Goal: Contribute content: Contribute content

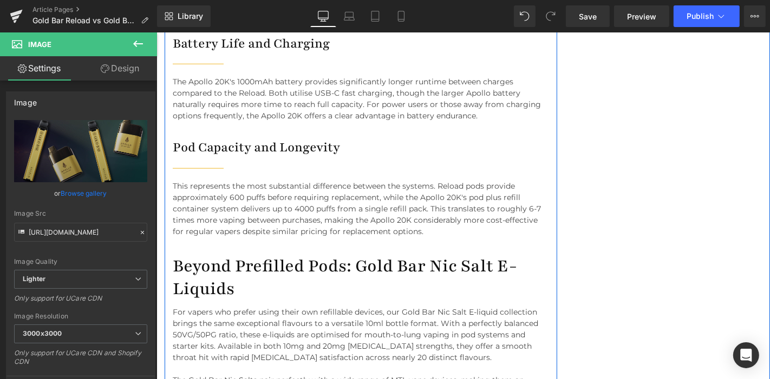
scroll to position [4238, 0]
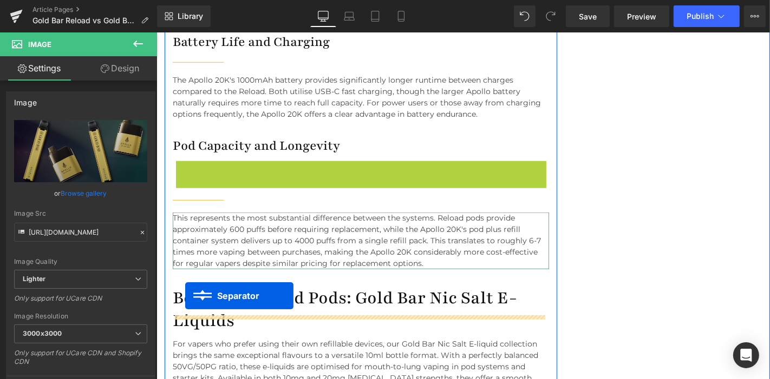
drag, startPoint x: 191, startPoint y: 147, endPoint x: 185, endPoint y: 296, distance: 148.4
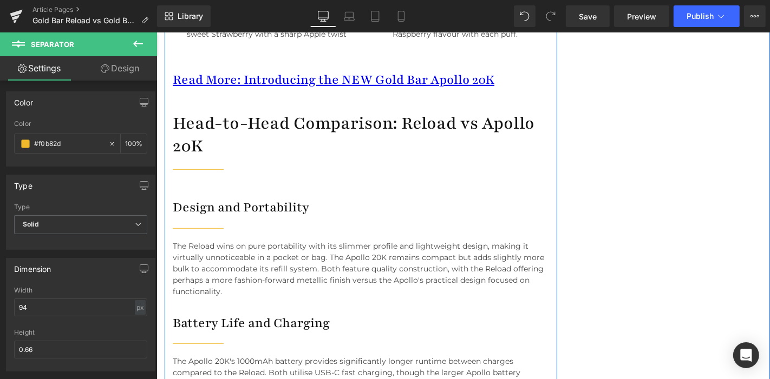
scroll to position [3953, 0]
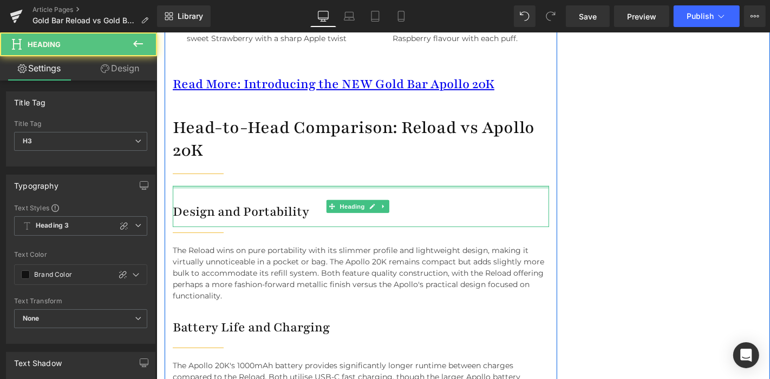
drag, startPoint x: 253, startPoint y: 162, endPoint x: 249, endPoint y: 134, distance: 28.9
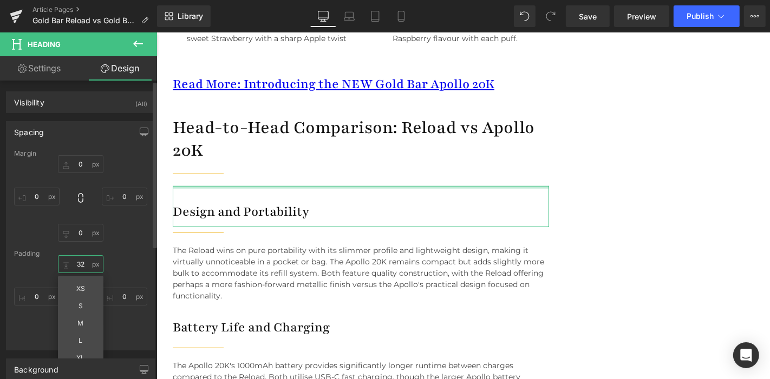
click at [78, 264] on input "32" at bounding box center [80, 264] width 45 height 18
type input "0"
click at [85, 163] on input "0" at bounding box center [80, 164] width 45 height 18
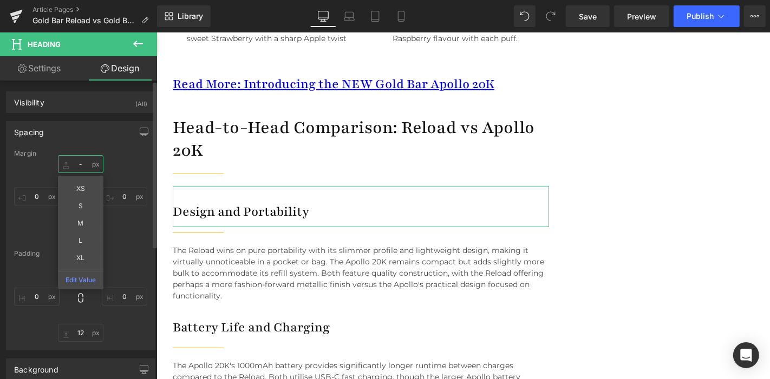
type input "-0"
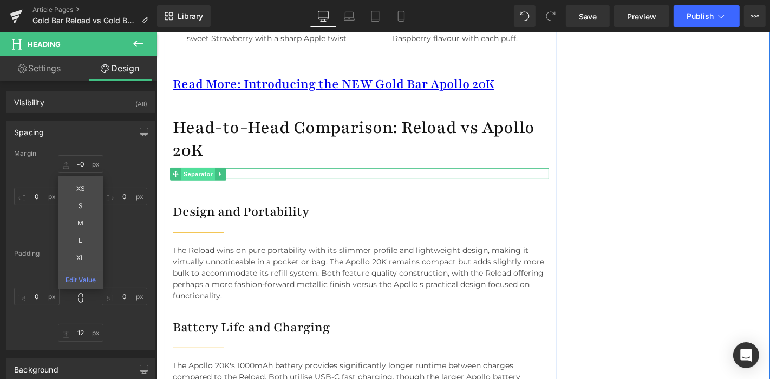
click at [199, 167] on span "Separator" at bounding box center [198, 173] width 34 height 13
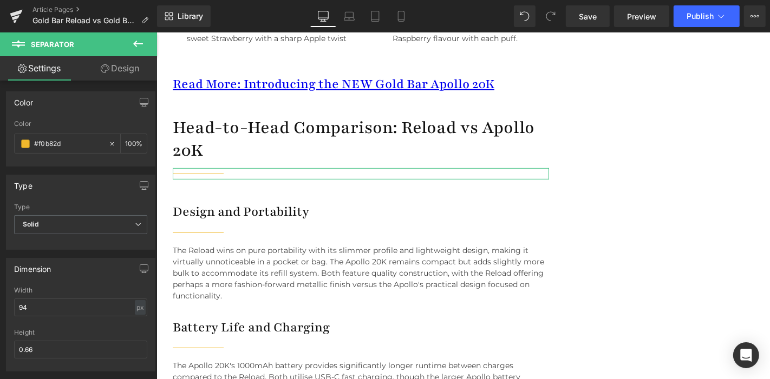
click at [122, 57] on link "Design" at bounding box center [120, 68] width 78 height 24
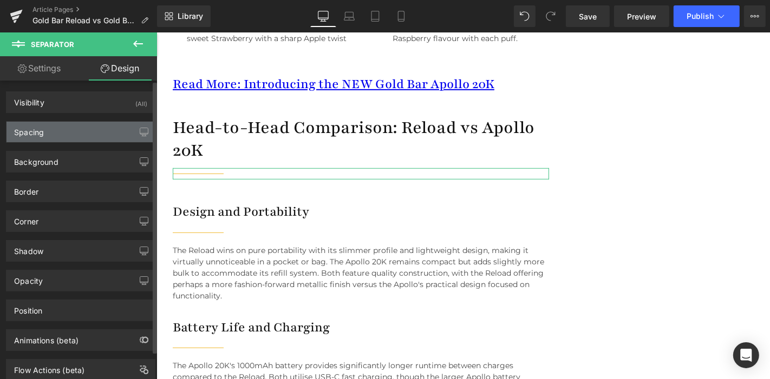
click at [79, 130] on div "Spacing" at bounding box center [80, 132] width 148 height 21
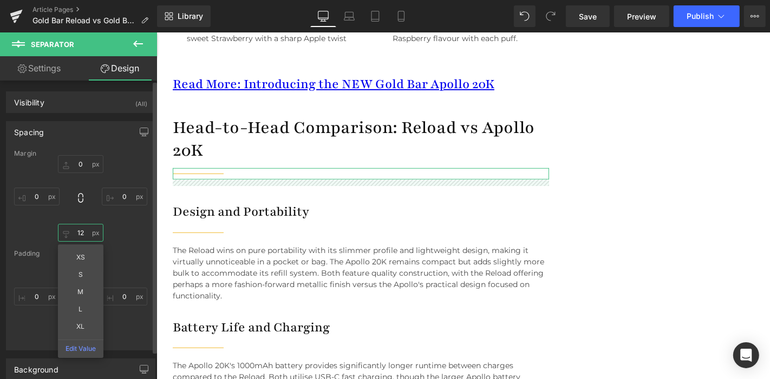
click at [82, 234] on input "12" at bounding box center [80, 233] width 45 height 18
type input "0"
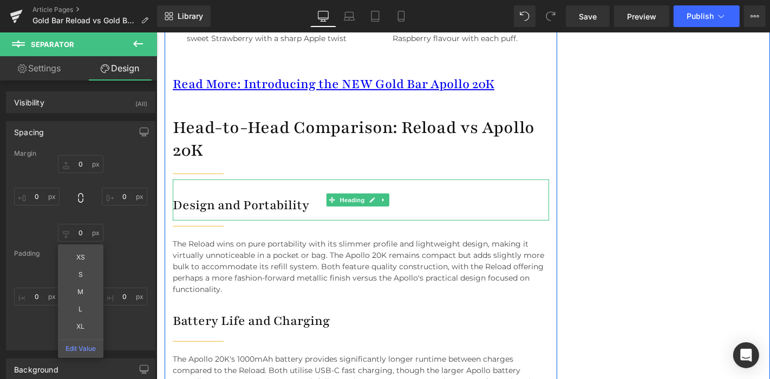
click at [257, 179] on div "Design and Portability" at bounding box center [360, 199] width 376 height 41
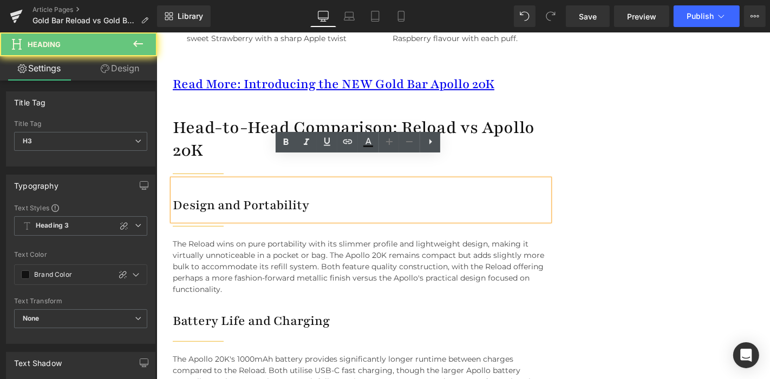
click at [257, 179] on div "Design and Portability" at bounding box center [360, 199] width 376 height 41
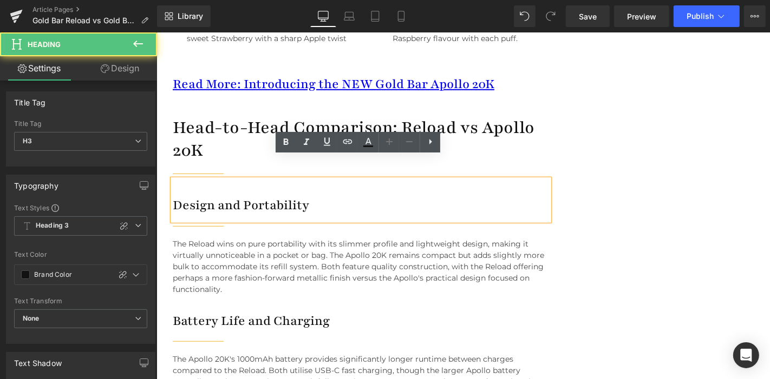
click at [225, 179] on div "Design and Portability" at bounding box center [360, 199] width 376 height 41
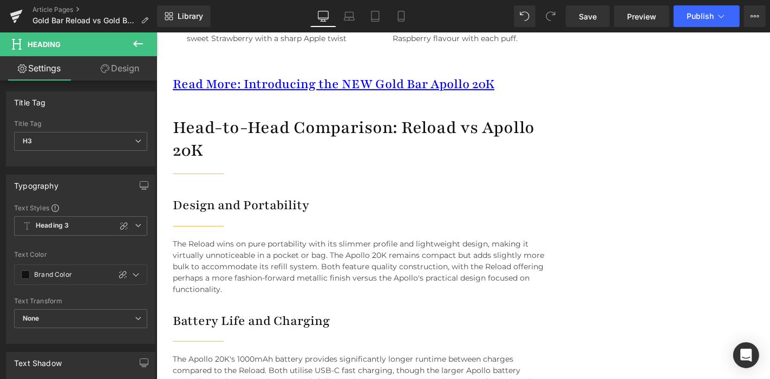
click at [137, 76] on link "Design" at bounding box center [120, 68] width 78 height 24
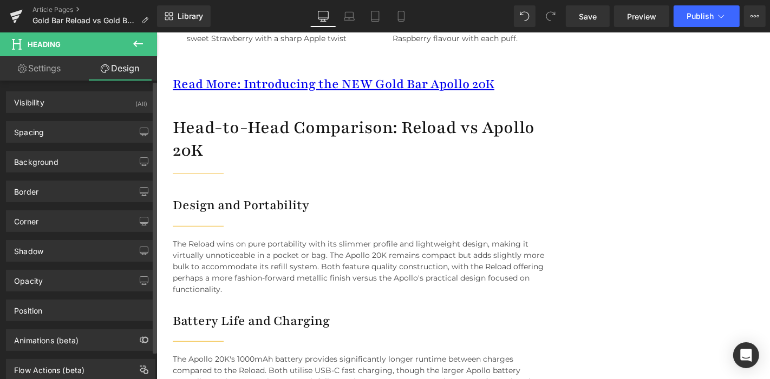
type input "0"
type input "32"
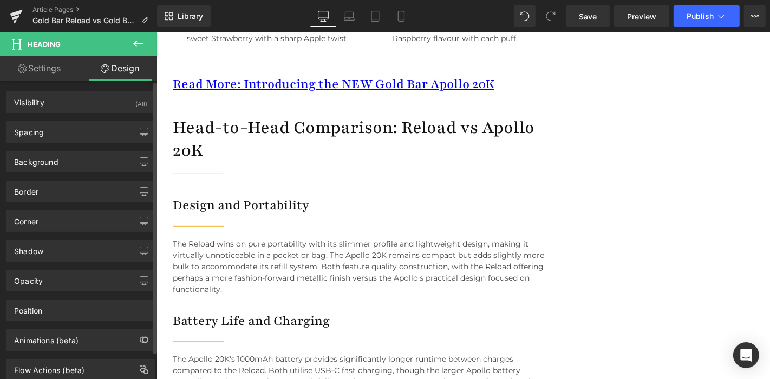
type input "0"
type input "12"
type input "0"
click at [77, 143] on div "Background Color & Image color transparent Color transparent 0 % Image Replace …" at bounding box center [81, 158] width 162 height 30
click at [76, 139] on div "Spacing" at bounding box center [80, 132] width 148 height 21
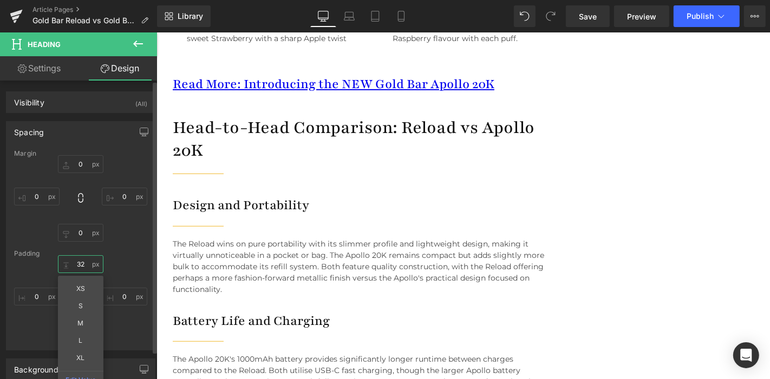
click at [83, 266] on input "32" at bounding box center [80, 264] width 45 height 18
type input "7"
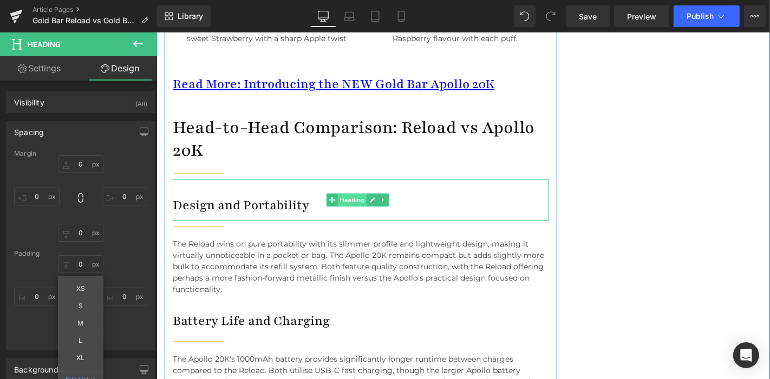
click at [353, 193] on span "Heading" at bounding box center [351, 199] width 29 height 13
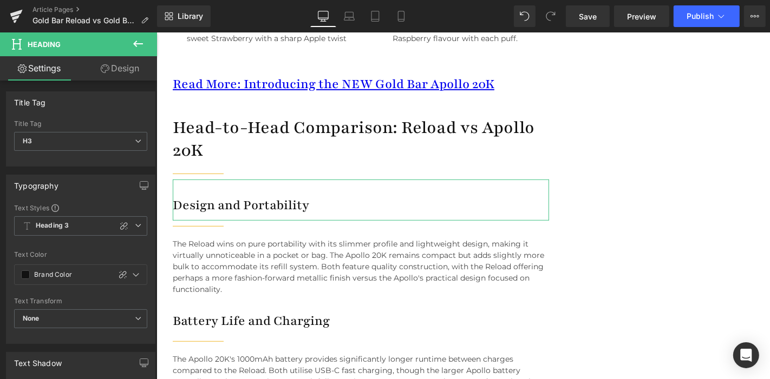
click at [125, 71] on link "Design" at bounding box center [120, 68] width 78 height 24
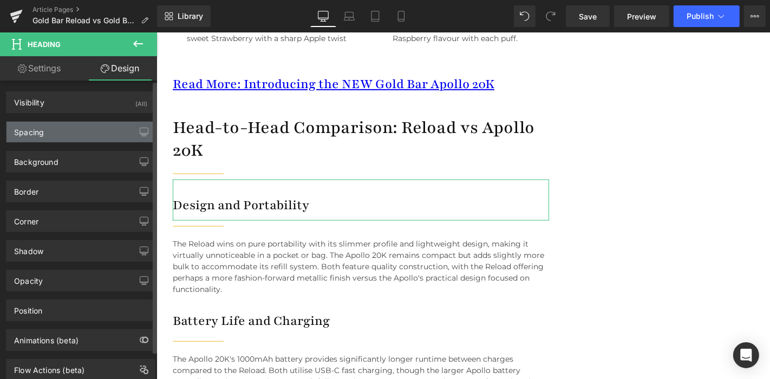
click at [70, 138] on div "Spacing" at bounding box center [80, 132] width 148 height 21
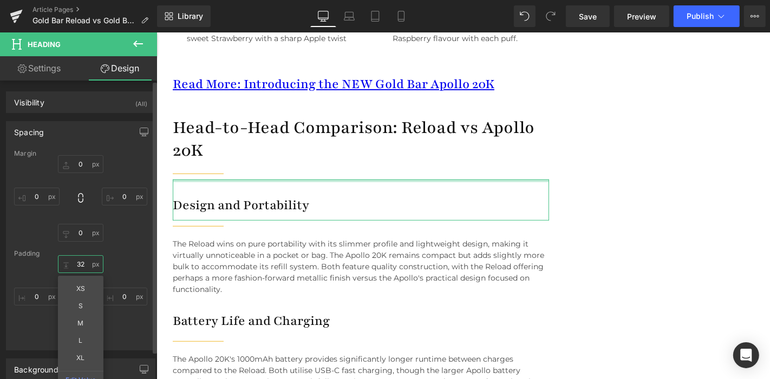
click at [84, 262] on input "32" at bounding box center [80, 264] width 45 height 18
type input "1"
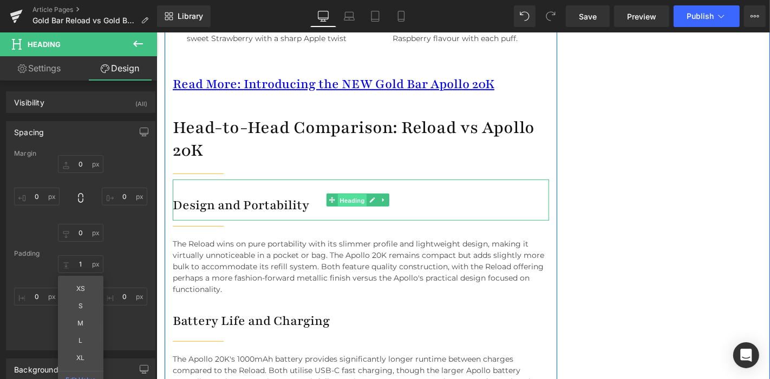
click at [352, 194] on span "Heading" at bounding box center [351, 200] width 29 height 13
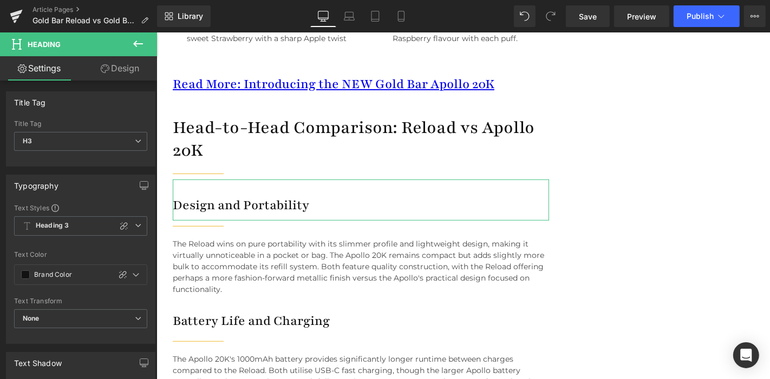
click at [115, 73] on link "Design" at bounding box center [120, 68] width 78 height 24
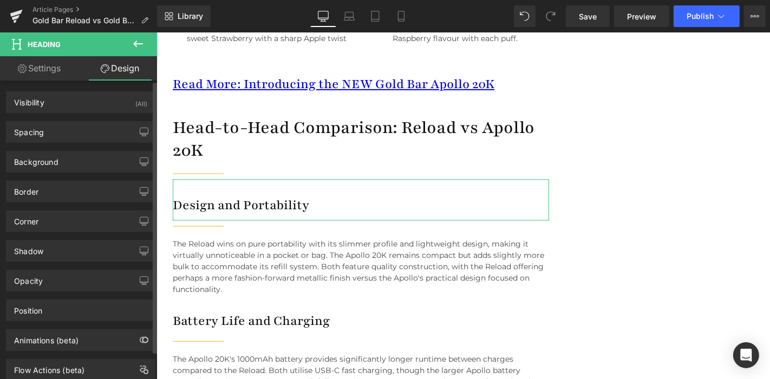
type input "0"
type input "32"
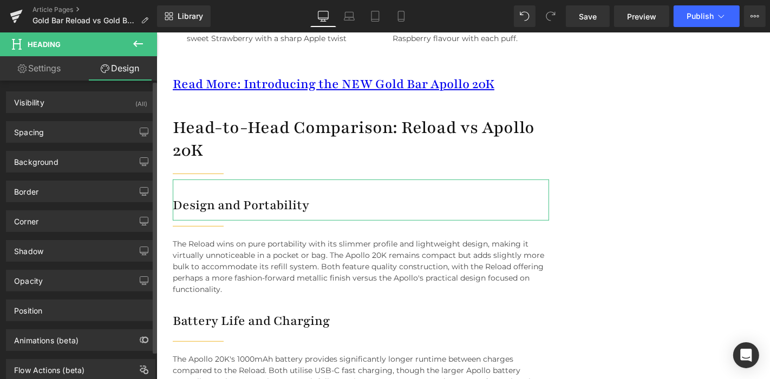
type input "0"
type input "12"
type input "0"
click at [68, 132] on div "Spacing" at bounding box center [80, 132] width 148 height 21
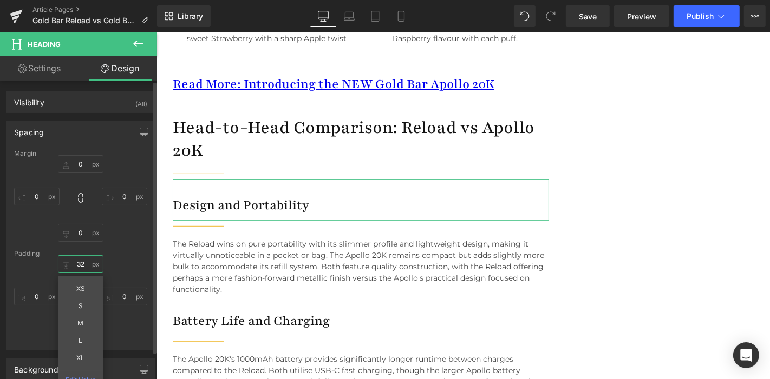
click at [80, 271] on input "32" at bounding box center [80, 264] width 45 height 18
type input "1"
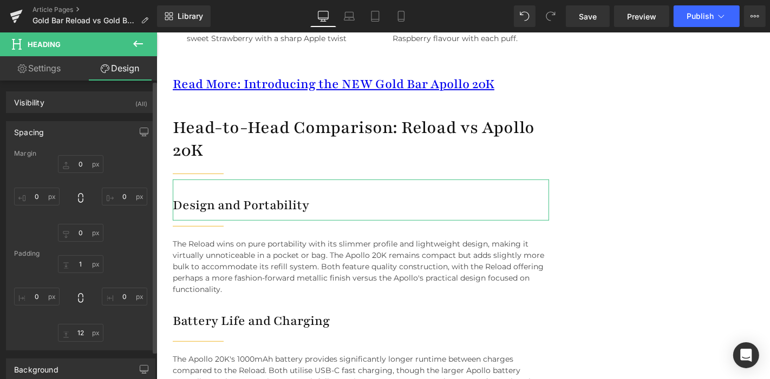
click at [140, 257] on div "Padding" at bounding box center [80, 254] width 133 height 8
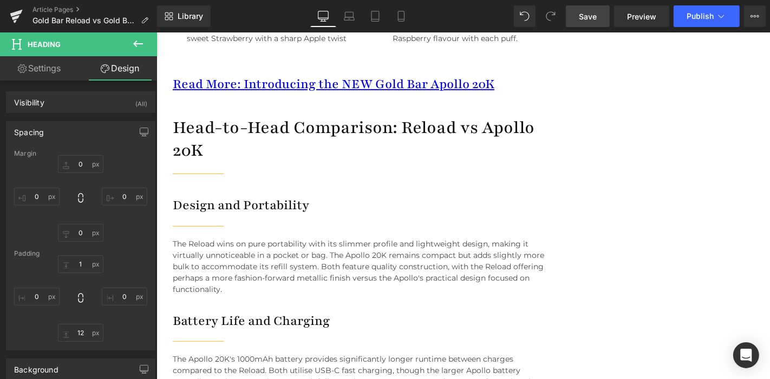
click at [593, 24] on link "Save" at bounding box center [588, 16] width 44 height 22
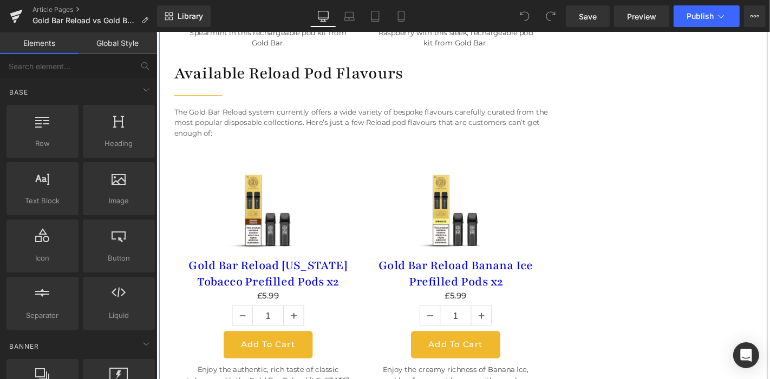
scroll to position [2031, 0]
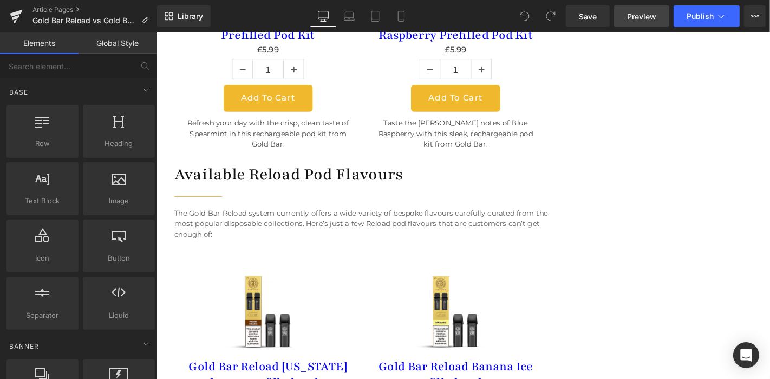
click at [639, 22] on link "Preview" at bounding box center [641, 16] width 55 height 22
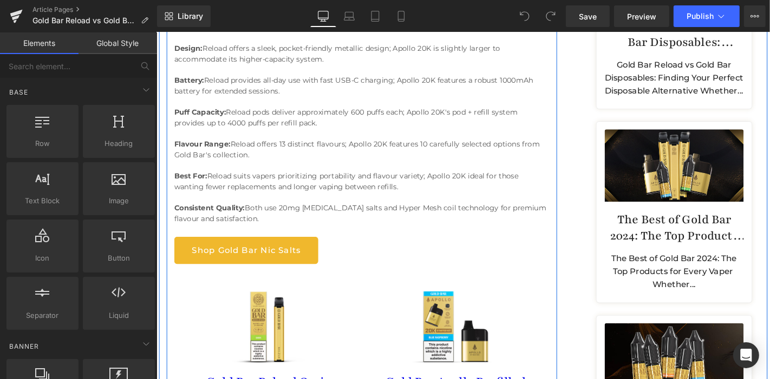
scroll to position [870, 0]
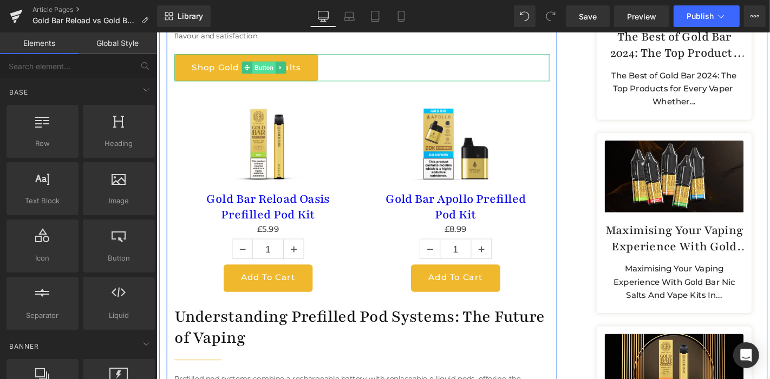
click at [262, 63] on span "Button" at bounding box center [271, 69] width 25 height 13
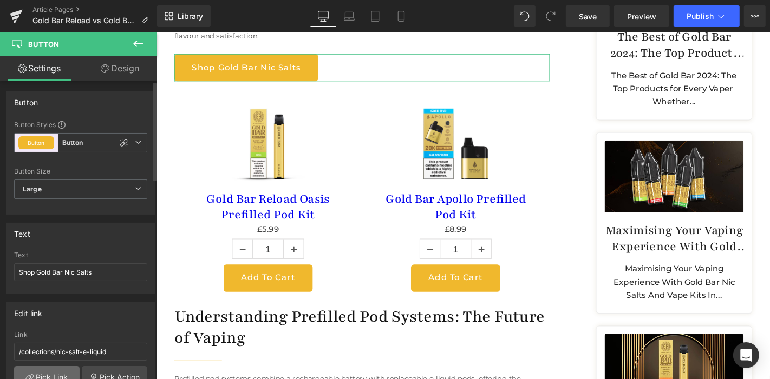
click at [54, 373] on link "Pick Link" at bounding box center [46, 377] width 65 height 22
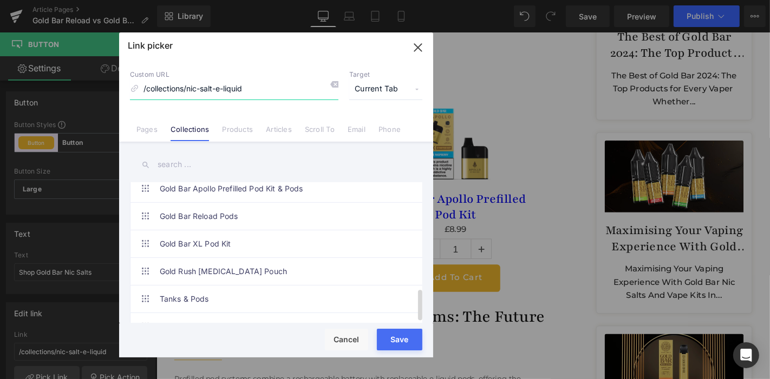
scroll to position [469, 0]
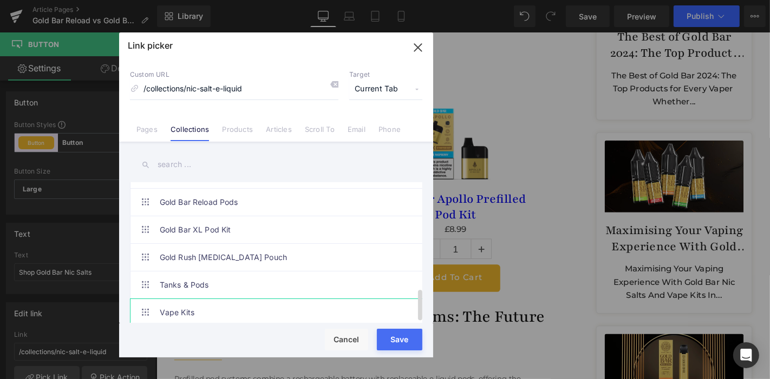
click at [239, 300] on link "Vape Kits" at bounding box center [279, 312] width 238 height 27
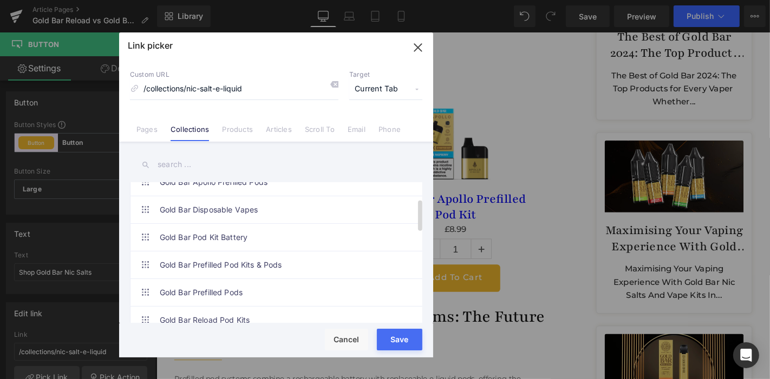
scroll to position [72, 0]
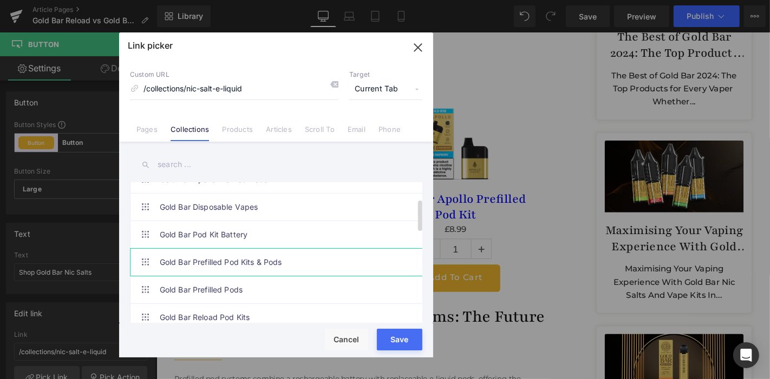
click at [296, 263] on link "Gold Bar Prefilled Pod Kits & Pods" at bounding box center [279, 262] width 238 height 27
click at [404, 347] on button "Save" at bounding box center [399, 340] width 45 height 22
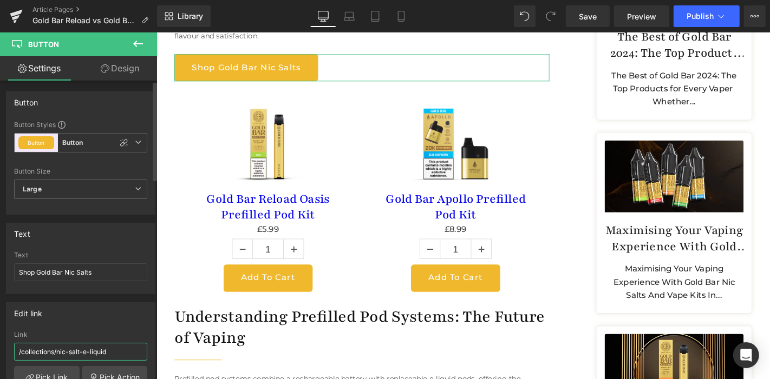
click at [76, 350] on input "/collections/nic-salt-e-liquid" at bounding box center [80, 352] width 133 height 18
type input "/collections/gold-bar-prefilled-pod-kits-pods"
drag, startPoint x: 97, startPoint y: 272, endPoint x: 64, endPoint y: 273, distance: 33.6
click at [64, 273] on input "Shop Gold Bar Nic Salts" at bounding box center [80, 273] width 133 height 18
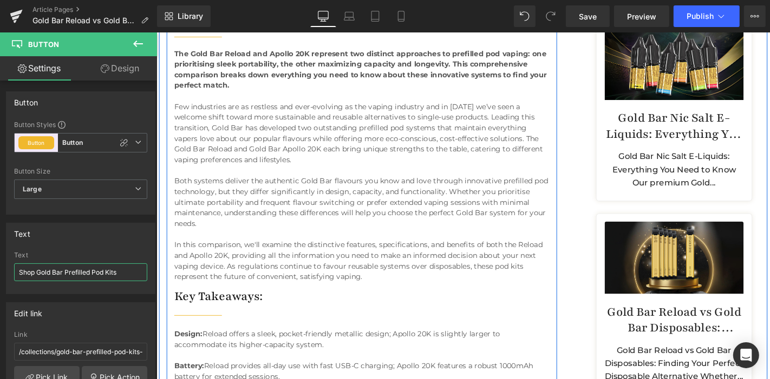
scroll to position [370, 0]
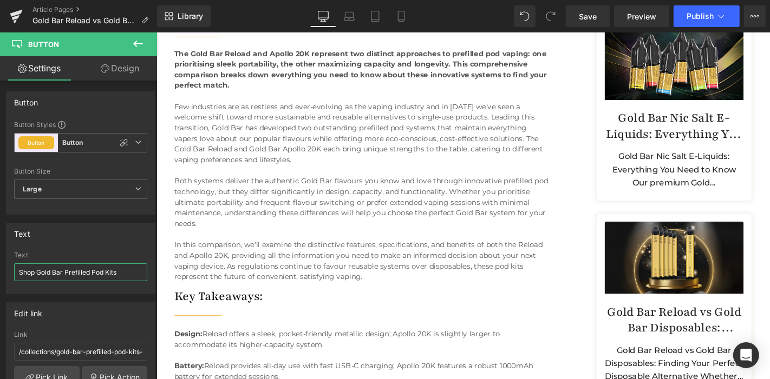
type input "Shop Gold Bar Prefilled Pod Kits"
drag, startPoint x: 193, startPoint y: 301, endPoint x: 179, endPoint y: 300, distance: 14.7
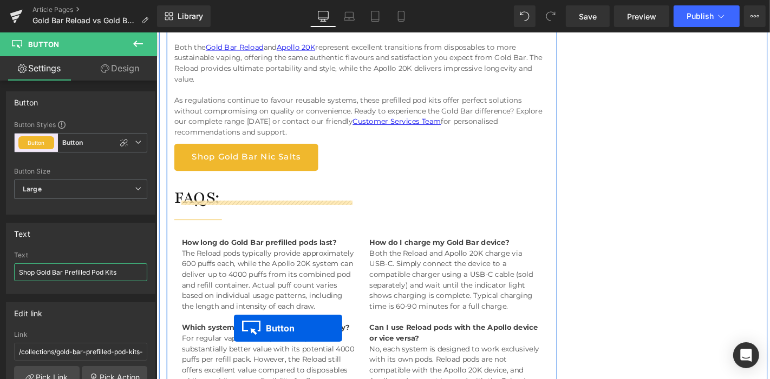
scroll to position [4649, 0]
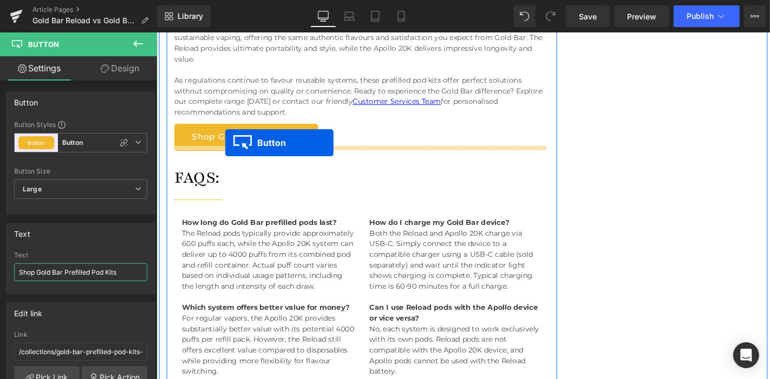
drag, startPoint x: 267, startPoint y: 159, endPoint x: 230, endPoint y: 149, distance: 38.5
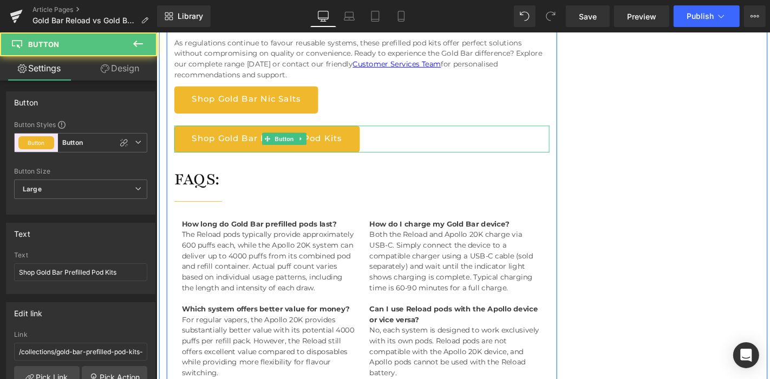
scroll to position [4609, 0]
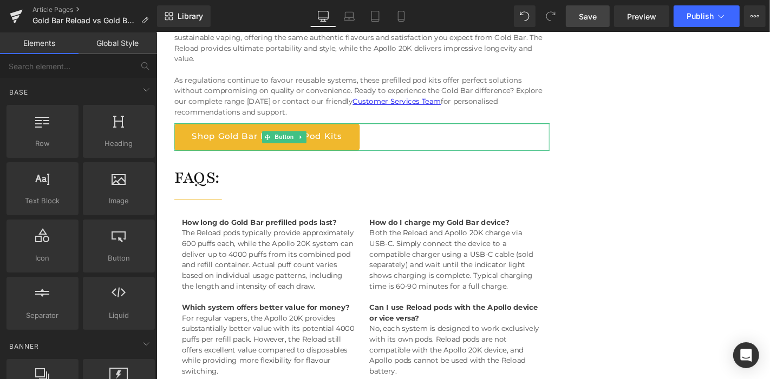
click at [604, 23] on link "Save" at bounding box center [588, 16] width 44 height 22
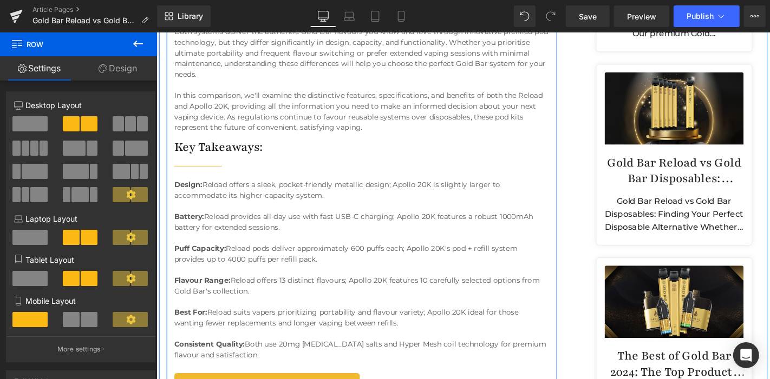
scroll to position [553, 0]
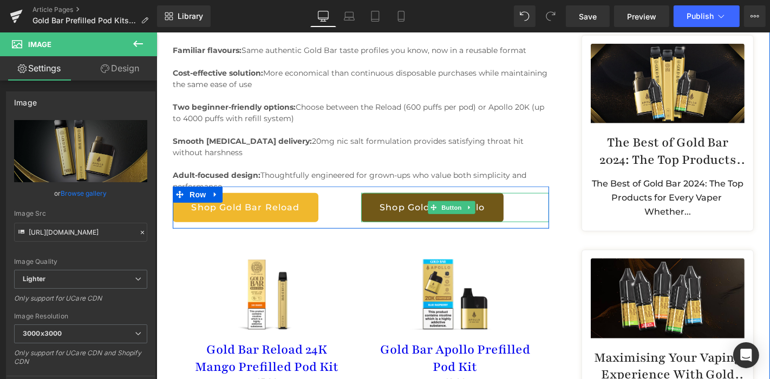
scroll to position [817, 0]
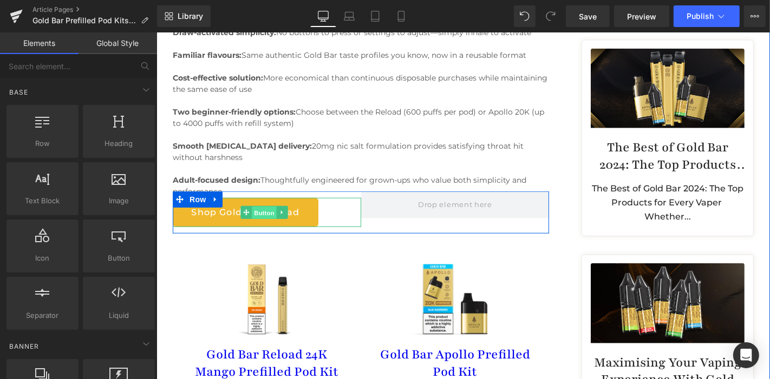
click at [255, 206] on span "Button" at bounding box center [263, 212] width 25 height 13
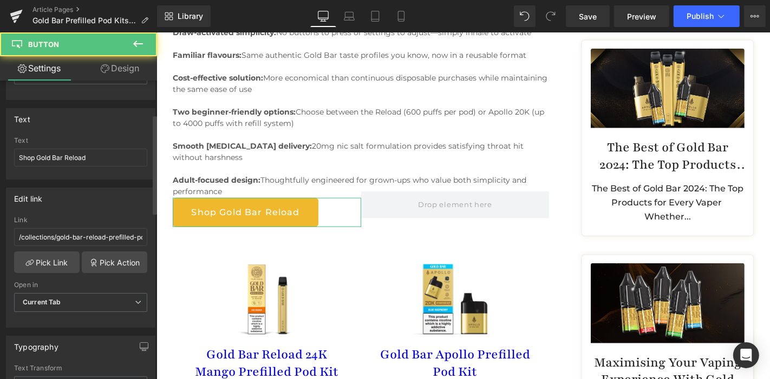
scroll to position [115, 0]
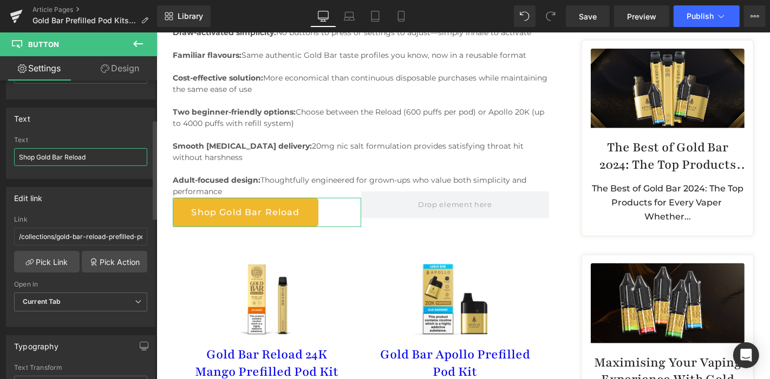
click at [94, 152] on input "Shop Gold Bar Reload" at bounding box center [80, 157] width 133 height 18
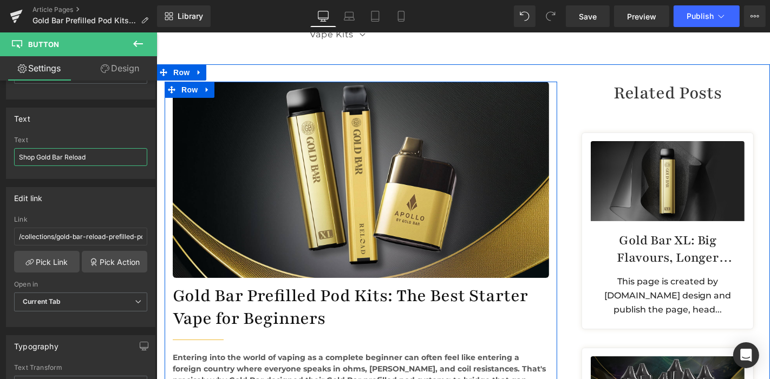
scroll to position [97, 0]
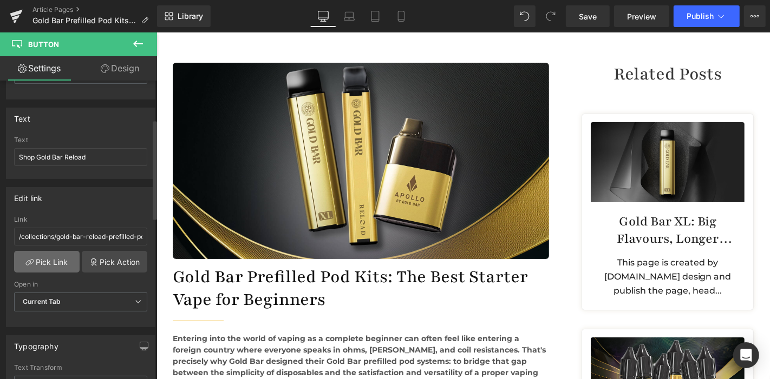
click at [62, 253] on link "Pick Link" at bounding box center [46, 262] width 65 height 22
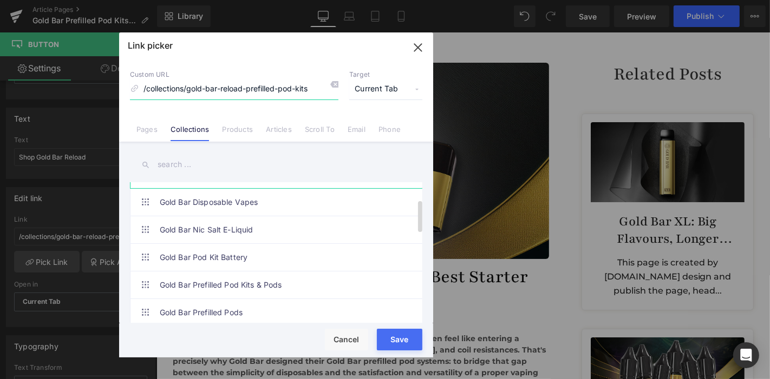
scroll to position [82, 0]
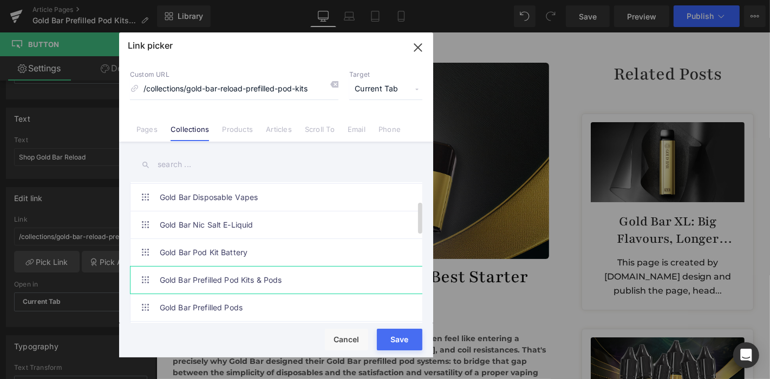
click at [260, 275] on link "Gold Bar Prefilled Pod Kits & Pods" at bounding box center [279, 280] width 238 height 27
type input "/collections/gold-bar-prefilled-pod-kits-pods"
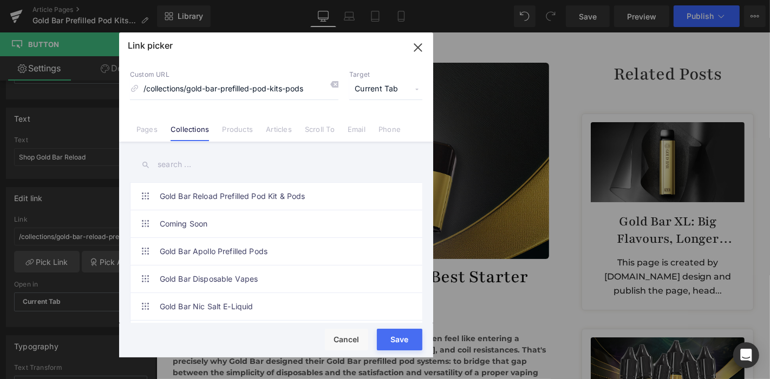
click at [405, 337] on div "Rendering Content" at bounding box center [385, 337] width 67 height 12
click at [410, 344] on button "Save" at bounding box center [399, 340] width 45 height 22
type input "/collections/gold-bar-prefilled-pod-kits-pods"
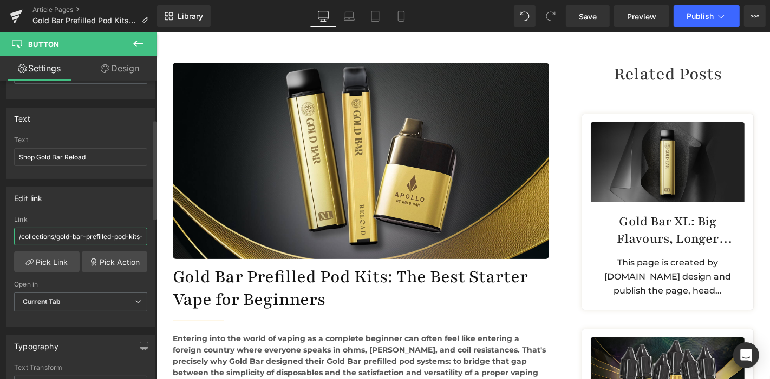
click at [62, 233] on input "/collections/gold-bar-prefilled-pod-kits-pods" at bounding box center [80, 237] width 133 height 18
drag, startPoint x: 38, startPoint y: 154, endPoint x: 122, endPoint y: 171, distance: 85.7
click at [122, 171] on div "Text Shop Gold Bar Reload" at bounding box center [80, 157] width 133 height 42
paste input "Prefilled Pod Kits"
click at [37, 155] on input "Shop Prefilled Pod Kits" at bounding box center [80, 157] width 133 height 18
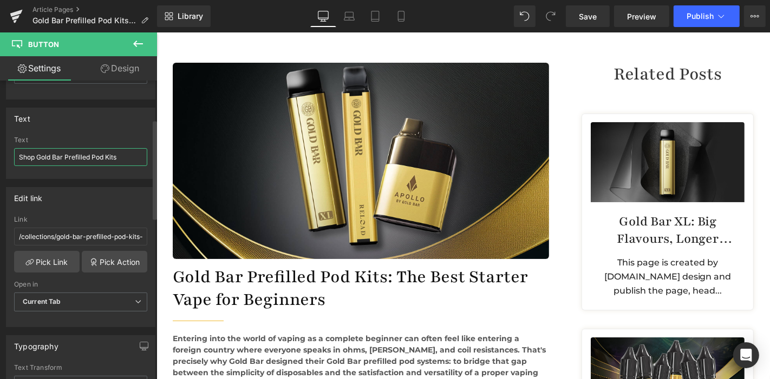
type input "Shop Gold Bar Prefilled Pod Kits"
click at [107, 179] on div "Edit link /collections/gold-bar-prefilled-pod-kits-pods Link /collections/gold-…" at bounding box center [81, 253] width 162 height 148
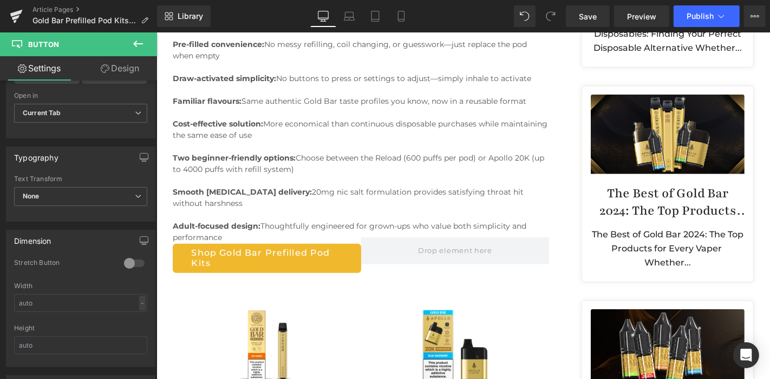
scroll to position [771, 0]
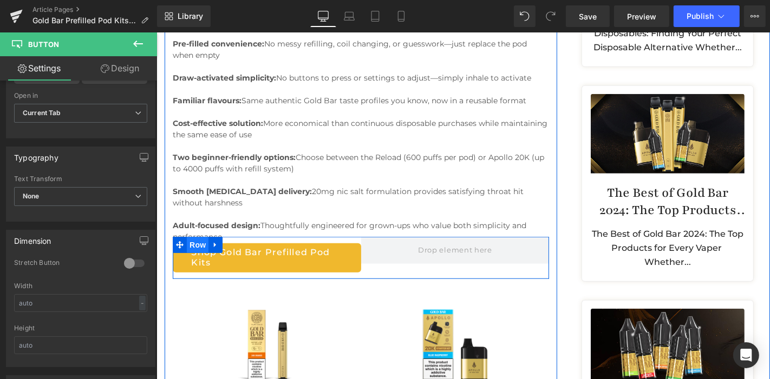
click at [195, 238] on span "Row" at bounding box center [197, 245] width 22 height 16
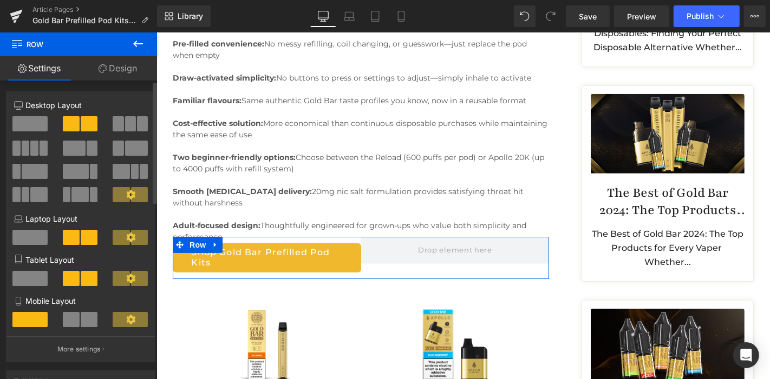
click at [28, 121] on span at bounding box center [29, 123] width 35 height 15
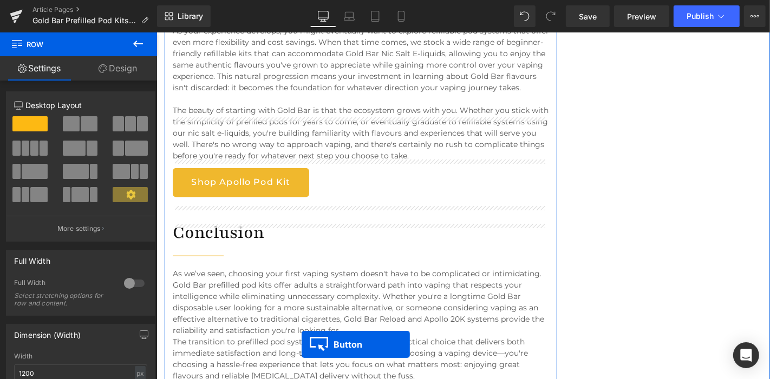
scroll to position [4627, 0]
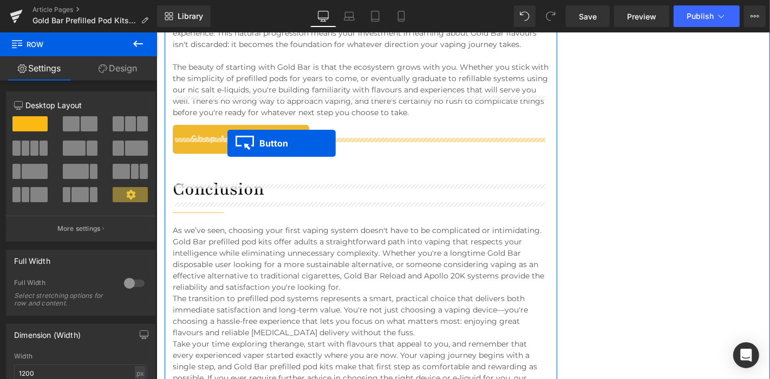
drag, startPoint x: 270, startPoint y: 195, endPoint x: 227, endPoint y: 143, distance: 66.9
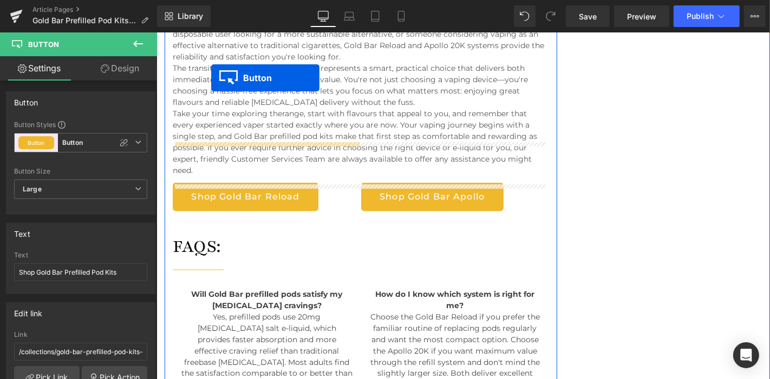
scroll to position [4826, 0]
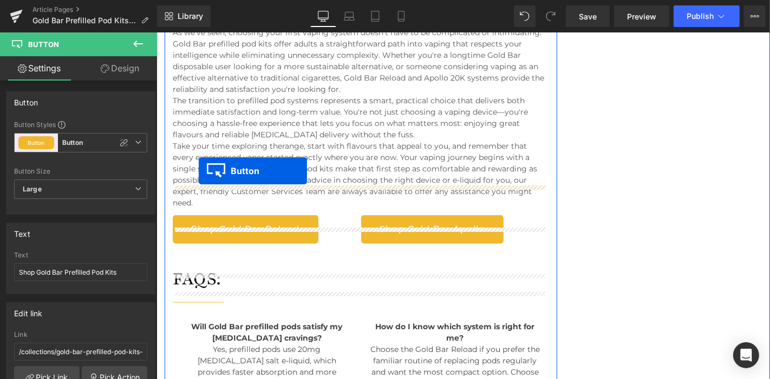
drag, startPoint x: 278, startPoint y: 156, endPoint x: 198, endPoint y: 170, distance: 81.3
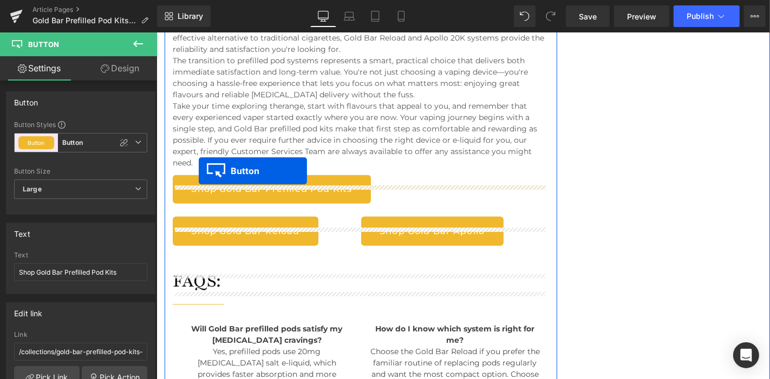
scroll to position [4786, 0]
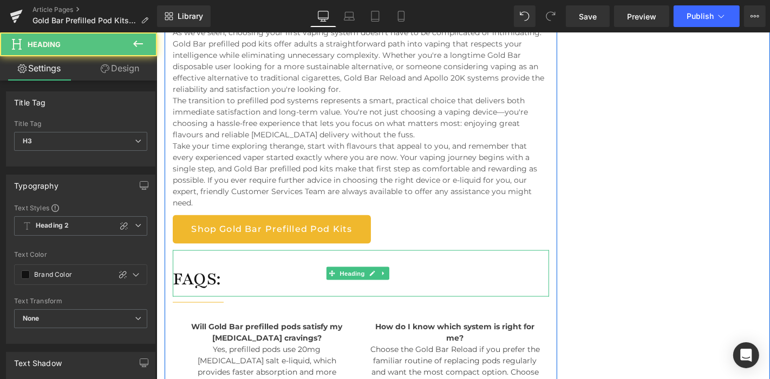
click at [260, 250] on div "FAQS:" at bounding box center [360, 273] width 376 height 47
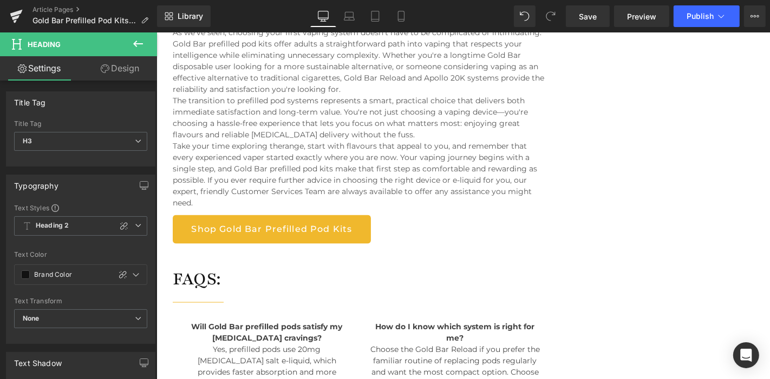
click at [113, 67] on link "Design" at bounding box center [120, 68] width 78 height 24
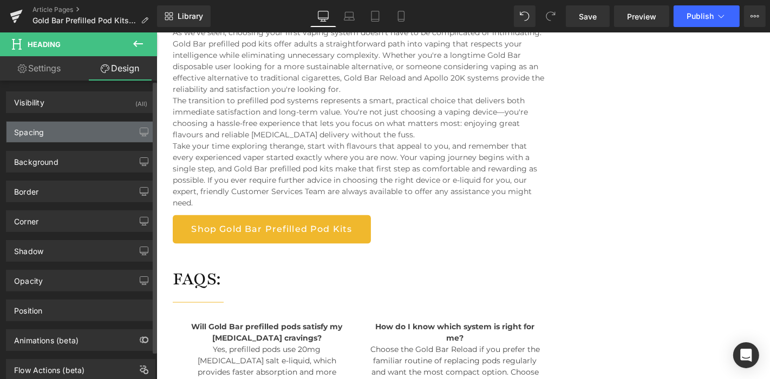
type input "0"
type input "32"
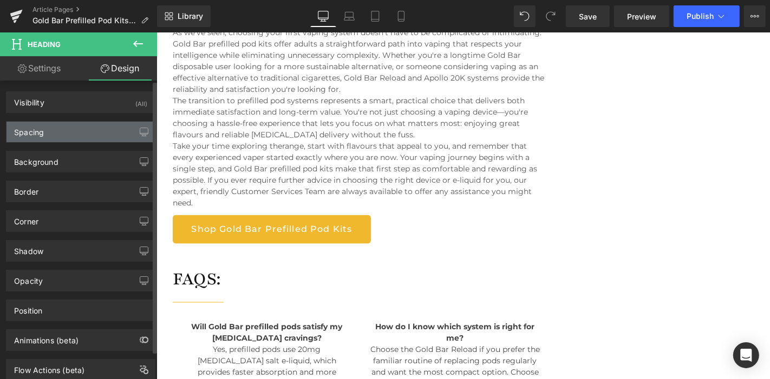
type input "0"
type input "12"
type input "0"
click at [75, 129] on div "Spacing" at bounding box center [80, 132] width 148 height 21
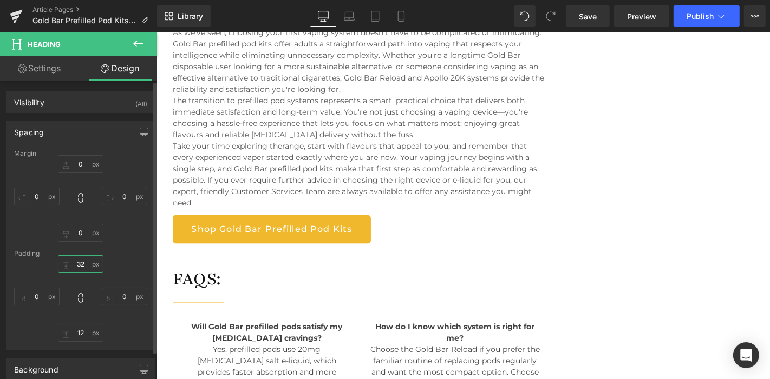
click at [86, 263] on input "32" at bounding box center [80, 264] width 45 height 18
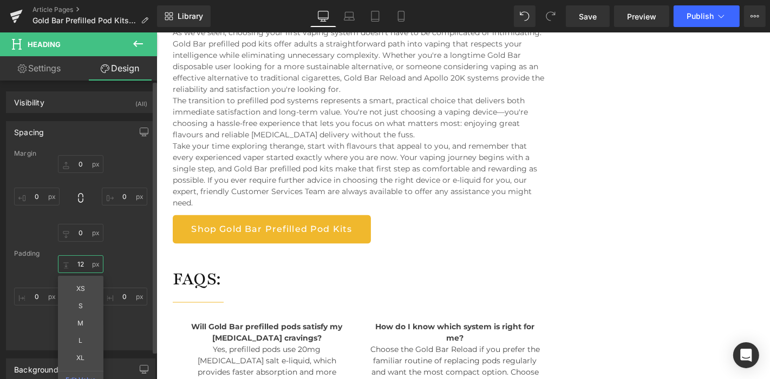
type input "12"
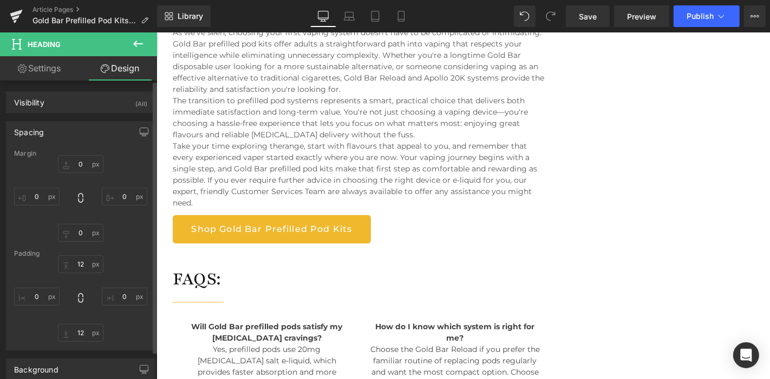
click at [122, 252] on div "Padding" at bounding box center [80, 254] width 133 height 8
drag, startPoint x: 587, startPoint y: 24, endPoint x: 375, endPoint y: 119, distance: 233.1
click at [587, 24] on link "Save" at bounding box center [588, 16] width 44 height 22
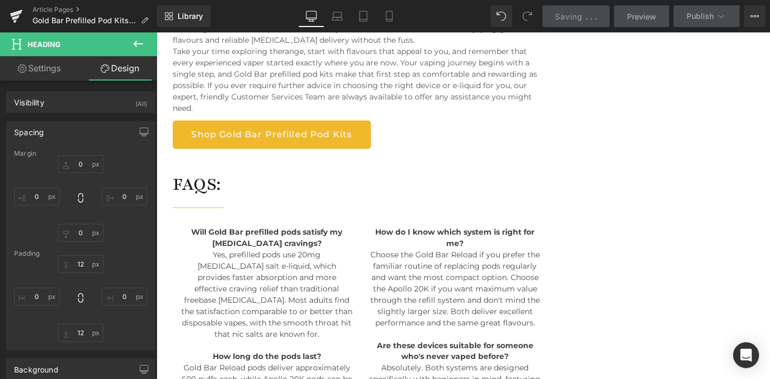
scroll to position [4832, 0]
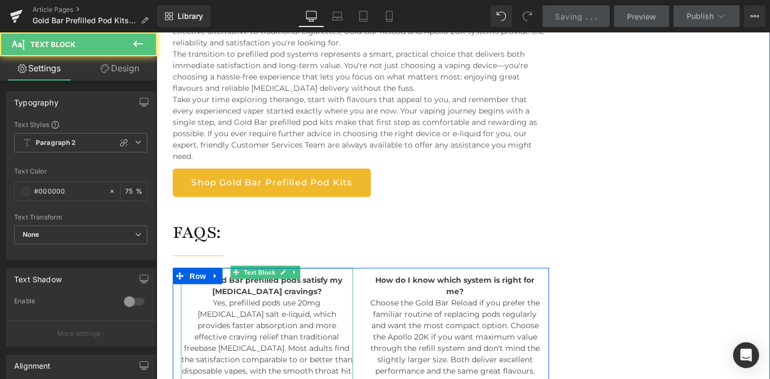
click at [251, 274] on p "Will Gold Bar prefilled pods satisfy my [MEDICAL_DATA] cravings?" at bounding box center [266, 285] width 172 height 23
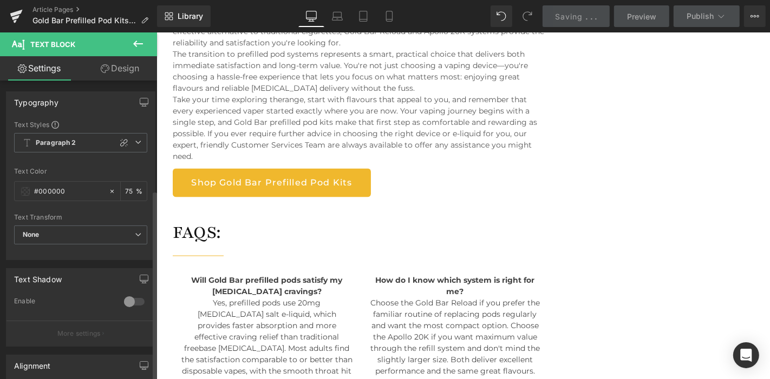
scroll to position [189, 0]
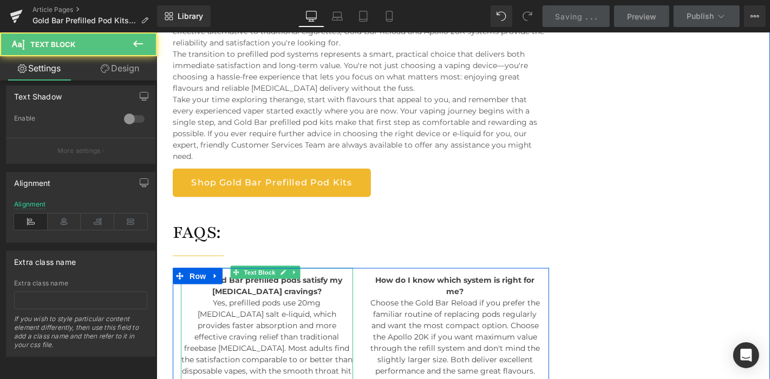
click at [239, 300] on p "Yes, prefilled pods use 20mg [MEDICAL_DATA] salt e-liquid, which provides faste…" at bounding box center [266, 342] width 172 height 91
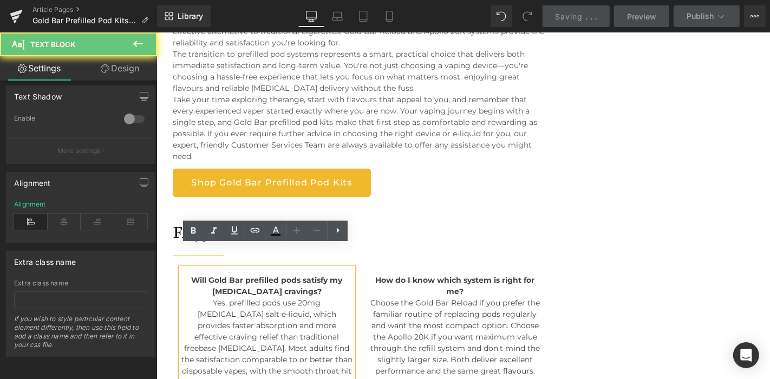
click at [239, 300] on p "Yes, prefilled pods use 20mg [MEDICAL_DATA] salt e-liquid, which provides faste…" at bounding box center [266, 342] width 172 height 91
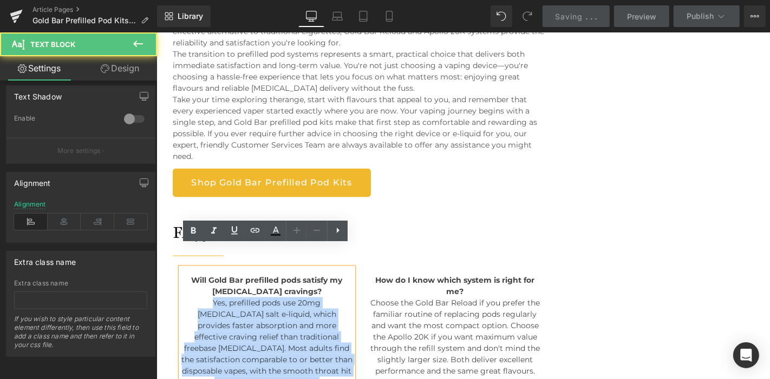
click at [239, 300] on p "Yes, prefilled pods use 20mg [MEDICAL_DATA] salt e-liquid, which provides faste…" at bounding box center [266, 342] width 172 height 91
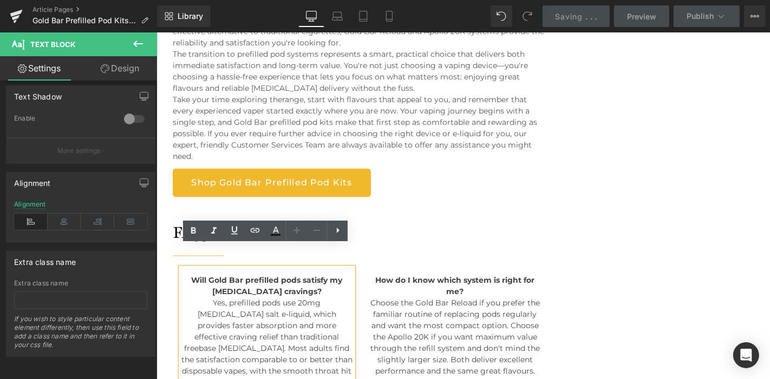
click at [225, 274] on p "Will Gold Bar prefilled pods satisfy my [MEDICAL_DATA] cravings?" at bounding box center [266, 285] width 172 height 23
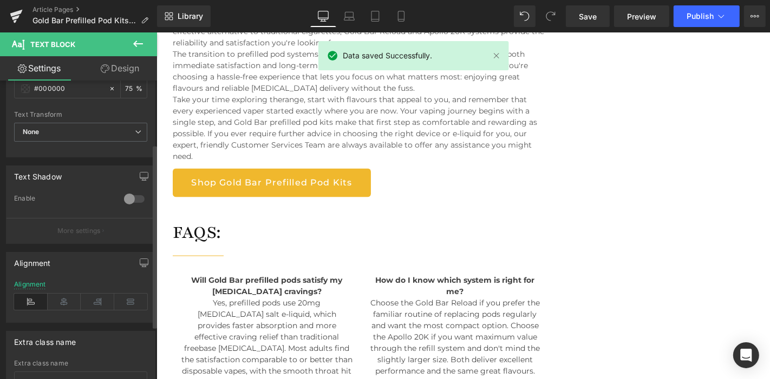
scroll to position [103, 0]
click at [88, 232] on p "More settings" at bounding box center [78, 231] width 43 height 10
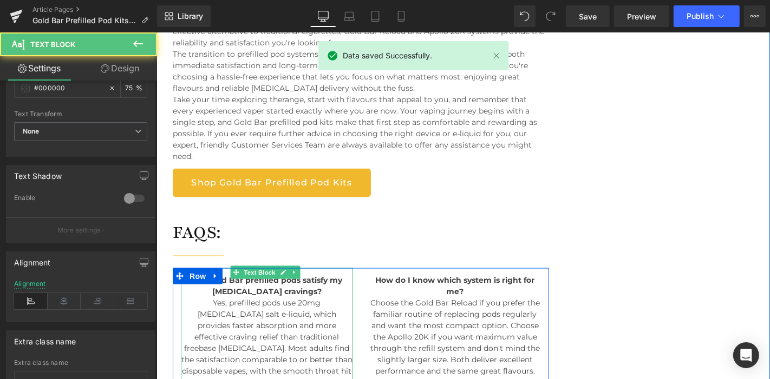
click at [254, 275] on strong "Will Gold Bar prefilled pods satisfy my [MEDICAL_DATA] cravings?" at bounding box center [266, 285] width 151 height 21
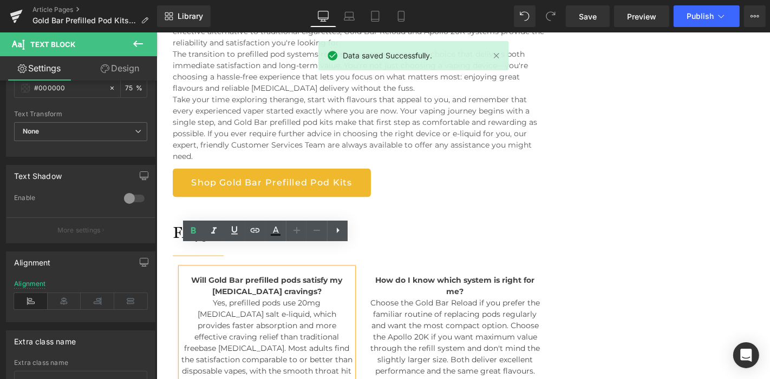
drag, startPoint x: 377, startPoint y: 174, endPoint x: 333, endPoint y: 197, distance: 49.4
click at [156, 32] on div at bounding box center [156, 32] width 0 height 0
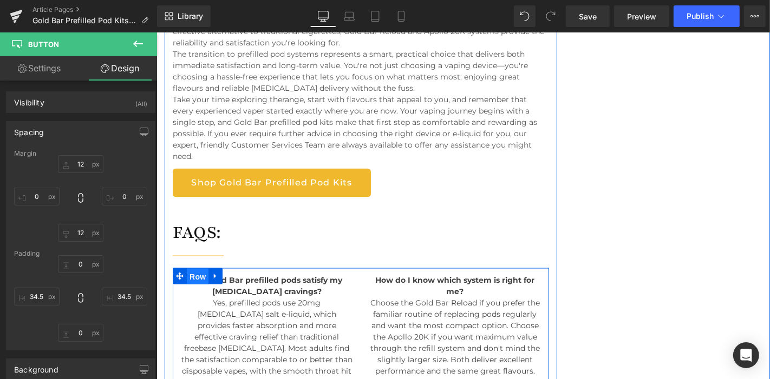
click at [191, 268] on span "Row" at bounding box center [197, 276] width 22 height 16
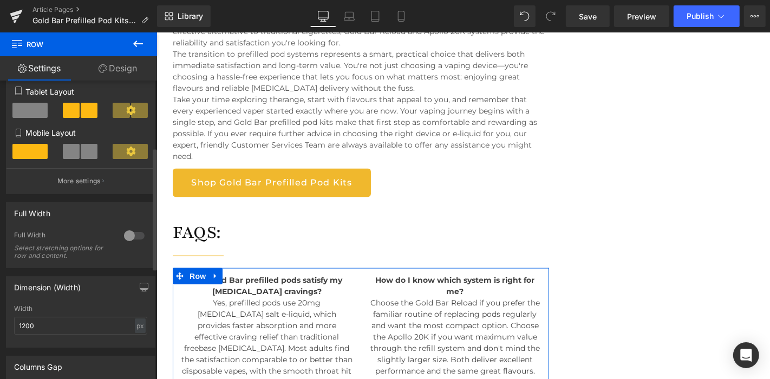
scroll to position [158, 0]
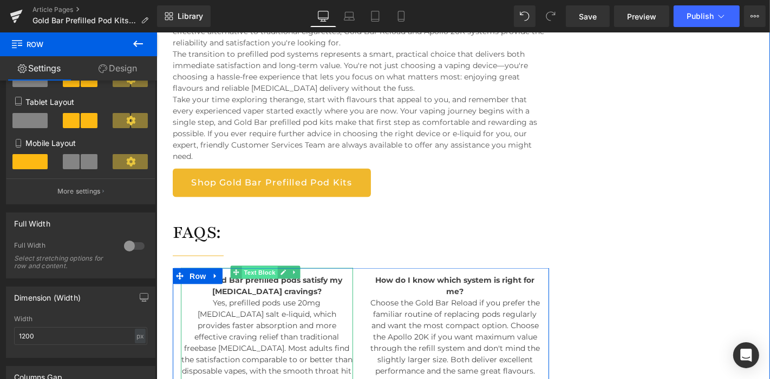
click at [255, 266] on span "Text Block" at bounding box center [259, 272] width 36 height 13
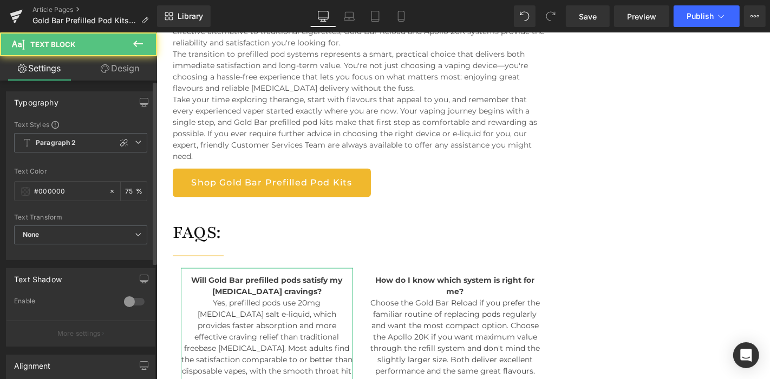
scroll to position [189, 0]
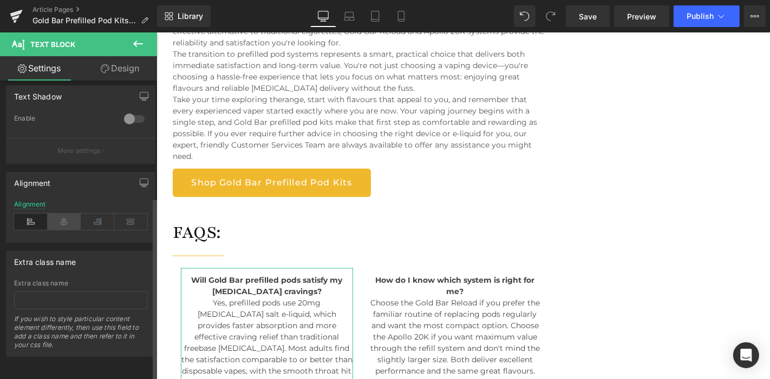
click at [62, 214] on icon at bounding box center [65, 222] width 34 height 16
click at [34, 214] on icon at bounding box center [31, 222] width 34 height 16
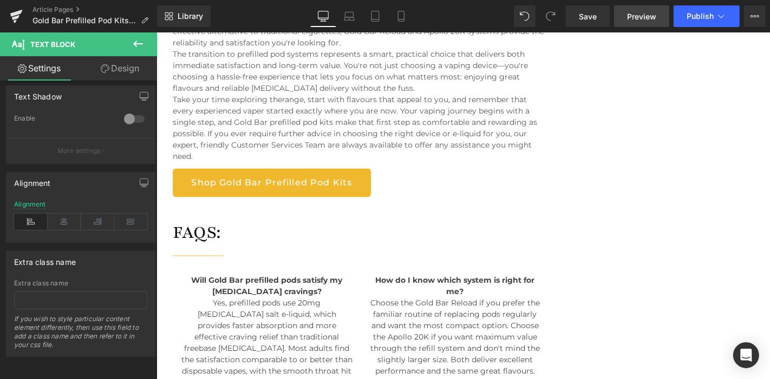
click at [626, 17] on link "Preview" at bounding box center [641, 16] width 55 height 22
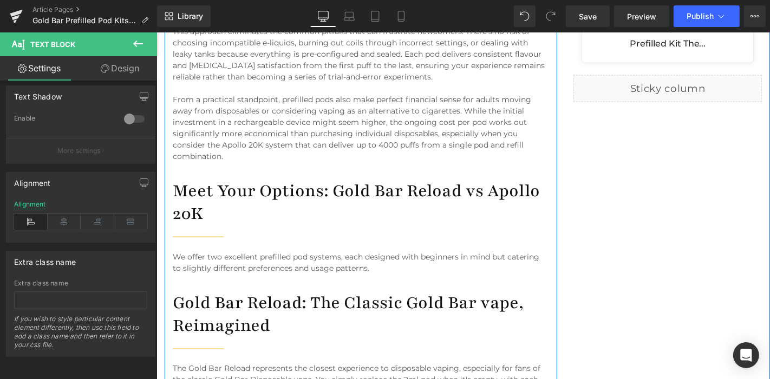
scroll to position [1421, 0]
click at [232, 149] on p "From a practical standpoint, prefilled pods also make perfect financial sense f…" at bounding box center [360, 127] width 376 height 68
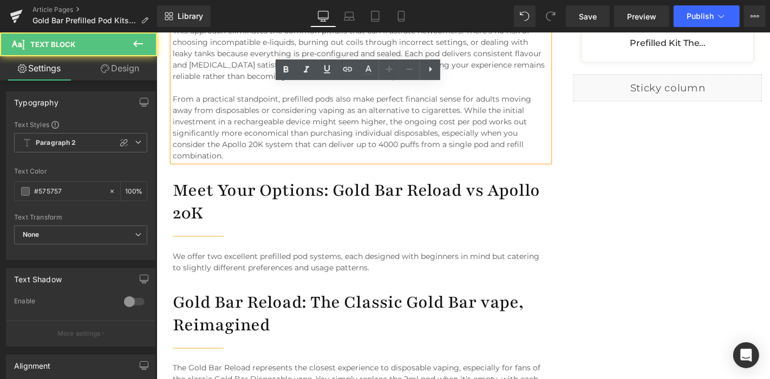
click at [228, 149] on p "From a practical standpoint, prefilled pods also make perfect financial sense f…" at bounding box center [360, 127] width 376 height 68
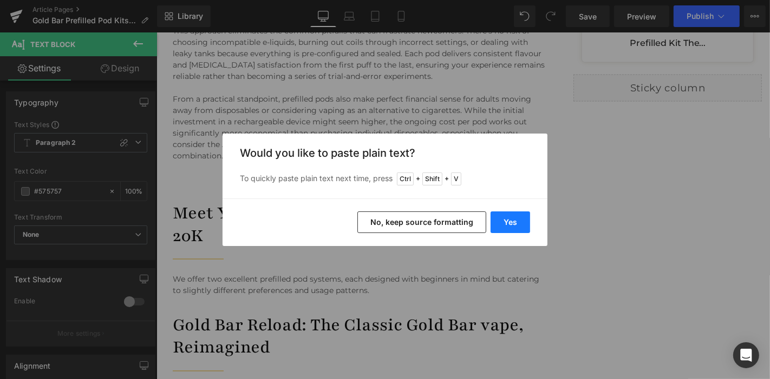
click at [524, 222] on button "Yes" at bounding box center [510, 223] width 40 height 22
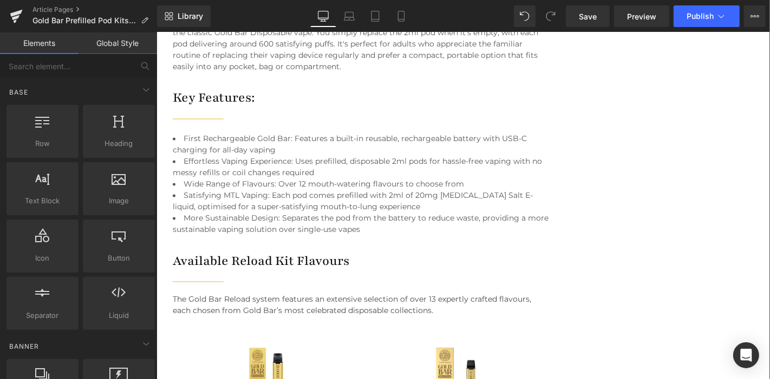
scroll to position [1690, 0]
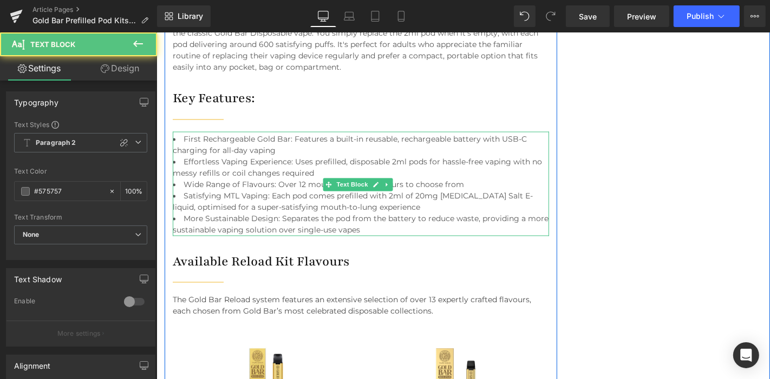
click at [261, 180] on li "Wide Range of Flavours: Over 12 mouth-watering flavours to choose from" at bounding box center [360, 184] width 376 height 11
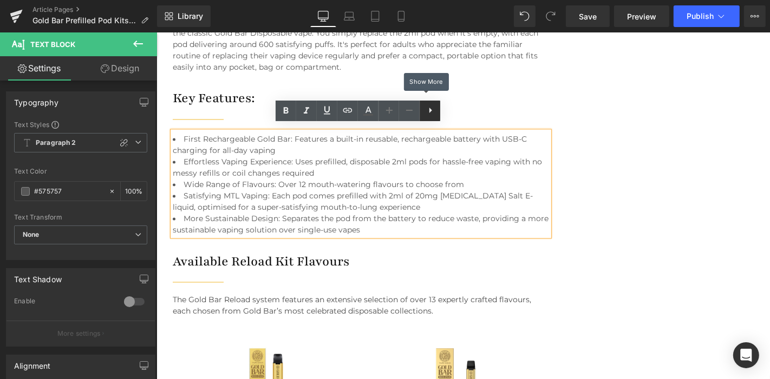
click at [433, 111] on icon at bounding box center [430, 110] width 13 height 13
click at [426, 119] on link at bounding box center [429, 111] width 21 height 21
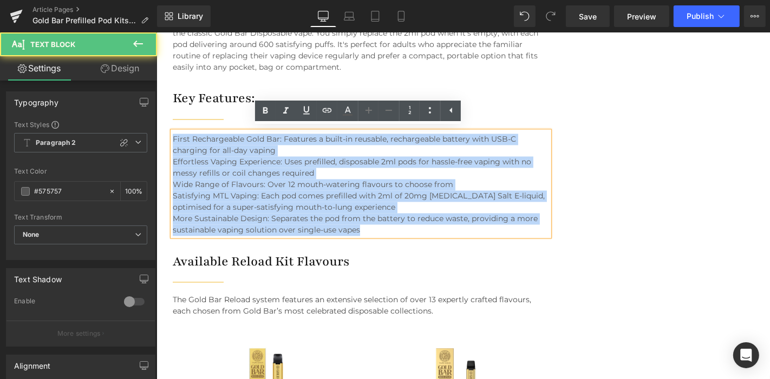
click at [296, 157] on span "Effortless Vaping Experience: Uses prefilled, disposable 2ml pods for hassle-fr…" at bounding box center [351, 167] width 358 height 21
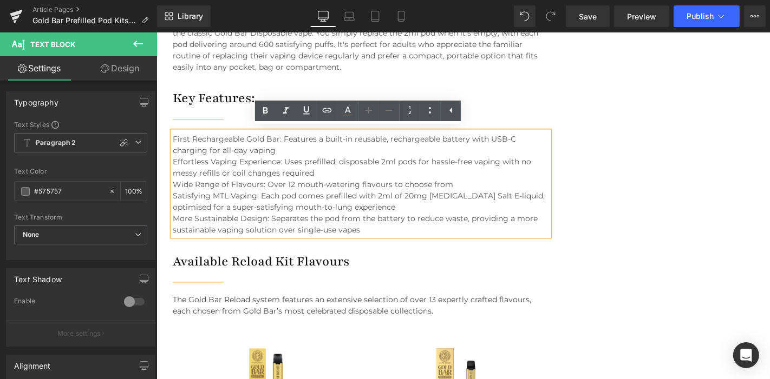
click at [273, 142] on span "First Rechargeable Gold Bar: Features a built-in reusable, rechargeable battery…" at bounding box center [343, 144] width 343 height 21
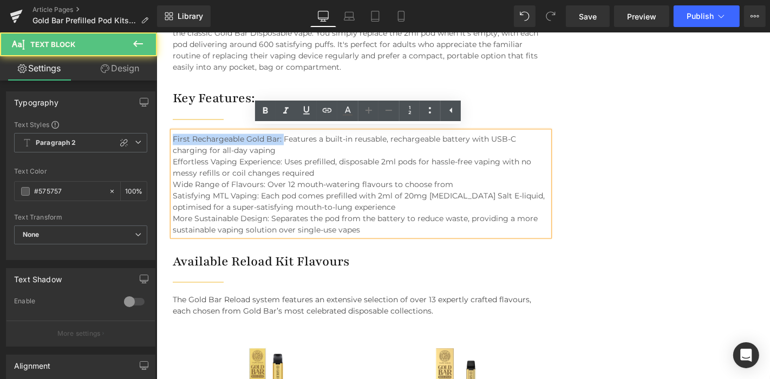
drag, startPoint x: 281, startPoint y: 133, endPoint x: 167, endPoint y: 130, distance: 114.2
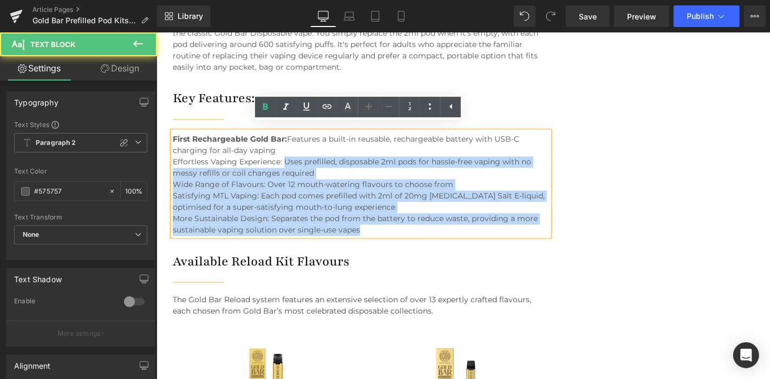
drag, startPoint x: 283, startPoint y: 156, endPoint x: 171, endPoint y: 156, distance: 112.0
click at [172, 156] on div "First Rechargeable Gold Bar: Features a built-in reusable, rechargeable battery…" at bounding box center [360, 184] width 376 height 104
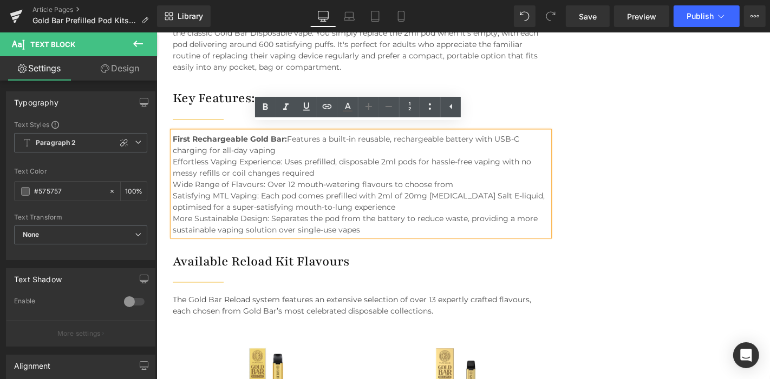
click at [251, 157] on span "Effortless Vaping Experience: Uses prefilled, disposable 2ml pods for hassle-fr…" at bounding box center [351, 167] width 358 height 21
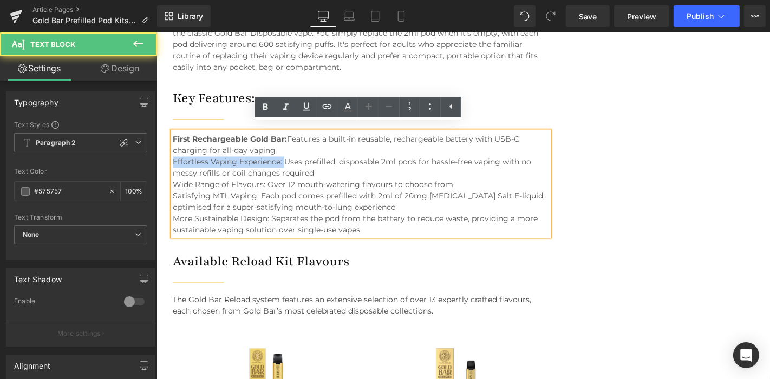
drag, startPoint x: 283, startPoint y: 154, endPoint x: 172, endPoint y: 156, distance: 111.0
click at [172, 157] on span "Effortless Vaping Experience: Uses prefilled, disposable 2ml pods for hassle-fr…" at bounding box center [351, 167] width 358 height 21
click at [262, 180] on span "Wide Range of Flavours: Over 12 mouth-watering flavours to choose from" at bounding box center [312, 185] width 280 height 10
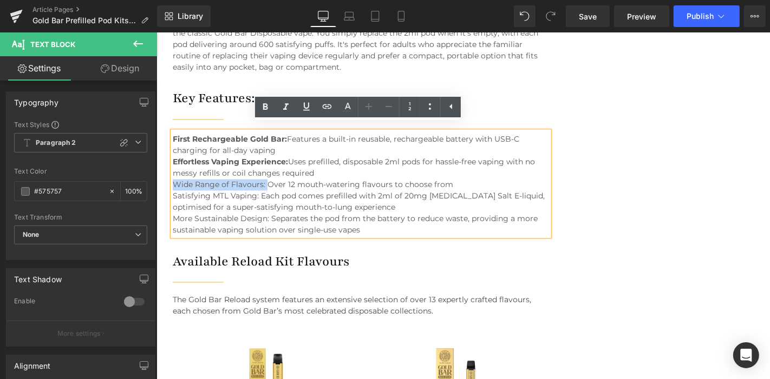
drag, startPoint x: 265, startPoint y: 178, endPoint x: 173, endPoint y: 179, distance: 92.0
click at [173, 180] on span "Wide Range of Flavours: Over 12 mouth-watering flavours to choose from" at bounding box center [312, 185] width 280 height 10
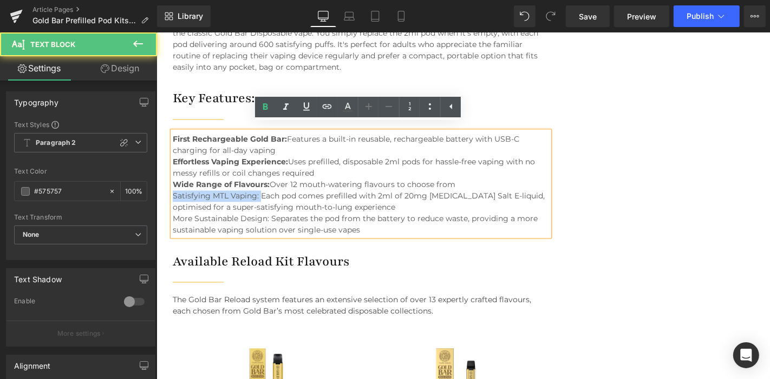
drag, startPoint x: 260, startPoint y: 187, endPoint x: 173, endPoint y: 188, distance: 87.1
click at [173, 191] on span "Satisfying MTL Vaping: Each pod comes prefilled with 2ml of 20mg Nicotine Salt …" at bounding box center [358, 201] width 372 height 21
drag, startPoint x: 270, startPoint y: 211, endPoint x: 175, endPoint y: 209, distance: 94.7
click at [175, 214] on span "More Sustainable Design: Separates the pod from the battery to reduce waste, pr…" at bounding box center [354, 224] width 365 height 21
click at [287, 142] on div "First Rechargeable Gold Bar: Features a built-in reusable, rechargeable battery…" at bounding box center [360, 184] width 376 height 104
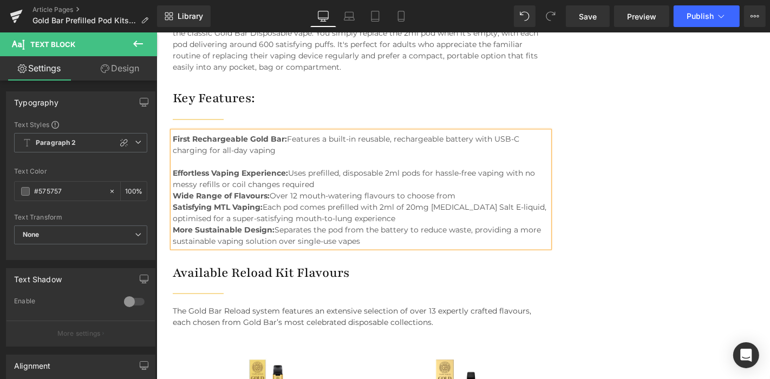
click at [325, 179] on div "Effortless Vaping Experience: Uses prefilled, disposable 2ml pods for hassle-fr…" at bounding box center [360, 201] width 376 height 91
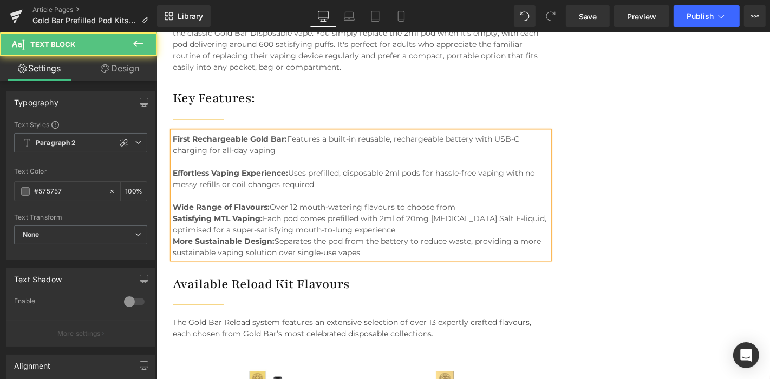
click at [460, 199] on div "Wide Range of Flavours: Over 12 mouth-watering flavours to choose from Satisfyi…" at bounding box center [360, 225] width 376 height 68
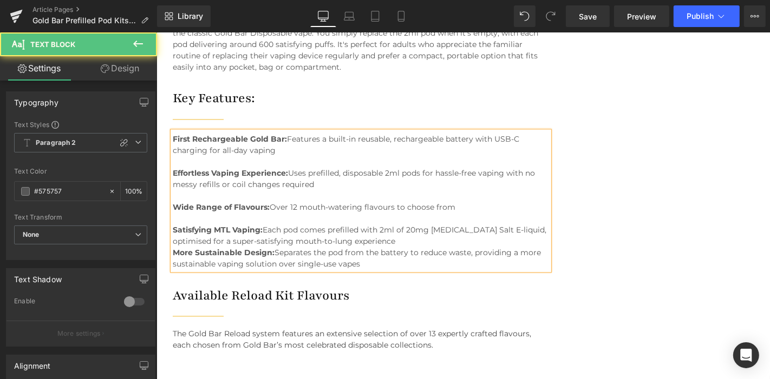
click at [398, 237] on div "Satisfying MTL Vaping: Each pod comes prefilled with 2ml of 20mg Nicotine Salt …" at bounding box center [360, 241] width 376 height 57
click at [364, 214] on div "Satisfying MTL Vaping: Each pod comes prefilled with 2ml of 20mg Nicotine Salt …" at bounding box center [360, 230] width 376 height 34
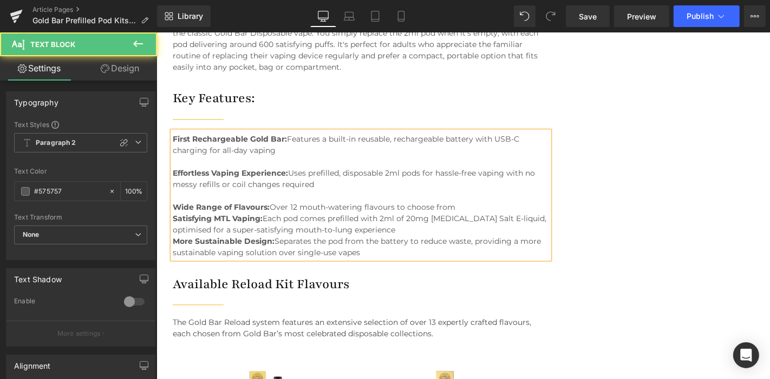
click at [300, 180] on span "Effortless Vaping Experience: Uses prefilled, disposable 2ml pods for hassle-fr…" at bounding box center [353, 178] width 362 height 21
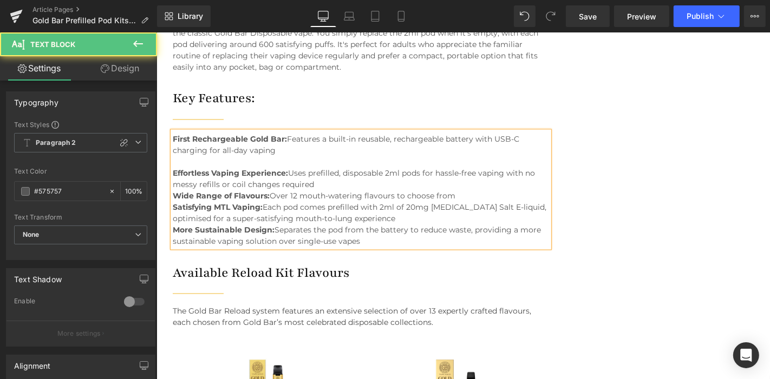
click at [283, 148] on div "First Rechargeable Gold Bar: Features a built-in reusable, rechargeable battery…" at bounding box center [360, 190] width 376 height 116
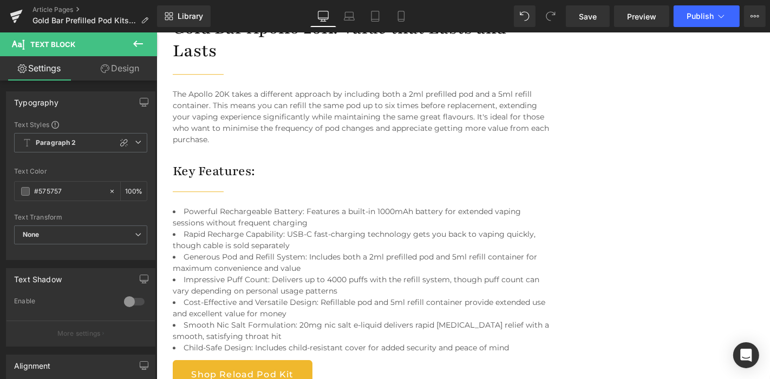
scroll to position [2714, 0]
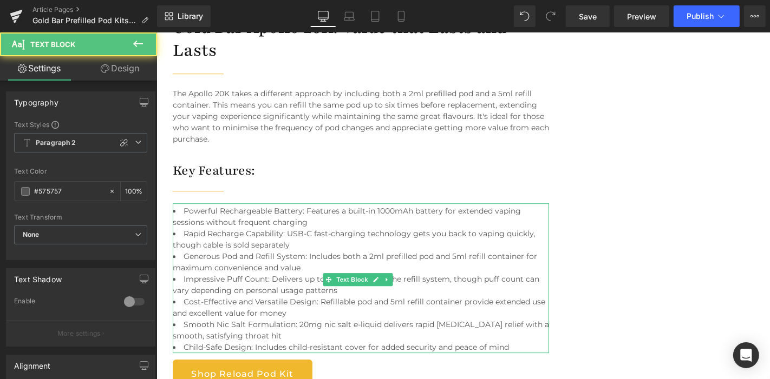
click at [312, 228] on li "Rapid Recharge Capability: USB-C fast-charging technology gets you back to vapi…" at bounding box center [360, 239] width 376 height 23
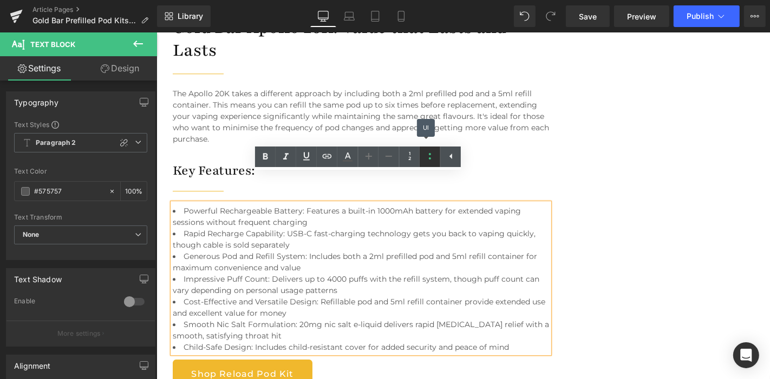
click at [429, 156] on icon at bounding box center [429, 156] width 13 height 13
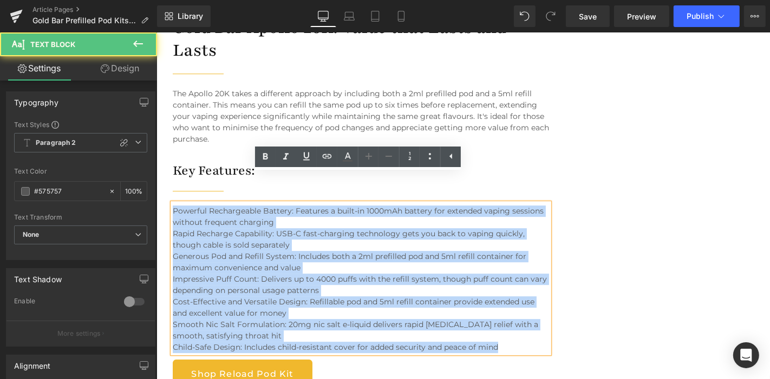
click at [282, 203] on div "Powerful Rechargeable Battery: Features a built-in 1000mAh battery for extended…" at bounding box center [360, 278] width 376 height 150
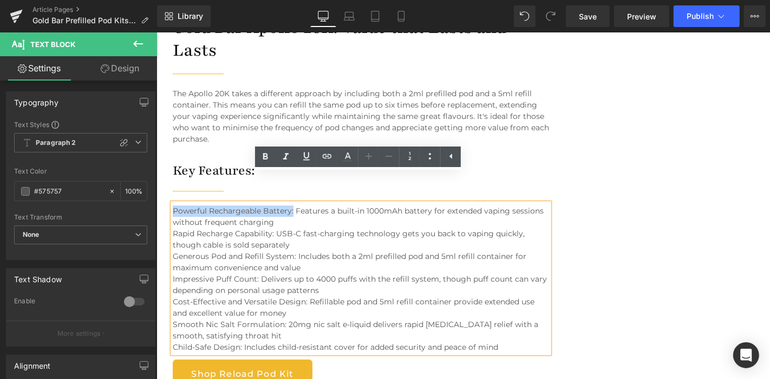
drag, startPoint x: 291, startPoint y: 183, endPoint x: 172, endPoint y: 182, distance: 119.1
click at [172, 206] on span "Powerful Rechargeable Battery: Features a built-in 1000mAh battery for extended…" at bounding box center [357, 216] width 371 height 21
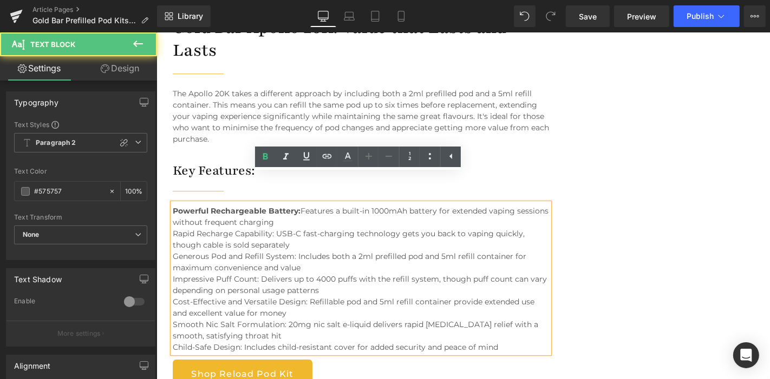
drag, startPoint x: 274, startPoint y: 202, endPoint x: 164, endPoint y: 201, distance: 110.4
click at [164, 201] on div "Image Gold Bar Prefilled Pod Kits: The Best Starter Vape for Beginners Heading …" at bounding box center [360, 89] width 392 height 5289
drag, startPoint x: 275, startPoint y: 205, endPoint x: 172, endPoint y: 206, distance: 103.4
click at [172, 228] on span "Rapid Recharge Capability: USB-C fast-charging technology gets you back to vapi…" at bounding box center [348, 238] width 352 height 21
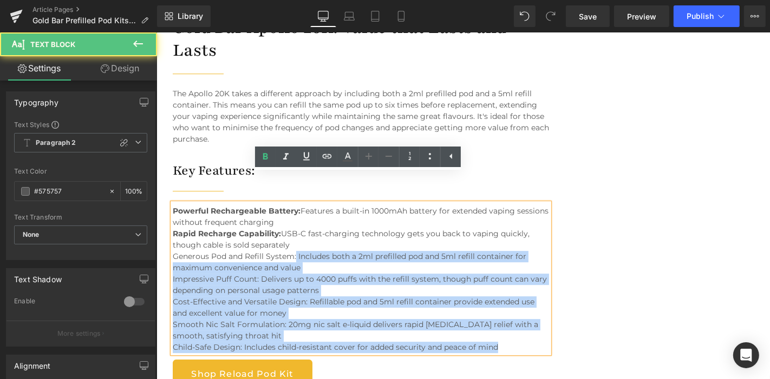
drag, startPoint x: 296, startPoint y: 227, endPoint x: 170, endPoint y: 229, distance: 125.0
click at [172, 229] on div "Powerful Rechargeable Battery: Features a built-in 1000mAh battery for extended…" at bounding box center [360, 278] width 376 height 150
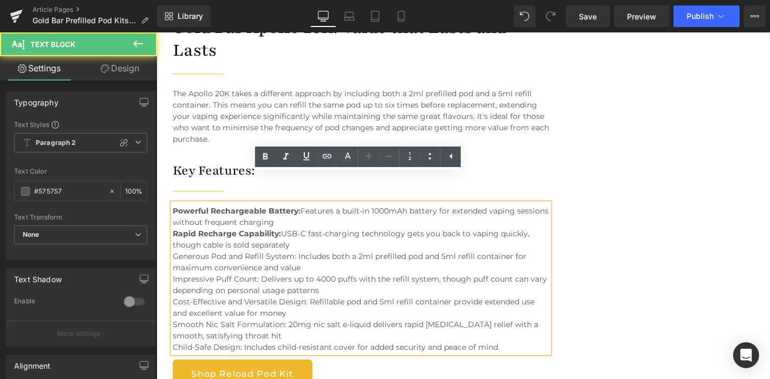
click at [282, 221] on div "Powerful Rechargeable Battery: Features a built-in 1000mAh battery for extended…" at bounding box center [360, 278] width 376 height 150
drag, startPoint x: 297, startPoint y: 227, endPoint x: 174, endPoint y: 227, distance: 123.4
click at [174, 251] on span "Generous Pod and Refill System: Includes both a 2ml prefilled pod and 5ml refil…" at bounding box center [348, 261] width 353 height 21
drag, startPoint x: 260, startPoint y: 249, endPoint x: 172, endPoint y: 251, distance: 88.2
click at [172, 274] on span "Impressive Puff Count: Delivers up to 4000 puffs with the refill system, though…" at bounding box center [359, 284] width 374 height 21
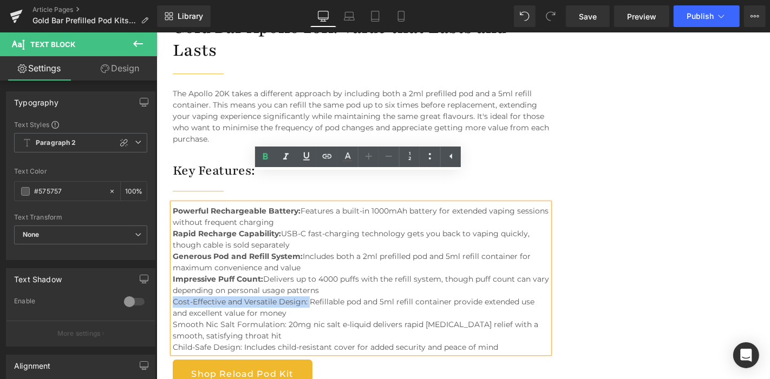
drag, startPoint x: 308, startPoint y: 272, endPoint x: 173, endPoint y: 270, distance: 135.3
click at [173, 297] on span "Cost-Effective and Versatile Design: Refillable pod and 5ml refill container pr…" at bounding box center [353, 307] width 362 height 21
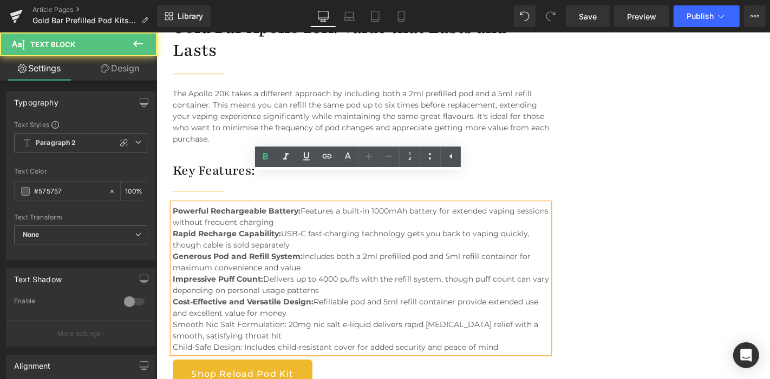
click at [283, 319] on span "Smooth Nic Salt Formulation: 20mg nic salt e-liquid delivers rapid nicotine rel…" at bounding box center [354, 329] width 365 height 21
drag, startPoint x: 285, startPoint y: 293, endPoint x: 173, endPoint y: 292, distance: 112.0
click at [173, 319] on span "Smooth Nic Salt Formulation: 20mg nic salt e-liquid delivers rapid nicotine rel…" at bounding box center [354, 329] width 365 height 21
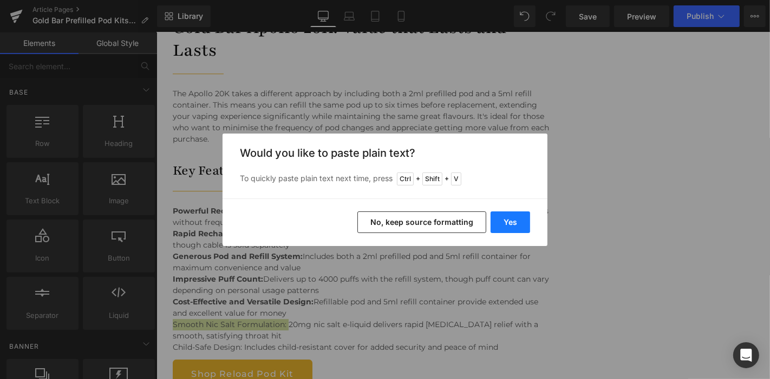
click at [522, 223] on button "Yes" at bounding box center [510, 223] width 40 height 22
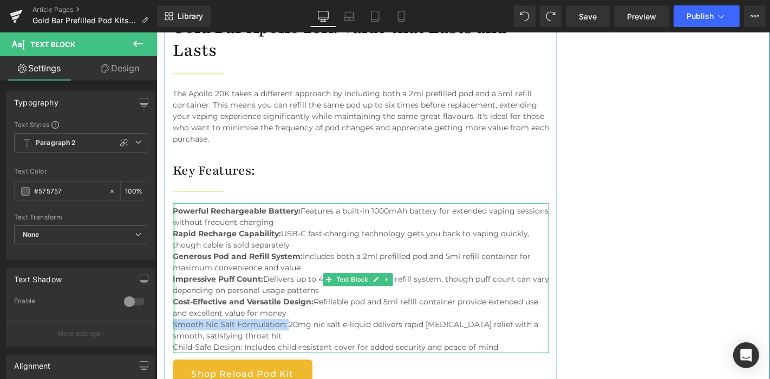
drag, startPoint x: 286, startPoint y: 294, endPoint x: 174, endPoint y: 294, distance: 112.6
click at [174, 294] on div "Powerful Rechargeable Battery: Features a built-in 1000mAh battery for extended…" at bounding box center [360, 278] width 376 height 150
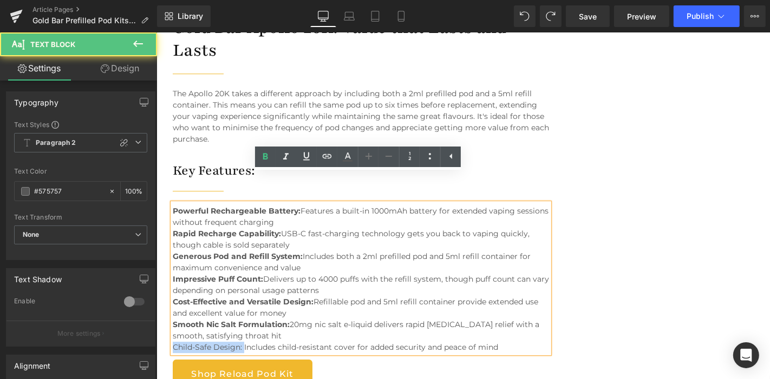
drag, startPoint x: 243, startPoint y: 316, endPoint x: 174, endPoint y: 317, distance: 69.3
click at [174, 342] on span "Child-Safe Design: Includes child-resistant cover for added security and peace …" at bounding box center [334, 347] width 325 height 10
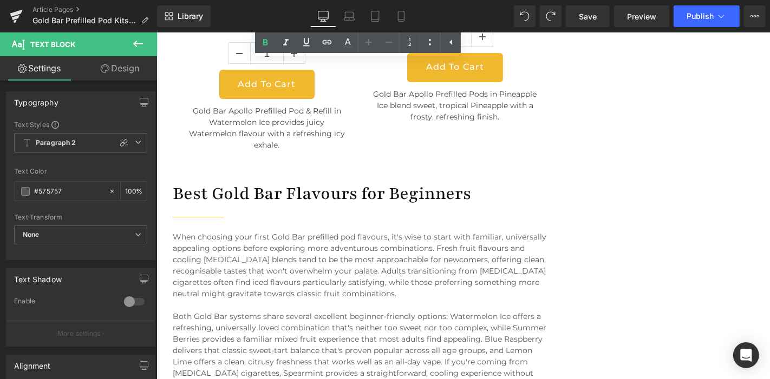
scroll to position [3343, 0]
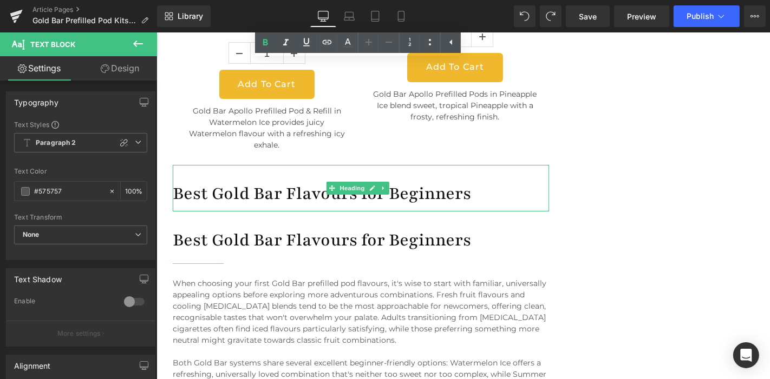
click at [284, 182] on h3 "Best Gold Bar Flavours for Beginners" at bounding box center [360, 193] width 376 height 23
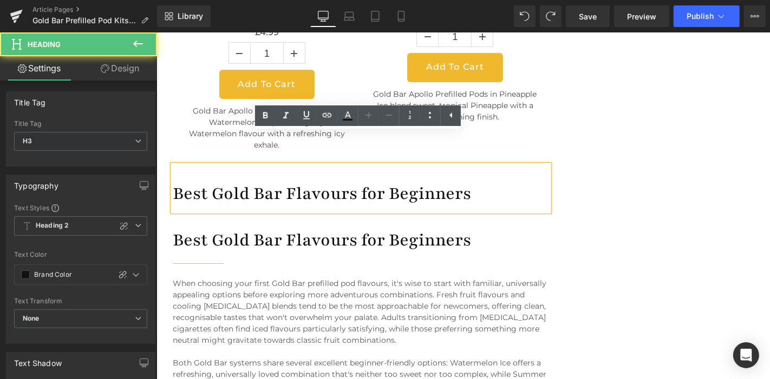
click at [299, 182] on h3 "Best Gold Bar Flavours for Beginners" at bounding box center [360, 193] width 376 height 23
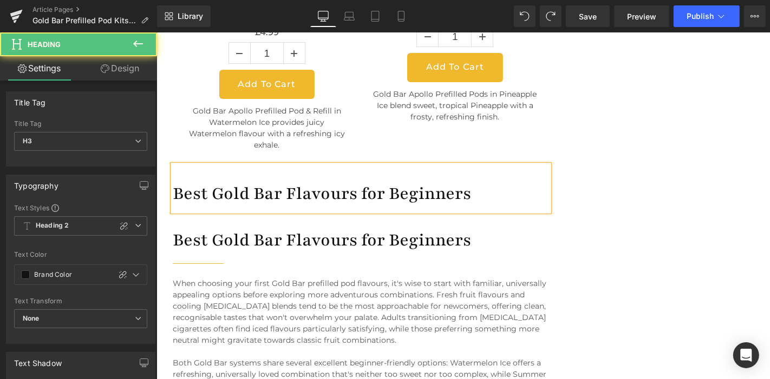
paste div
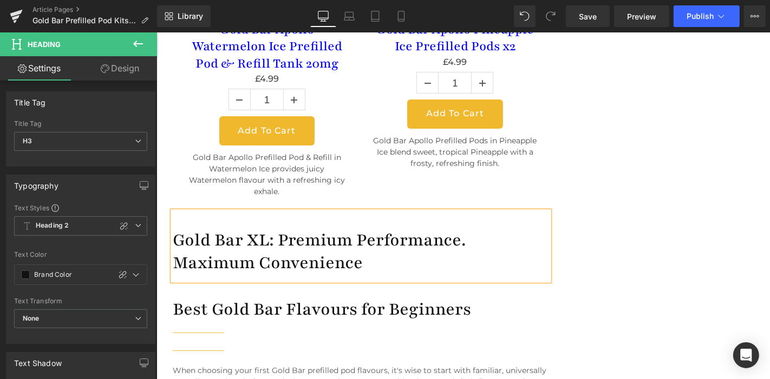
scroll to position [3292, 0]
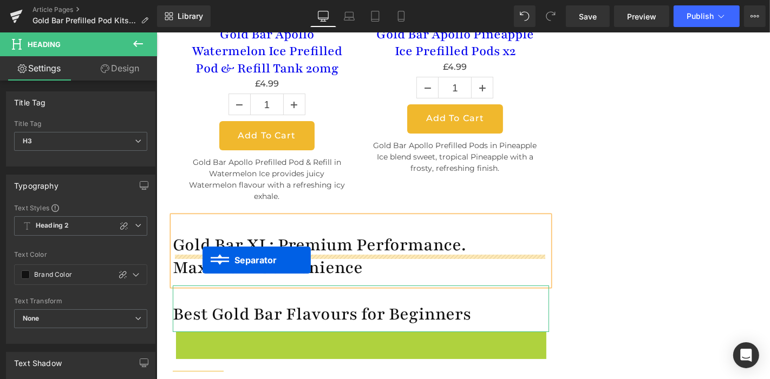
drag, startPoint x: 198, startPoint y: 305, endPoint x: 202, endPoint y: 260, distance: 45.6
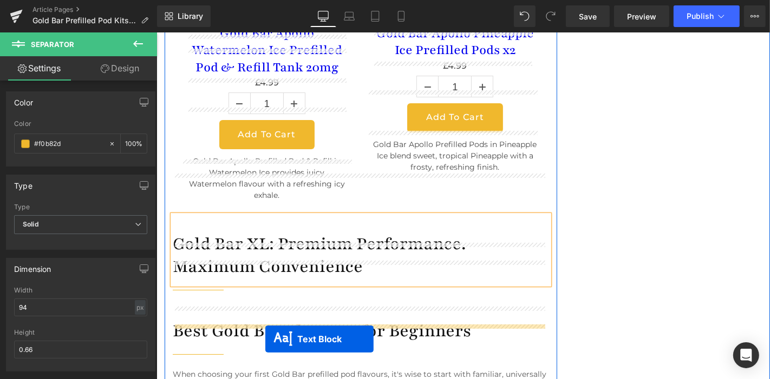
scroll to position [3396, 0]
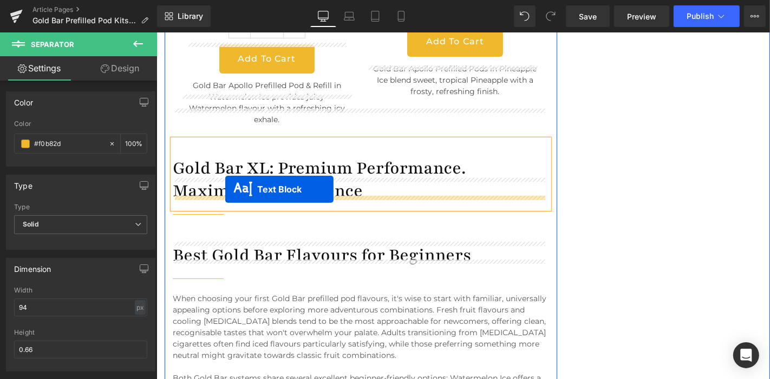
drag, startPoint x: 332, startPoint y: 241, endPoint x: 225, endPoint y: 189, distance: 119.3
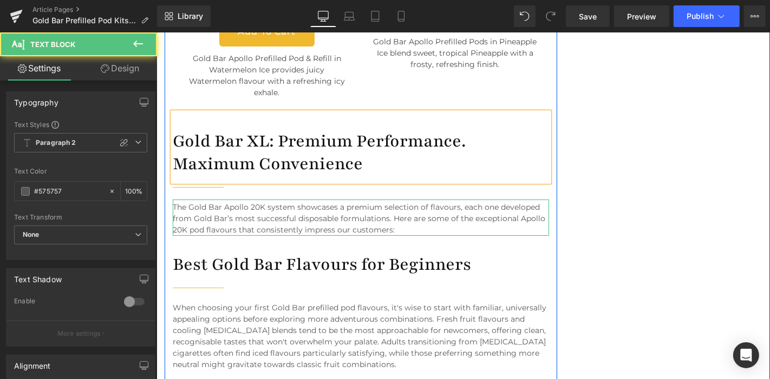
scroll to position [3368, 0]
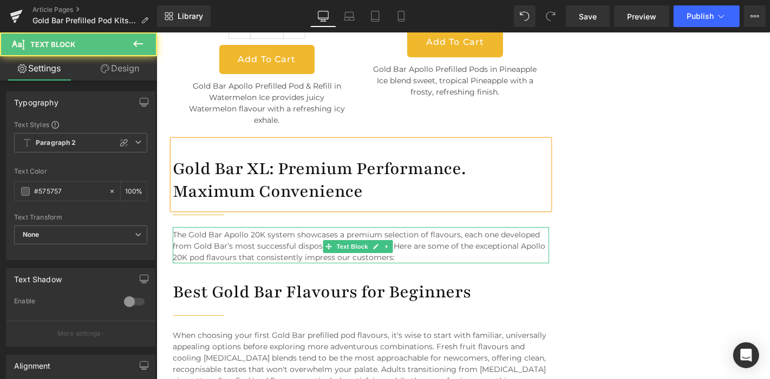
click at [241, 229] on p "The Gold Bar Apollo 20K system showcases a premium selection of flavours, each …" at bounding box center [360, 246] width 376 height 34
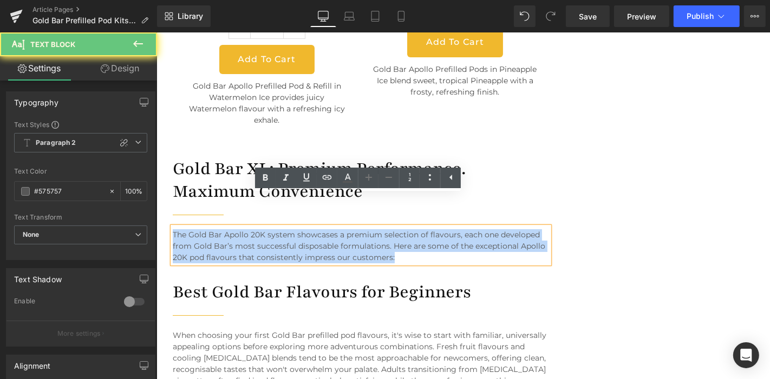
click at [266, 229] on p "The Gold Bar Apollo 20K system showcases a premium selection of flavours, each …" at bounding box center [360, 246] width 376 height 34
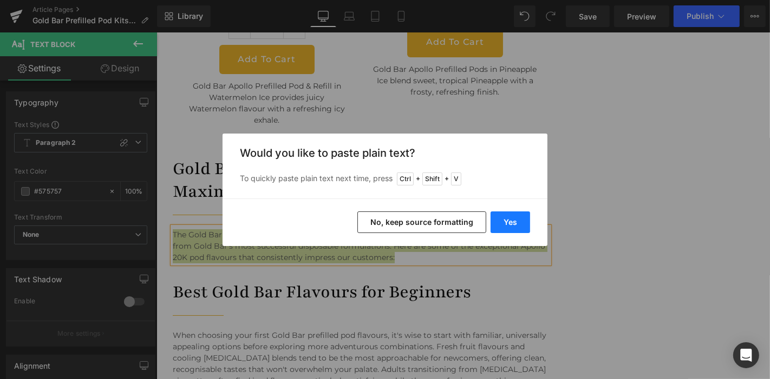
click at [504, 220] on button "Yes" at bounding box center [510, 223] width 40 height 22
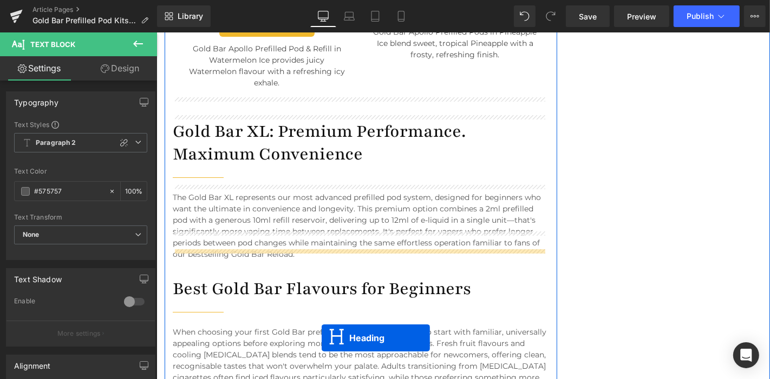
scroll to position [3508, 0]
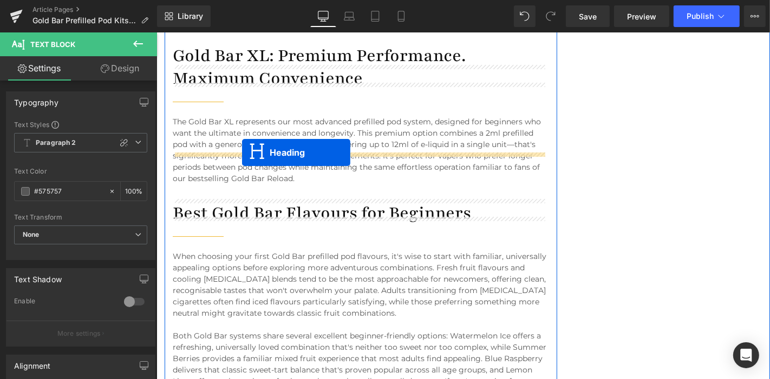
drag, startPoint x: 332, startPoint y: 153, endPoint x: 241, endPoint y: 152, distance: 90.4
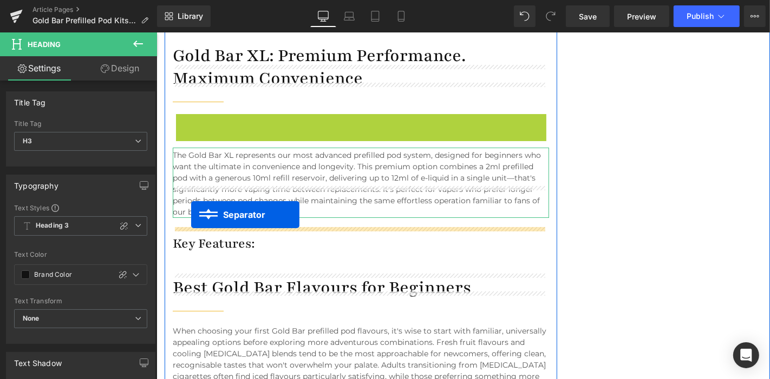
drag, startPoint x: 180, startPoint y: 87, endPoint x: 191, endPoint y: 214, distance: 127.6
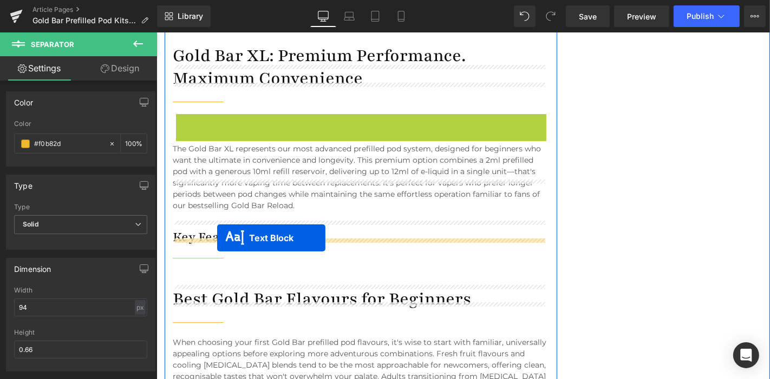
drag, startPoint x: 324, startPoint y: 117, endPoint x: 216, endPoint y: 238, distance: 162.2
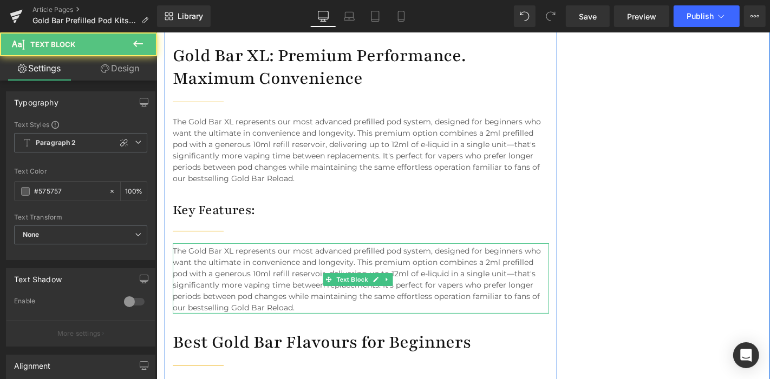
click at [294, 258] on p "The Gold Bar XL represents our most advanced prefilled pod system, designed for…" at bounding box center [360, 279] width 376 height 68
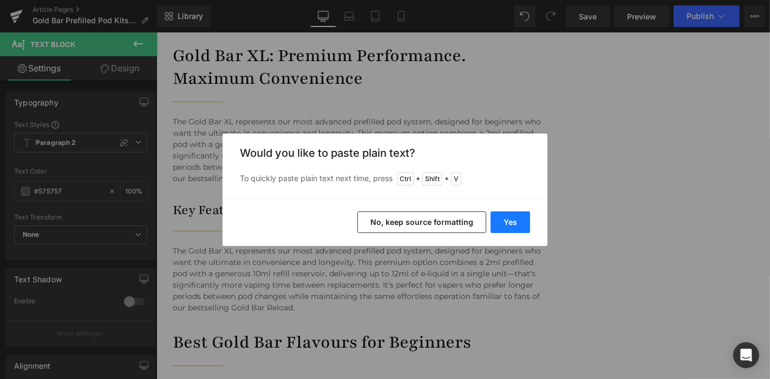
drag, startPoint x: 500, startPoint y: 225, endPoint x: 293, endPoint y: 194, distance: 208.5
click at [500, 225] on button "Yes" at bounding box center [510, 223] width 40 height 22
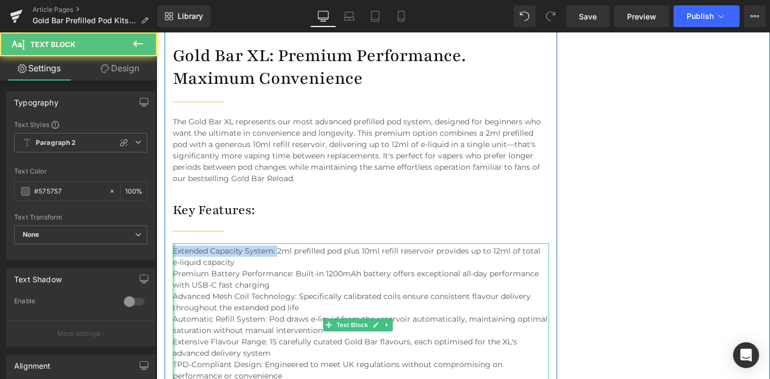
drag, startPoint x: 275, startPoint y: 220, endPoint x: 172, endPoint y: 218, distance: 103.9
click at [172, 243] on div "Extended Capacity System: 2ml prefilled pod plus 10ml refill reservoir provides…" at bounding box center [360, 323] width 376 height 161
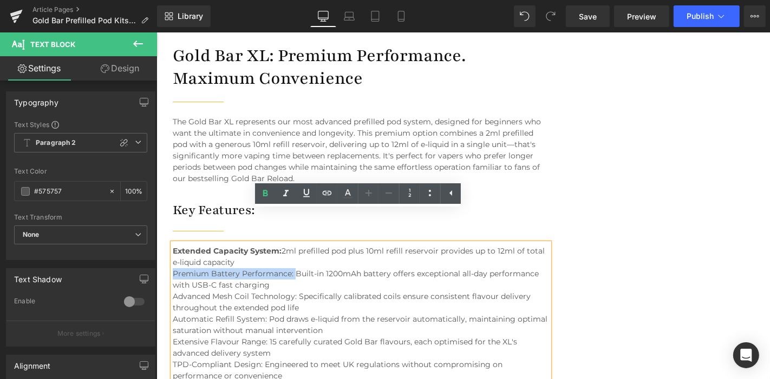
drag, startPoint x: 294, startPoint y: 243, endPoint x: 173, endPoint y: 240, distance: 120.7
click at [173, 268] on p "Premium Battery Performance: Built-in 1200mAh battery offers exceptional all-da…" at bounding box center [360, 279] width 376 height 23
click at [267, 192] on icon at bounding box center [265, 193] width 13 height 13
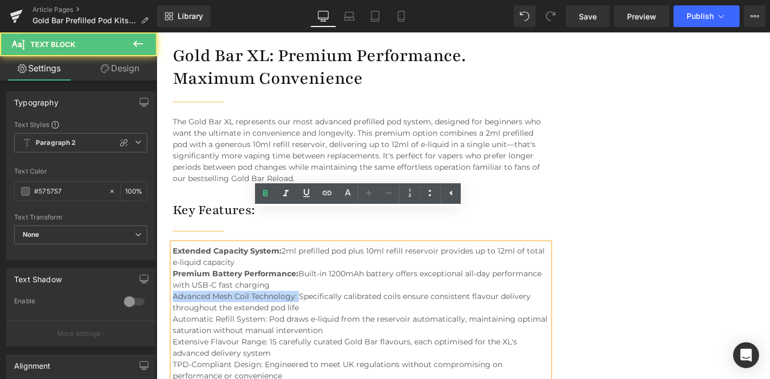
drag, startPoint x: 298, startPoint y: 263, endPoint x: 172, endPoint y: 262, distance: 126.6
click at [172, 291] on p "Advanced Mesh Coil Technology: Specifically calibrated coils ensure consistent …" at bounding box center [360, 302] width 376 height 23
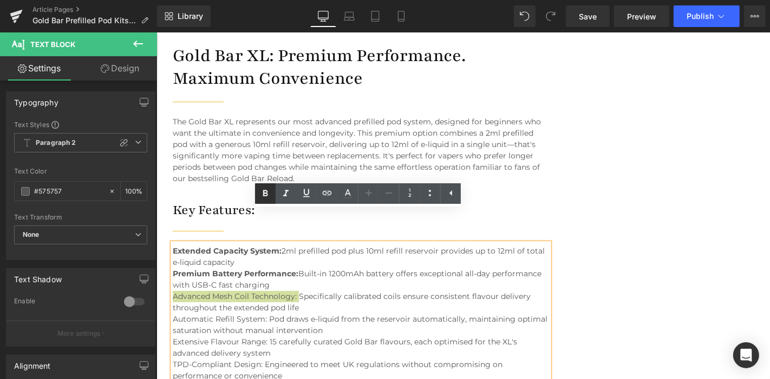
click at [264, 193] on icon at bounding box center [265, 194] width 5 height 6
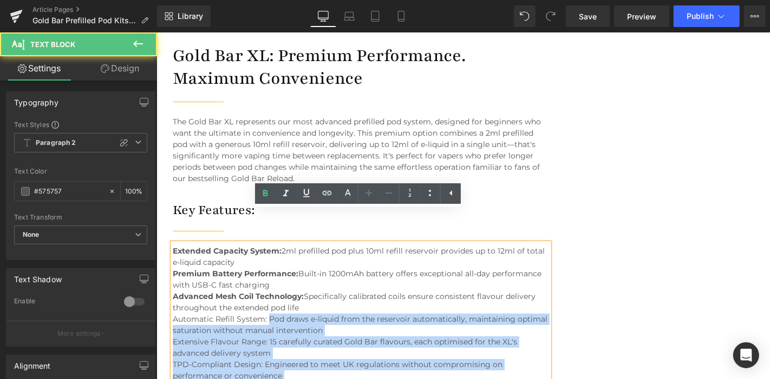
drag, startPoint x: 266, startPoint y: 287, endPoint x: 171, endPoint y: 286, distance: 94.7
click at [172, 286] on div "Extended Capacity System: 2ml prefilled pod plus 10ml refill reservoir provides…" at bounding box center [360, 323] width 376 height 161
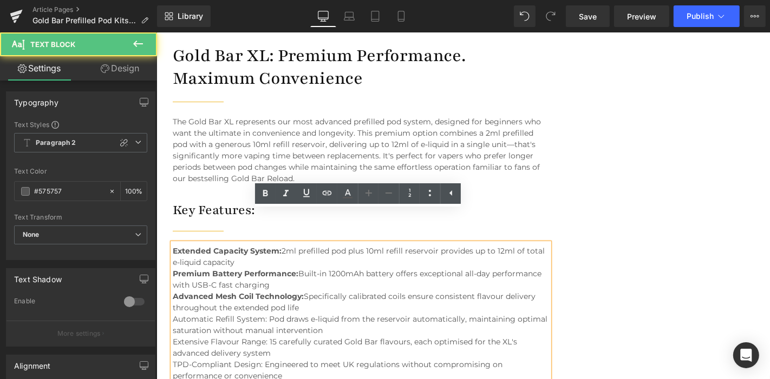
click at [255, 313] on p "Automatic Refill System: Pod draws e-liquid from the reservoir automatically, m…" at bounding box center [360, 324] width 376 height 23
drag, startPoint x: 267, startPoint y: 287, endPoint x: 173, endPoint y: 286, distance: 93.6
click at [173, 313] on p "Automatic Refill System: Pod draws e-liquid from the reservoir automatically, m…" at bounding box center [360, 324] width 376 height 23
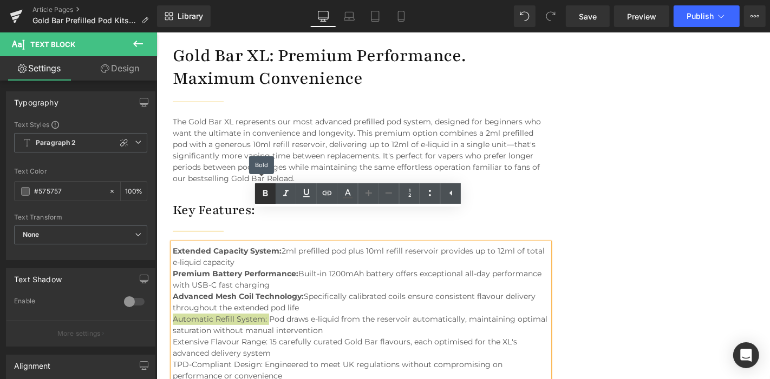
click at [267, 195] on icon at bounding box center [265, 194] width 5 height 6
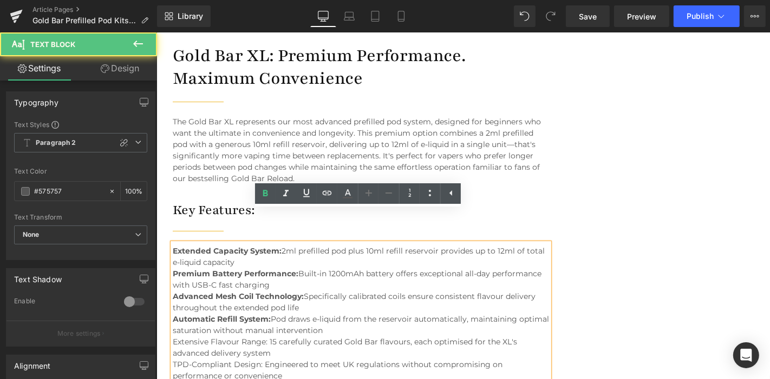
click at [270, 336] on p "Extensive Flavour Range: 15 carefully curated Gold Bar flavours, each optimised…" at bounding box center [360, 347] width 376 height 23
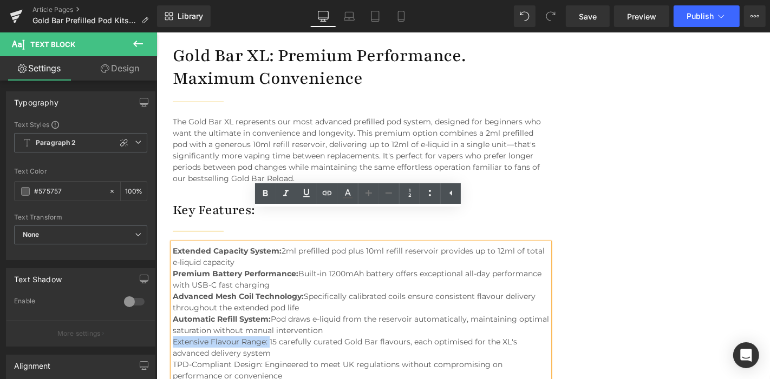
drag, startPoint x: 269, startPoint y: 309, endPoint x: 173, endPoint y: 309, distance: 95.8
click at [173, 336] on p "Extensive Flavour Range: 15 carefully curated Gold Bar flavours, each optimised…" at bounding box center [360, 347] width 376 height 23
click at [264, 192] on icon at bounding box center [265, 194] width 5 height 6
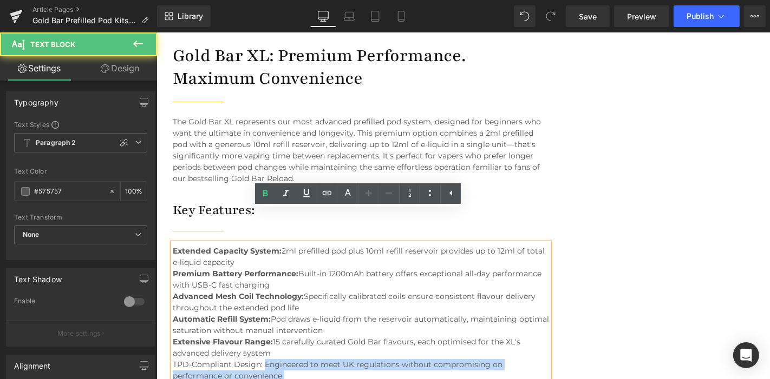
drag, startPoint x: 263, startPoint y: 331, endPoint x: 171, endPoint y: 330, distance: 92.0
click at [172, 330] on div "Extended Capacity System: 2ml prefilled pod plus 10ml refill reservoir provides…" at bounding box center [360, 323] width 376 height 161
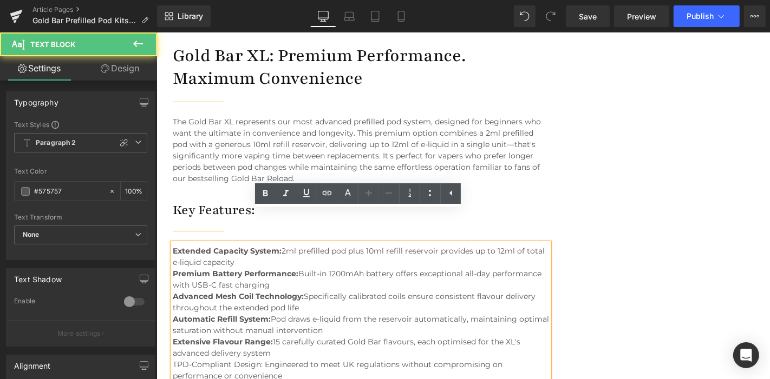
click at [240, 359] on p "TPD-Compliant Design: Engineered to meet UK regulations without compromising on…" at bounding box center [360, 370] width 376 height 23
drag, startPoint x: 263, startPoint y: 332, endPoint x: 167, endPoint y: 332, distance: 95.8
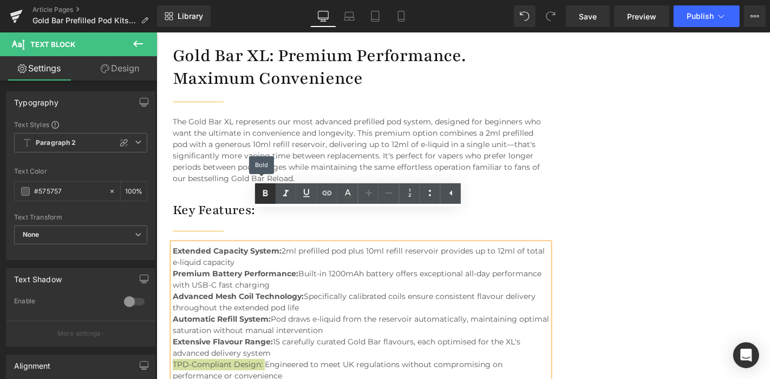
click at [262, 190] on icon at bounding box center [265, 193] width 13 height 13
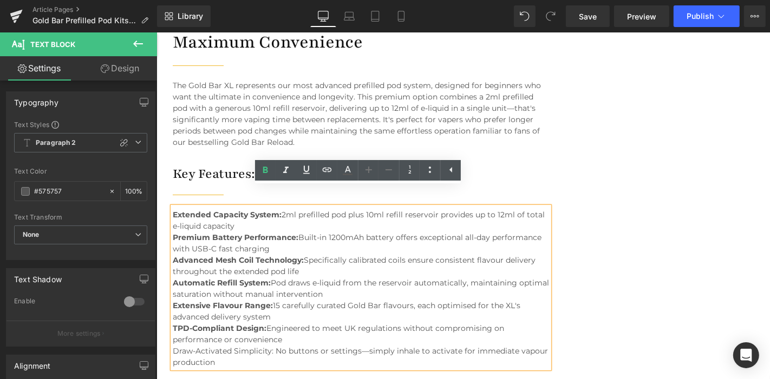
scroll to position [3524, 0]
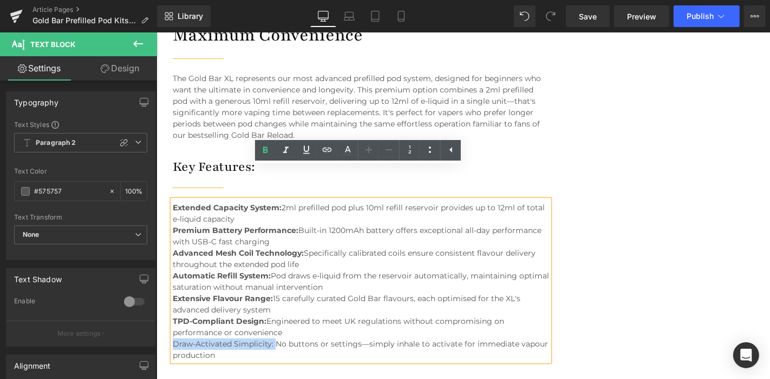
drag, startPoint x: 274, startPoint y: 311, endPoint x: 172, endPoint y: 312, distance: 101.8
click at [172, 338] on p "Draw-Activated Simplicity: No buttons or settings—simply inhale to activate for…" at bounding box center [360, 349] width 376 height 23
click at [267, 152] on icon at bounding box center [265, 150] width 5 height 6
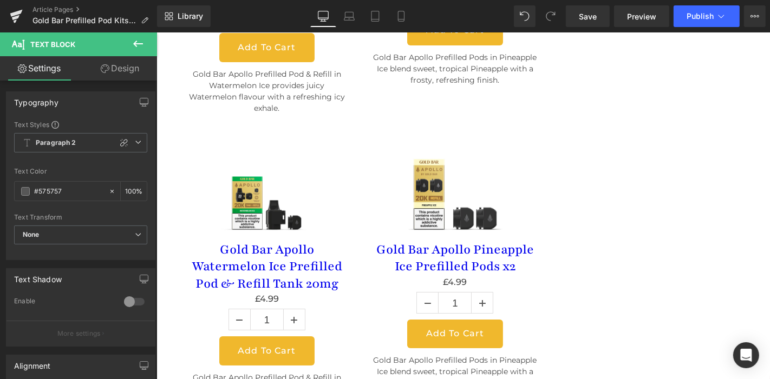
scroll to position [3402, 0]
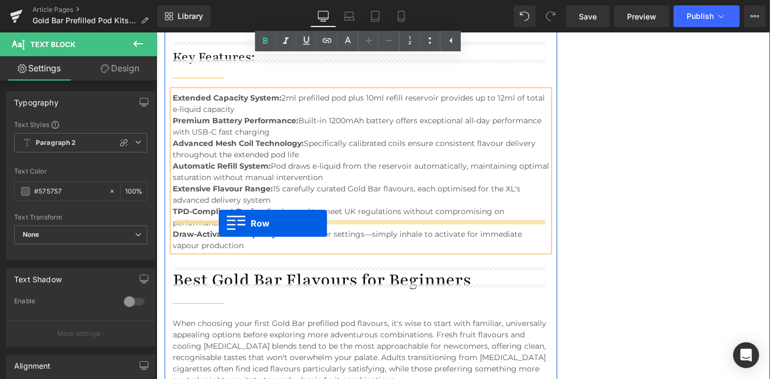
drag, startPoint x: 176, startPoint y: 83, endPoint x: 218, endPoint y: 223, distance: 145.7
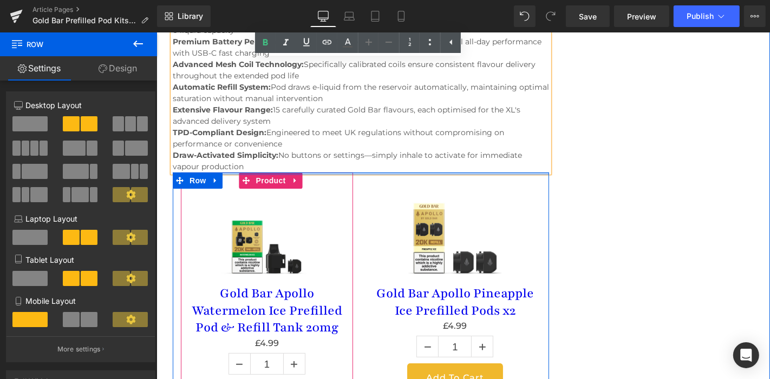
scroll to position [3714, 0]
click at [260, 172] on span "Product" at bounding box center [270, 180] width 35 height 16
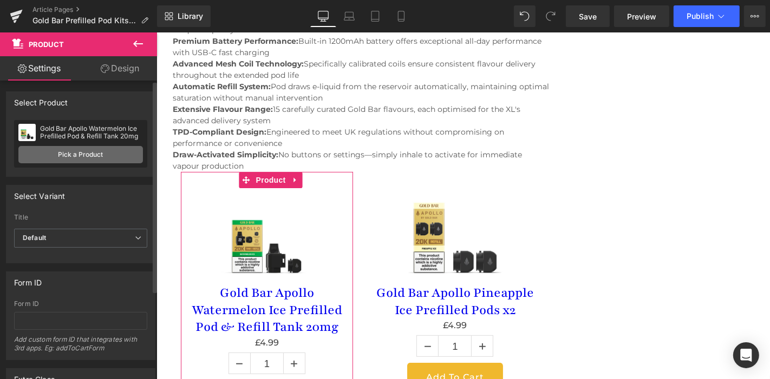
click at [117, 155] on link "Pick a Product" at bounding box center [80, 154] width 124 height 17
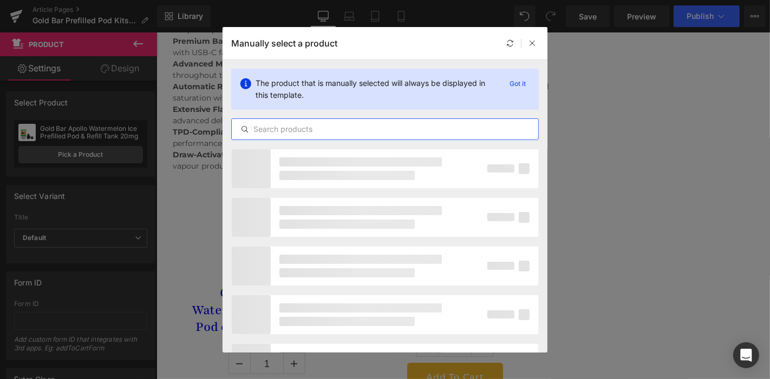
click at [286, 124] on input "text" at bounding box center [385, 129] width 306 height 13
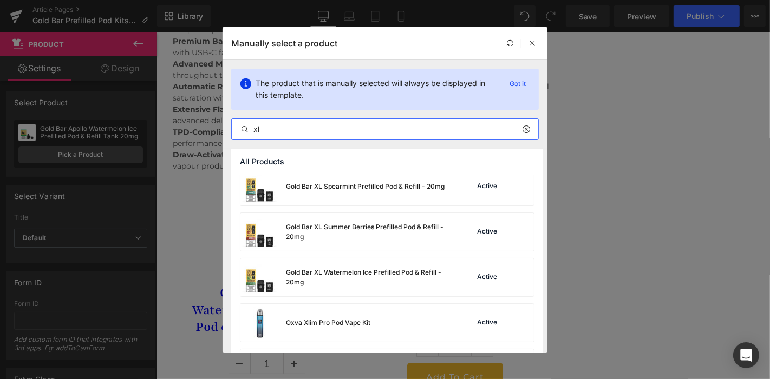
scroll to position [472, 0]
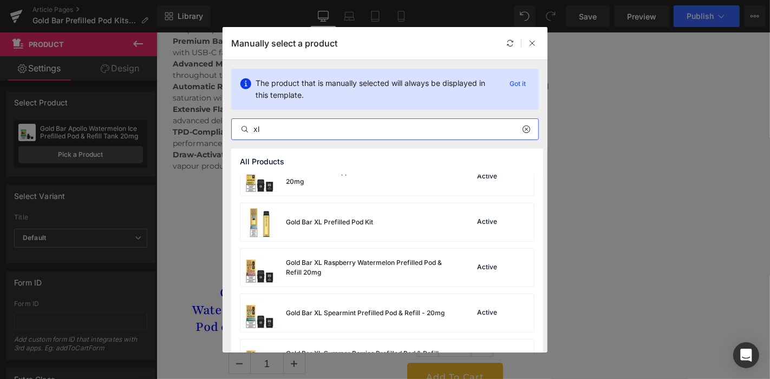
type input "xl"
click at [354, 223] on div "Gold Bar XL Prefilled Pod Kit" at bounding box center [329, 223] width 87 height 10
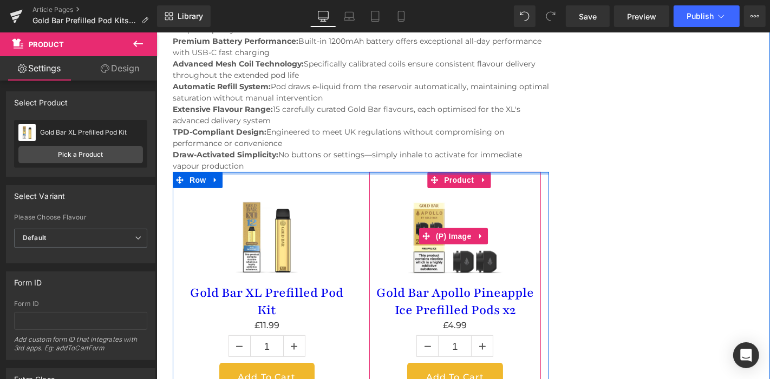
click at [443, 188] on img at bounding box center [454, 236] width 97 height 97
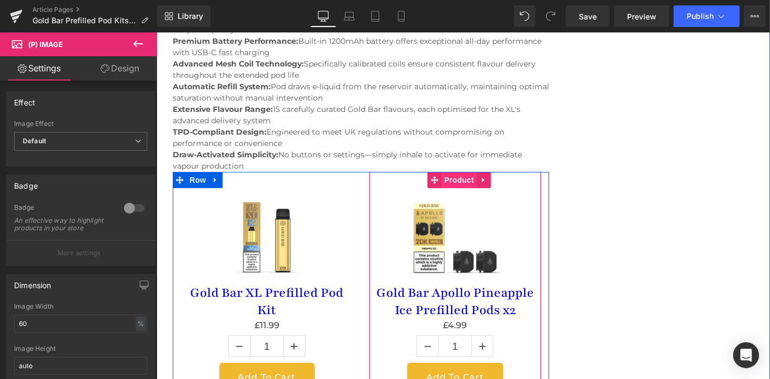
click at [457, 172] on span "Product" at bounding box center [458, 180] width 35 height 16
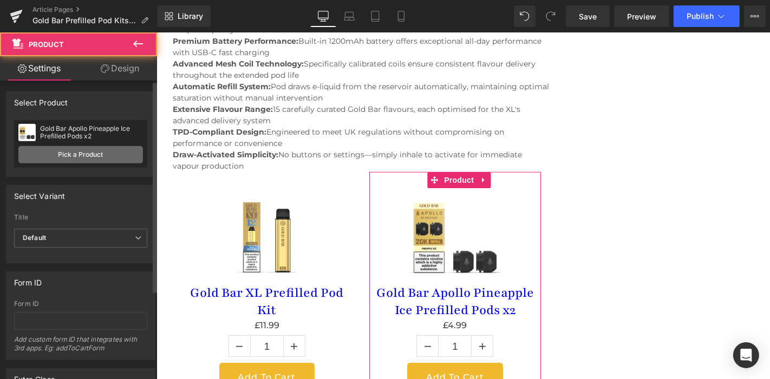
click at [96, 155] on link "Pick a Product" at bounding box center [80, 154] width 124 height 17
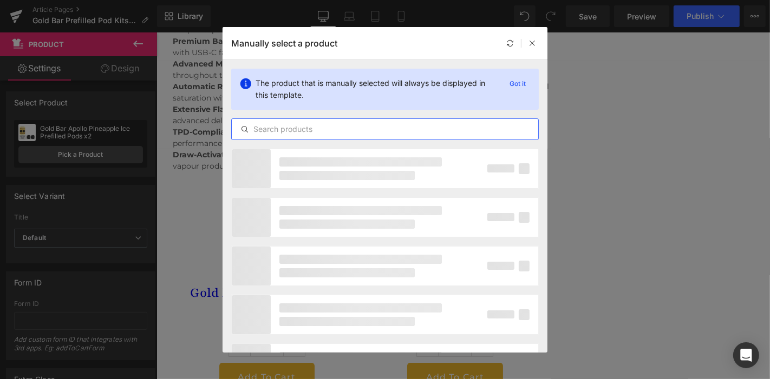
click at [284, 133] on input "text" at bounding box center [385, 129] width 306 height 13
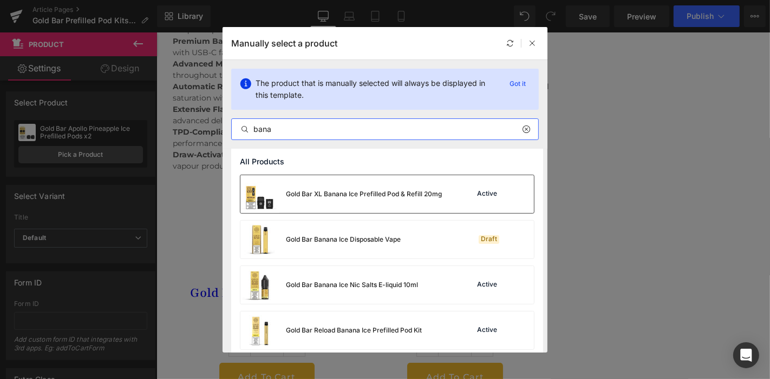
type input "bana"
click at [365, 200] on div "Gold Bar XL Banana Ice Prefilled Pod & Refill 20mg" at bounding box center [340, 194] width 201 height 38
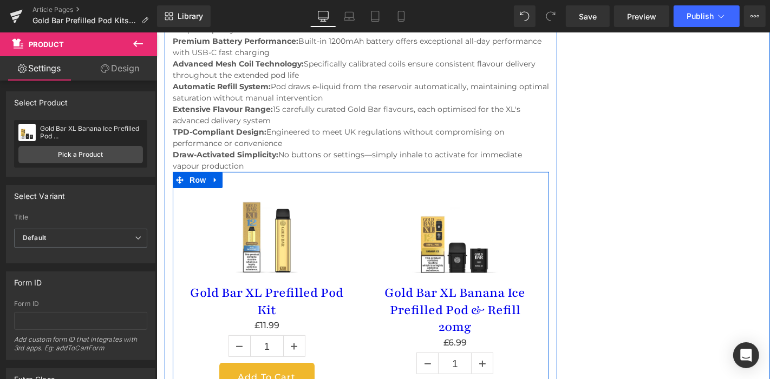
scroll to position [3809, 0]
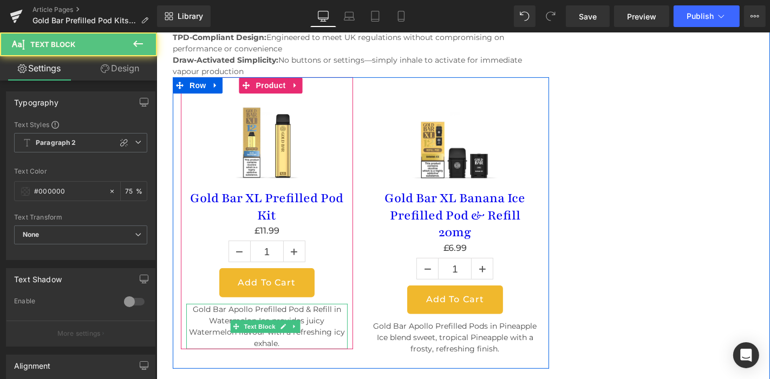
click at [248, 304] on p "Gold Bar Apollo Prefilled Pod & Refill in Watermelon Ice provides juicy Waterme…" at bounding box center [266, 326] width 161 height 45
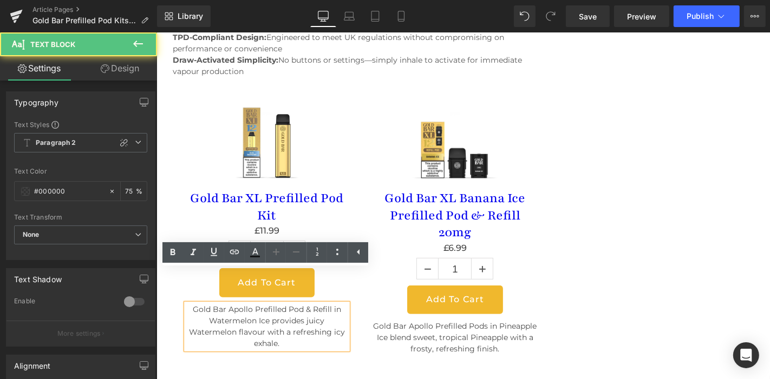
click at [248, 304] on p "Gold Bar Apollo Prefilled Pod & Refill in Watermelon Ice provides juicy Waterme…" at bounding box center [266, 326] width 161 height 45
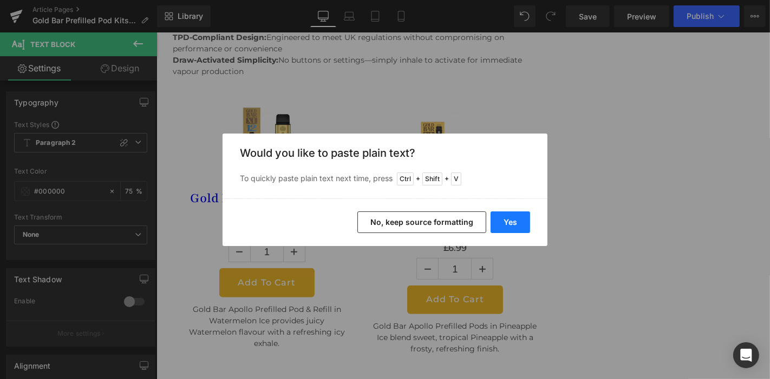
click at [501, 220] on button "Yes" at bounding box center [510, 223] width 40 height 22
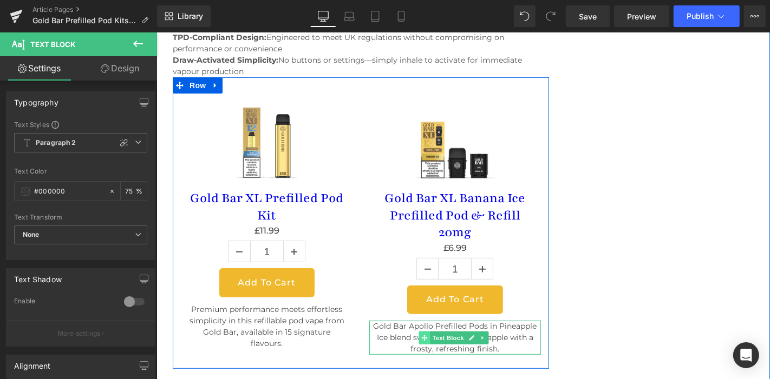
click at [421, 334] on icon at bounding box center [424, 337] width 6 height 6
click at [401, 320] on p "Gold Bar Apollo Prefilled Pods in Pineapple Ice blend sweet, tropical Pineapple…" at bounding box center [455, 337] width 172 height 34
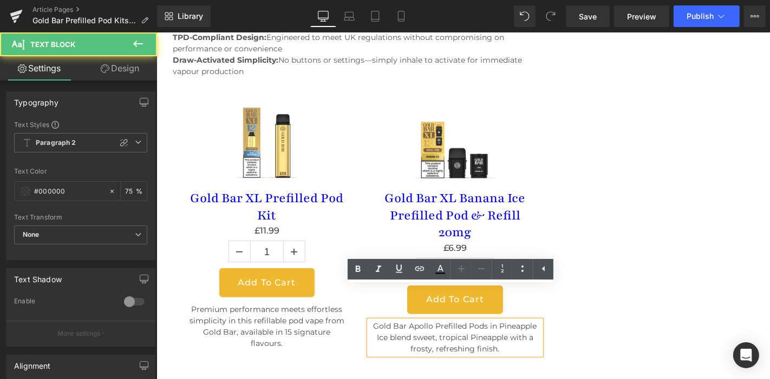
click at [401, 320] on p "Gold Bar Apollo Prefilled Pods in Pineapple Ice blend sweet, tropical Pineapple…" at bounding box center [455, 337] width 172 height 34
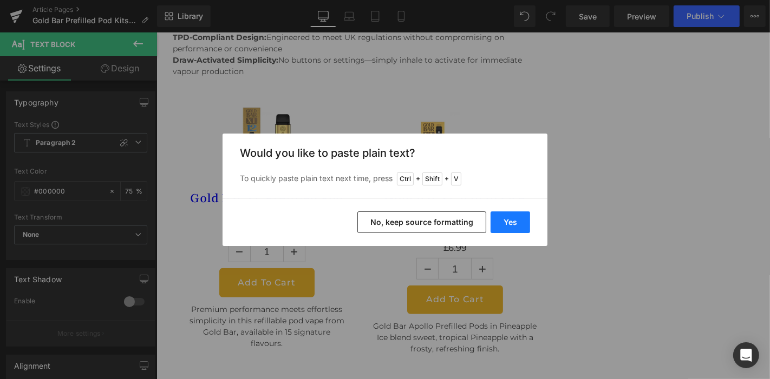
click at [507, 219] on button "Yes" at bounding box center [510, 223] width 40 height 22
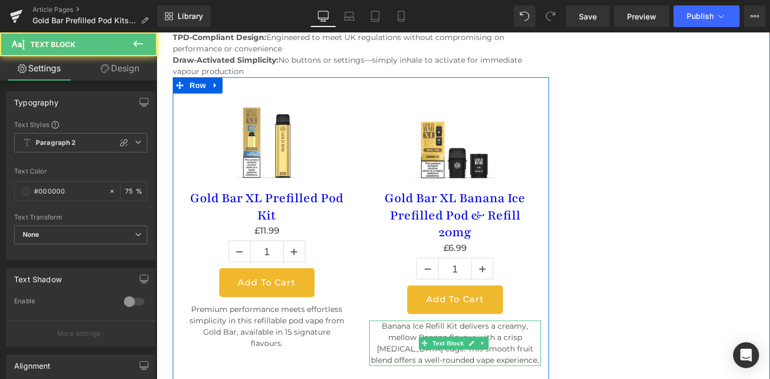
click at [503, 327] on p "Banana Ice Refill Kit delivers a creamy, mellow Banana flavour with a crisp Men…" at bounding box center [455, 342] width 172 height 45
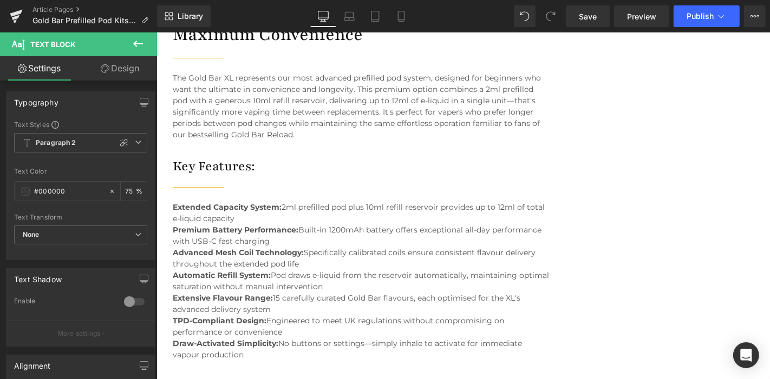
scroll to position [3524, 0]
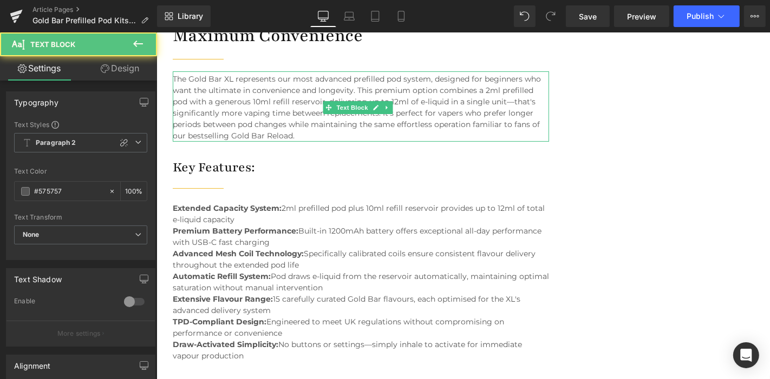
click at [300, 103] on p "The Gold Bar XL represents our most advanced prefilled pod system, designed for…" at bounding box center [360, 107] width 376 height 68
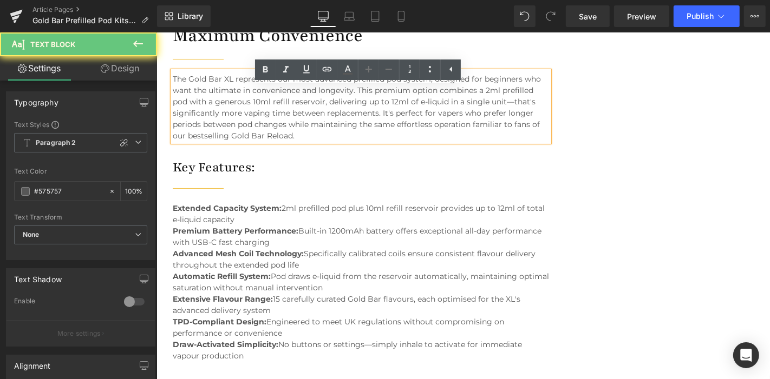
click at [300, 103] on p "The Gold Bar XL represents our most advanced prefilled pod system, designed for…" at bounding box center [360, 107] width 376 height 68
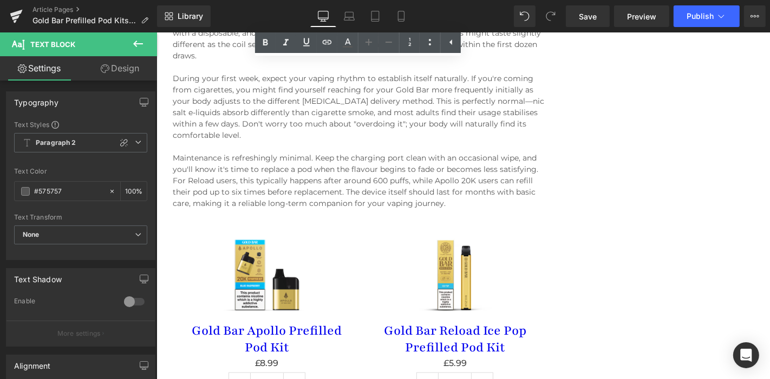
scroll to position [4554, 0]
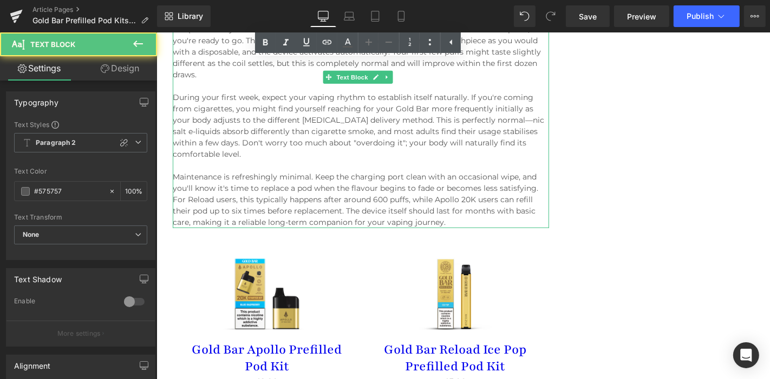
click at [447, 183] on p "Maintenance is refreshingly minimal. Keep the charging port clean with an occas…" at bounding box center [360, 199] width 376 height 57
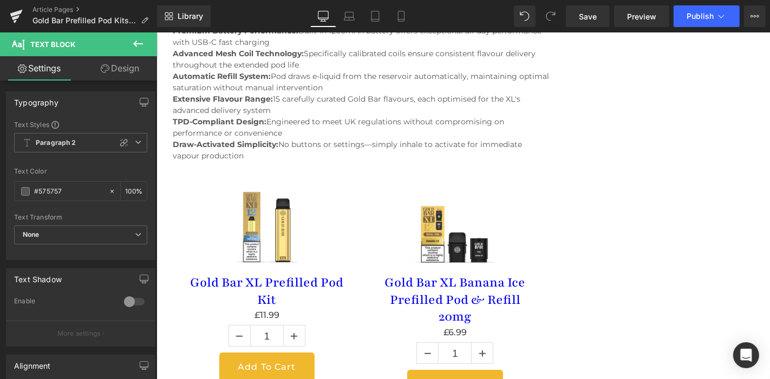
scroll to position [3720, 0]
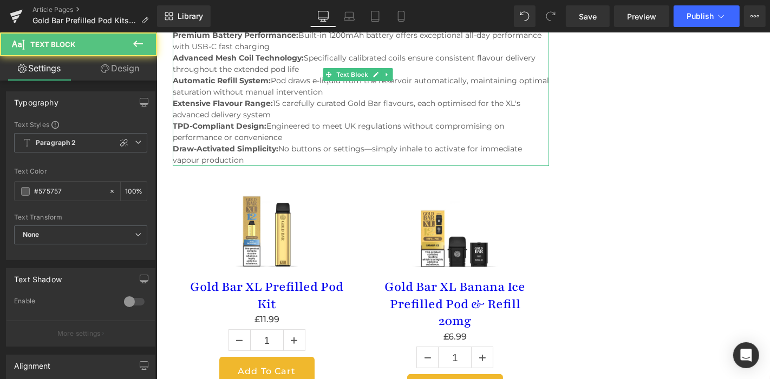
click at [255, 143] on p "Draw-Activated Simplicity: No buttons or settings—simply inhale to activate for…" at bounding box center [360, 154] width 376 height 23
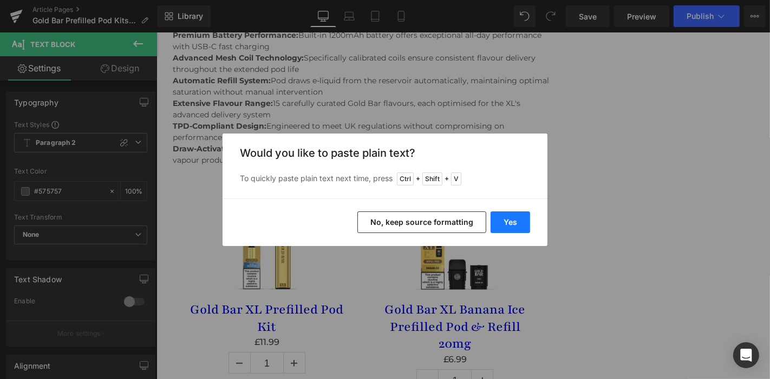
click at [515, 233] on button "Yes" at bounding box center [510, 223] width 40 height 22
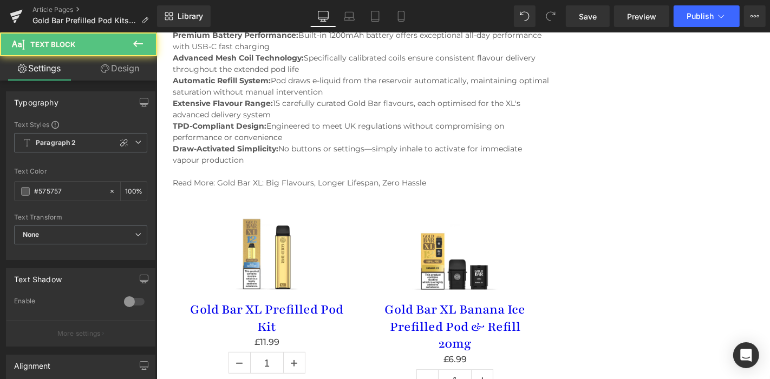
drag, startPoint x: 435, startPoint y: 149, endPoint x: 123, endPoint y: 149, distance: 311.2
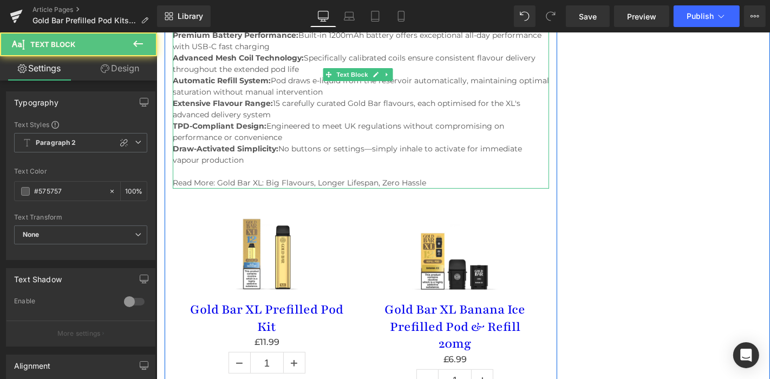
click at [212, 177] on p "Read More: Gold Bar XL: Big Flavours, Longer Lifespan, Zero Hassle" at bounding box center [360, 182] width 376 height 11
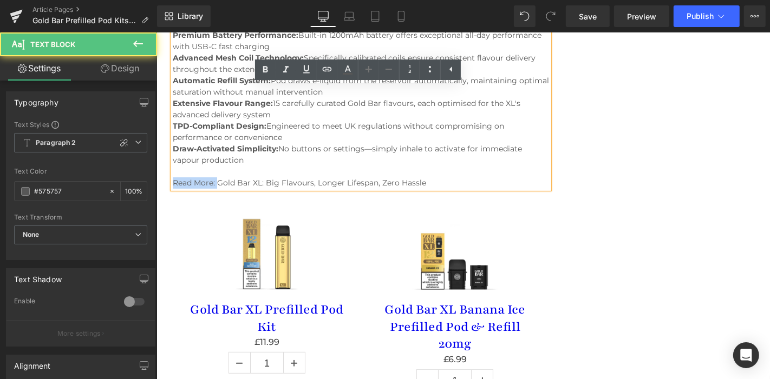
drag, startPoint x: 215, startPoint y: 150, endPoint x: 168, endPoint y: 150, distance: 47.6
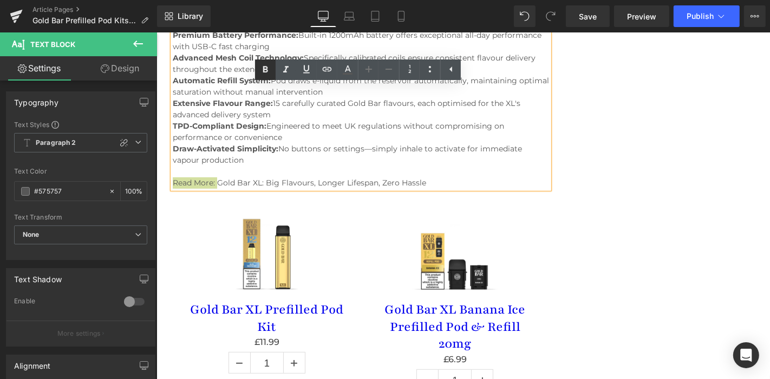
click at [264, 62] on link at bounding box center [265, 70] width 21 height 21
drag, startPoint x: 435, startPoint y: 152, endPoint x: 218, endPoint y: 152, distance: 216.5
click at [218, 177] on p "Read More: Gold Bar XL: Big Flavours, Longer Lifespan, Zero Hassle" at bounding box center [360, 182] width 376 height 11
click at [304, 69] on icon at bounding box center [306, 69] width 6 height 8
click at [304, 72] on icon at bounding box center [306, 69] width 13 height 13
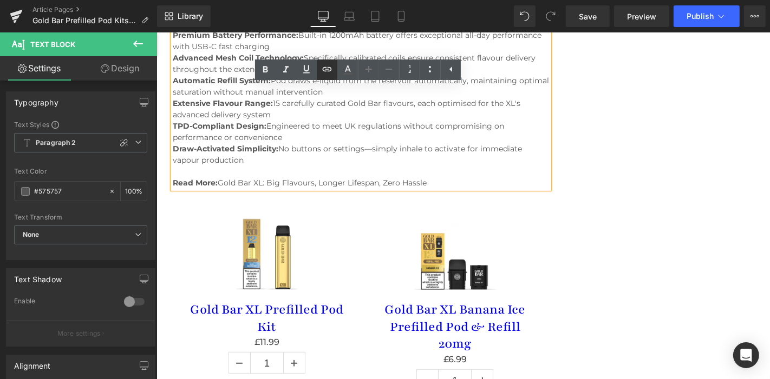
click at [321, 73] on icon at bounding box center [326, 69] width 13 height 13
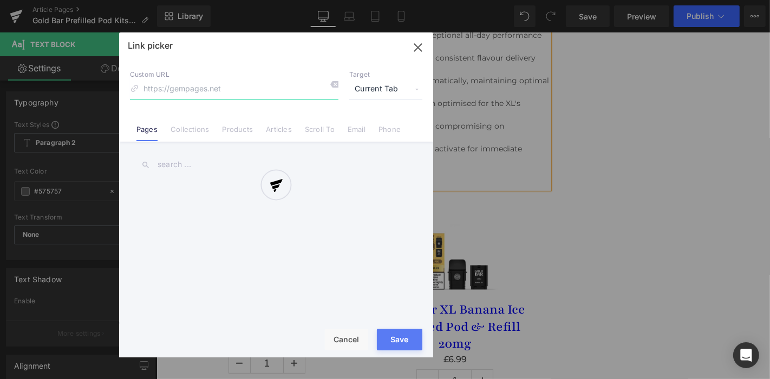
click at [473, 0] on div "Text Color Highlight Color #333333 Edit or remove link: Edit - Unlink - Cancel …" at bounding box center [385, 0] width 770 height 0
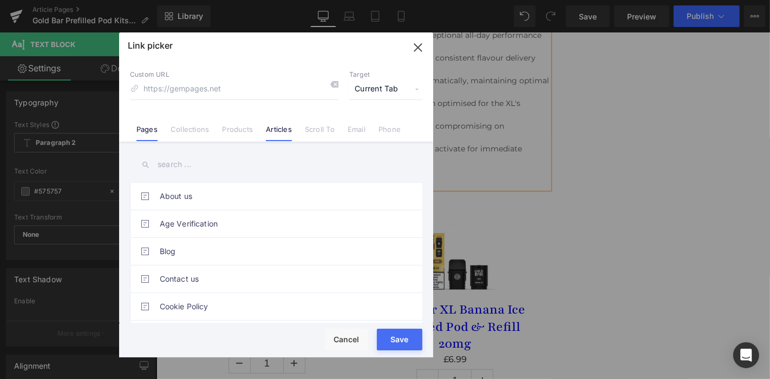
click at [284, 128] on link "Articles" at bounding box center [279, 133] width 26 height 16
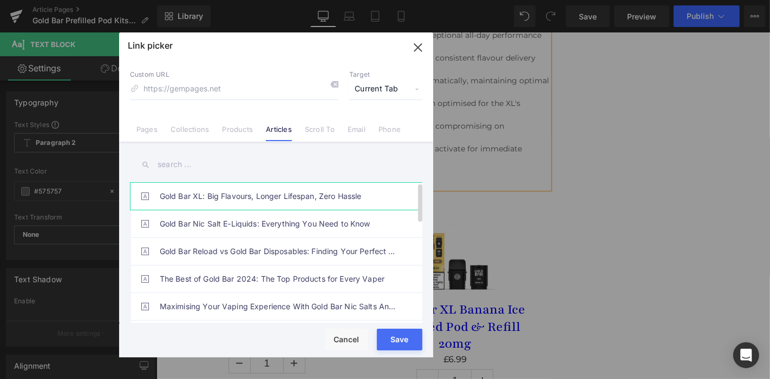
click at [299, 191] on link "Gold Bar XL: Big Flavours, Longer Lifespan, Zero Hassle" at bounding box center [279, 196] width 238 height 27
type input "/blogs/news/gold-bar-xl-big-flavours-longer-lifespan-zero-hassle"
click at [412, 344] on button "Save" at bounding box center [399, 340] width 45 height 22
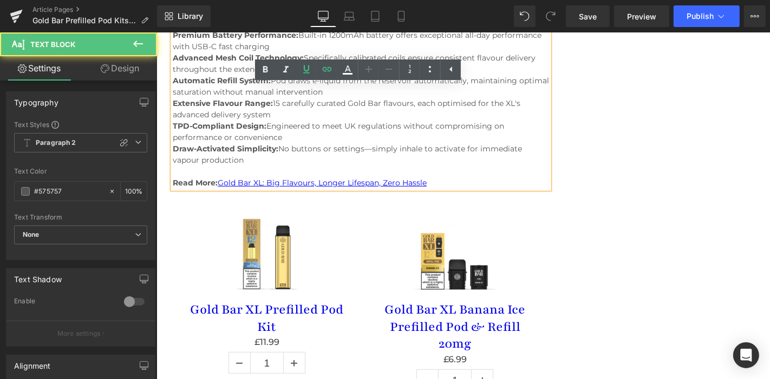
click at [481, 166] on p at bounding box center [360, 171] width 376 height 11
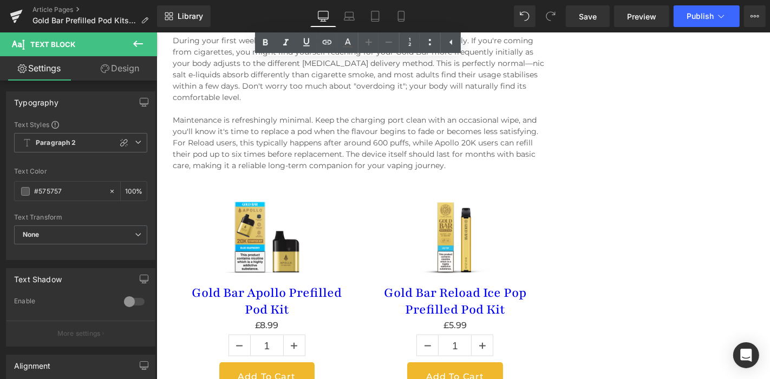
scroll to position [4635, 0]
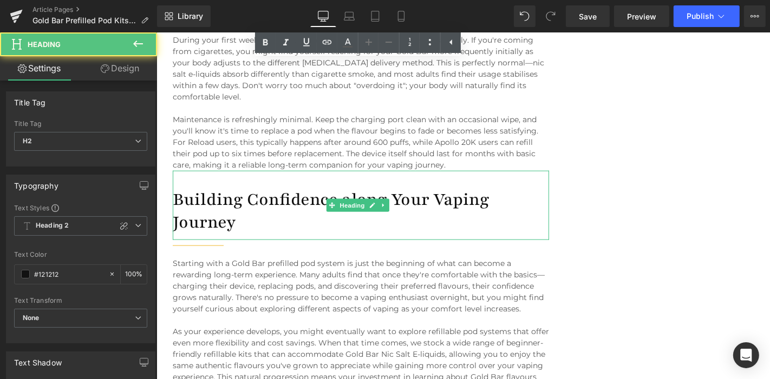
click at [283, 188] on h2 "Building Confidence along Your Vaping Journey" at bounding box center [360, 210] width 376 height 45
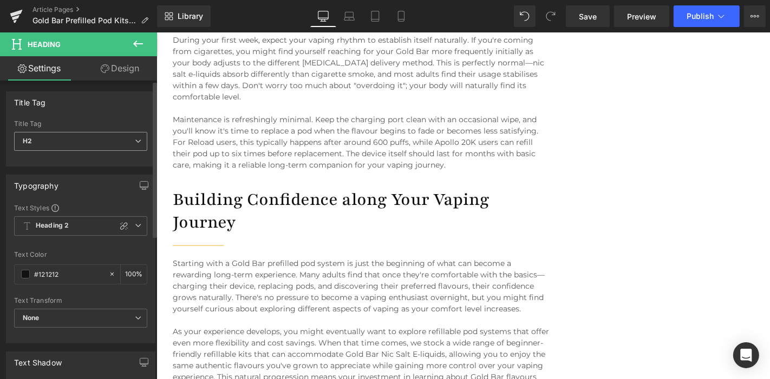
click at [137, 136] on span "H2" at bounding box center [80, 141] width 133 height 19
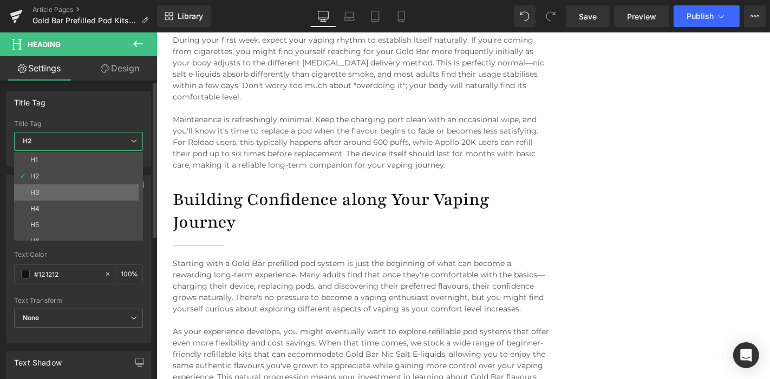
click at [78, 188] on li "H3" at bounding box center [81, 193] width 134 height 16
type input "Brand Color"
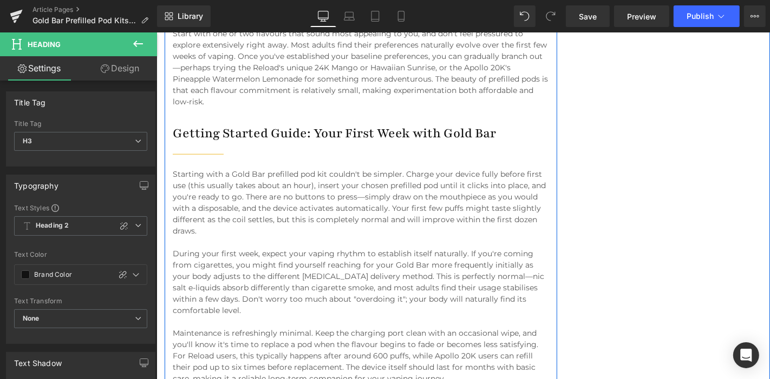
scroll to position [4419, 0]
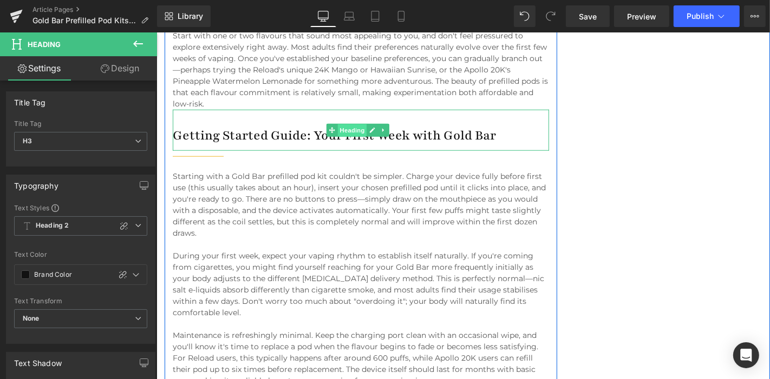
click at [337, 124] on span "Heading" at bounding box center [351, 130] width 29 height 13
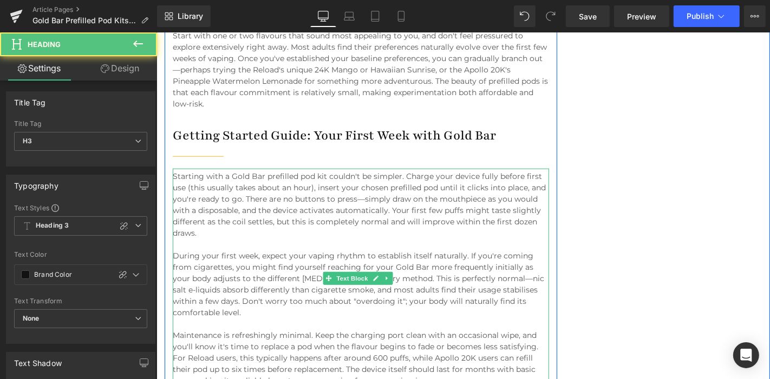
scroll to position [4662, 0]
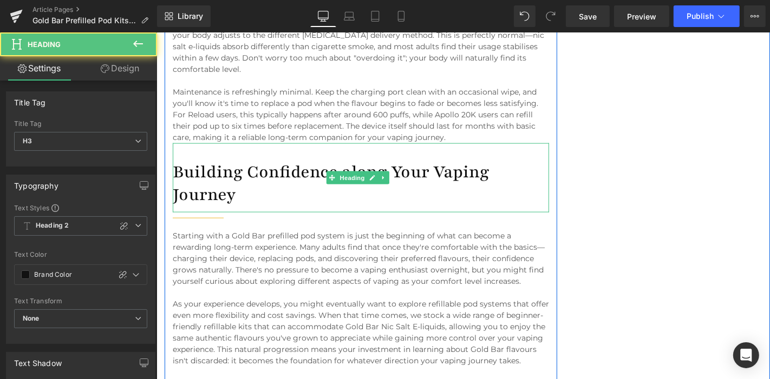
click at [363, 143] on div "Building Confidence along Your Vaping Journey Heading" at bounding box center [360, 177] width 376 height 69
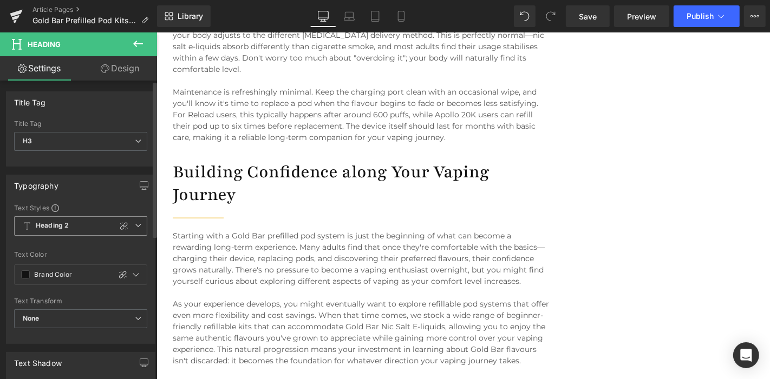
click at [138, 225] on span "Heading 2" at bounding box center [80, 225] width 133 height 19
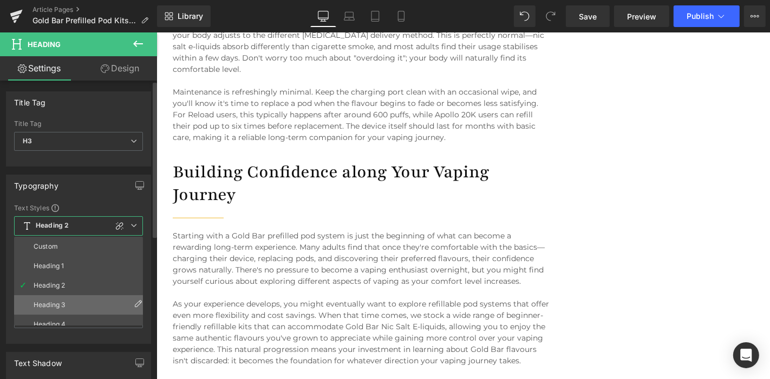
click at [76, 299] on li "Heading 3" at bounding box center [81, 305] width 134 height 19
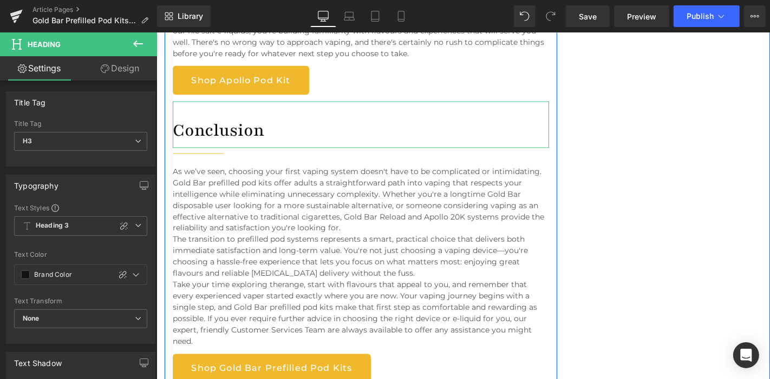
scroll to position [5010, 0]
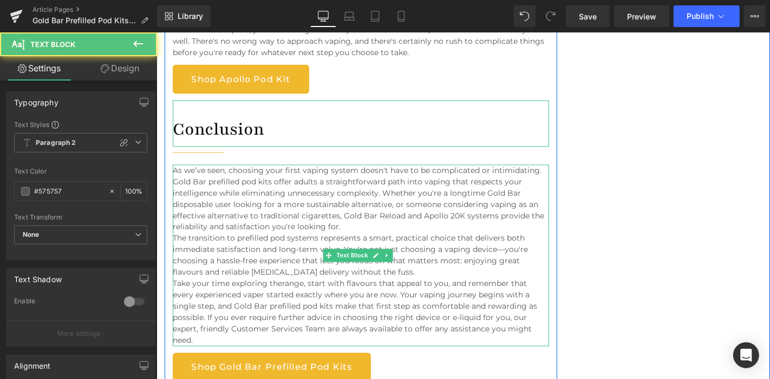
click at [349, 201] on p "As we’ve seen, choosing your first vaping system doesn't have to be complicated…" at bounding box center [360, 199] width 376 height 68
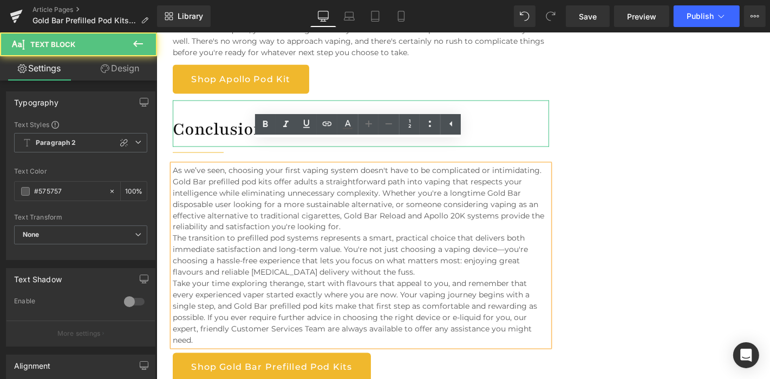
click at [393, 247] on p "The transition to prefilled pod systems represents a smart, practical choice th…" at bounding box center [360, 255] width 376 height 45
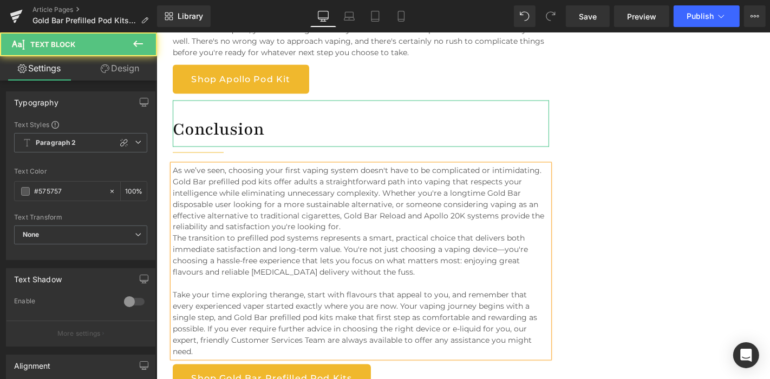
click at [348, 202] on p "As we’ve seen, choosing your first vaping system doesn't have to be complicated…" at bounding box center [360, 199] width 376 height 68
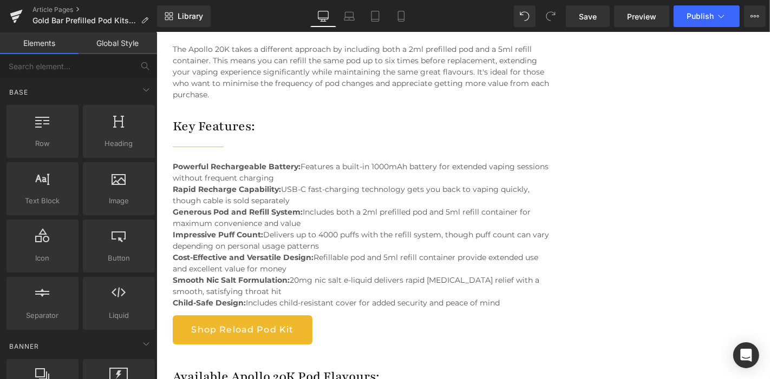
scroll to position [2756, 0]
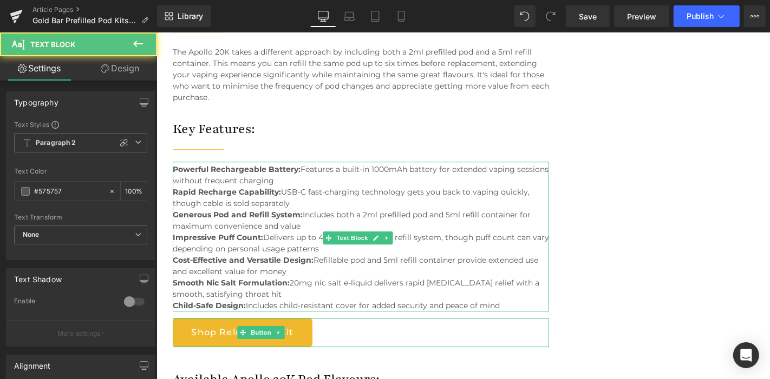
click at [402, 255] on span "Cost-Effective and Versatile Design: Refillable pod and 5ml refill container pr…" at bounding box center [354, 265] width 365 height 21
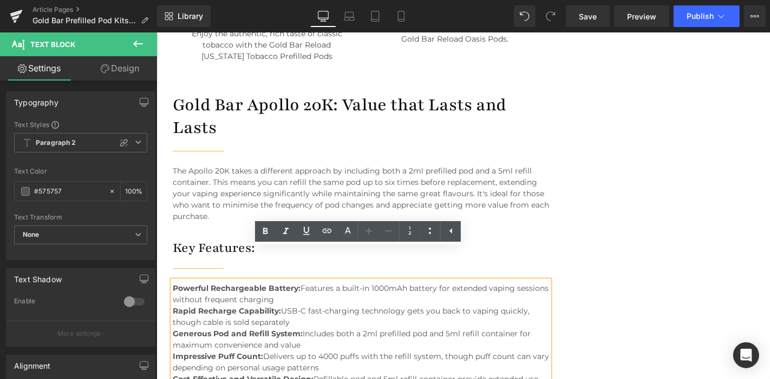
scroll to position [2643, 0]
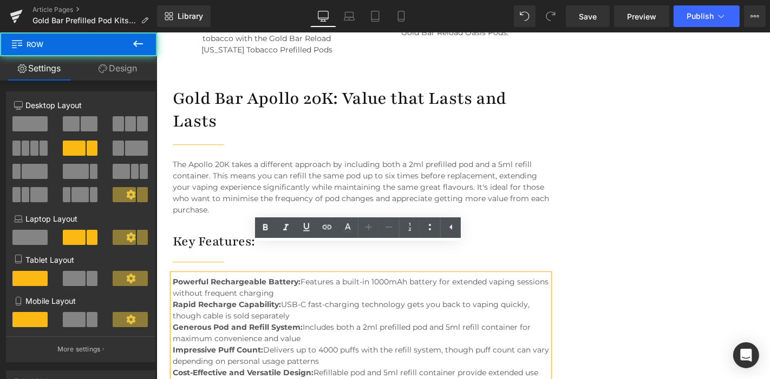
click at [644, 213] on div "Image Gold Bar Prefilled Pod Kits: The Best Starter Vape for Beginners Heading …" at bounding box center [462, 366] width 613 height 5734
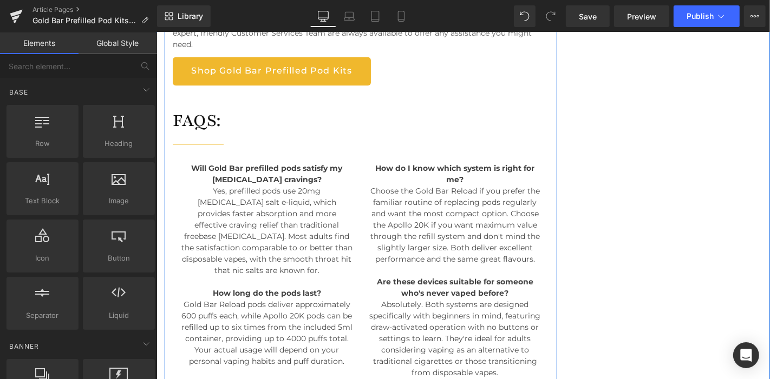
scroll to position [5246, 0]
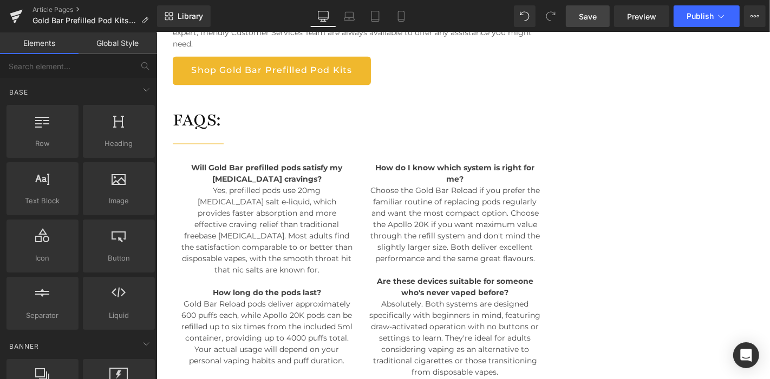
click at [586, 22] on link "Save" at bounding box center [588, 16] width 44 height 22
click at [632, 24] on link "Preview" at bounding box center [641, 16] width 55 height 22
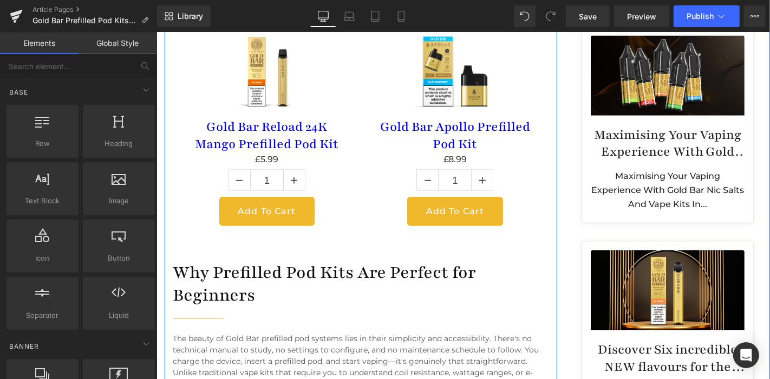
scroll to position [875, 0]
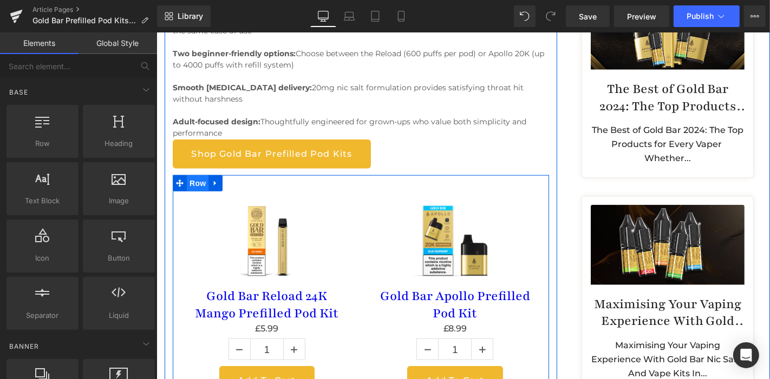
click at [192, 181] on span "Row" at bounding box center [197, 183] width 22 height 16
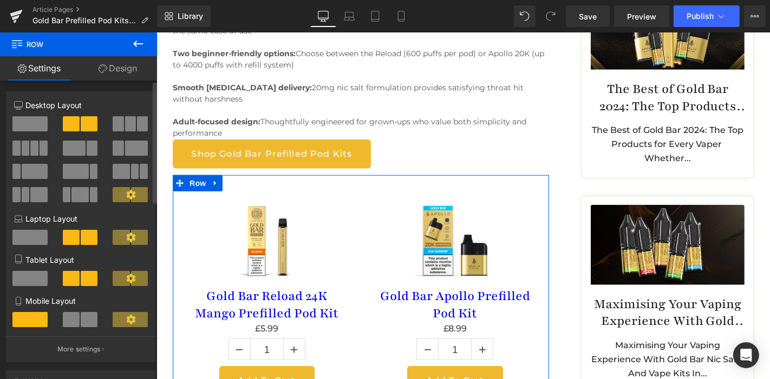
click at [125, 117] on span at bounding box center [130, 123] width 11 height 15
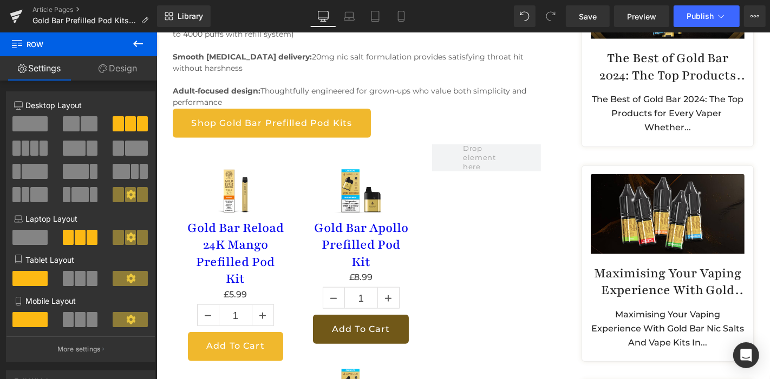
scroll to position [842, 0]
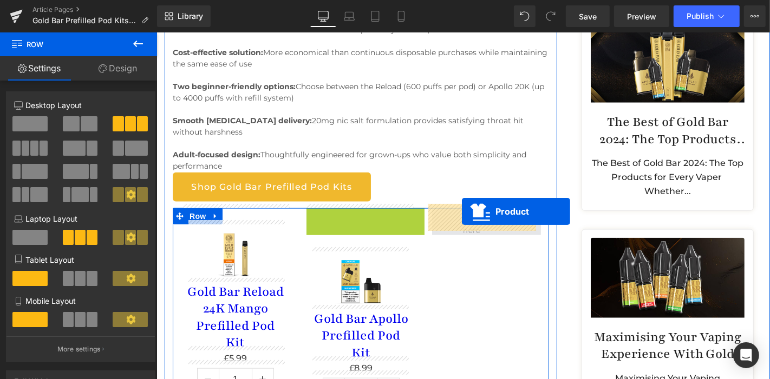
drag, startPoint x: 337, startPoint y: 212, endPoint x: 461, endPoint y: 211, distance: 123.9
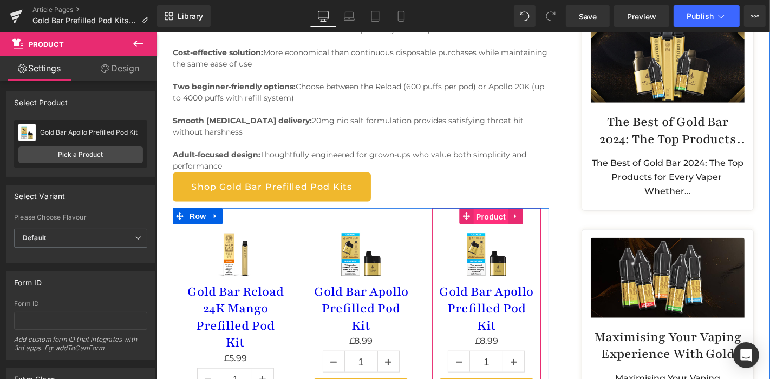
click at [479, 215] on span "Product" at bounding box center [489, 216] width 35 height 16
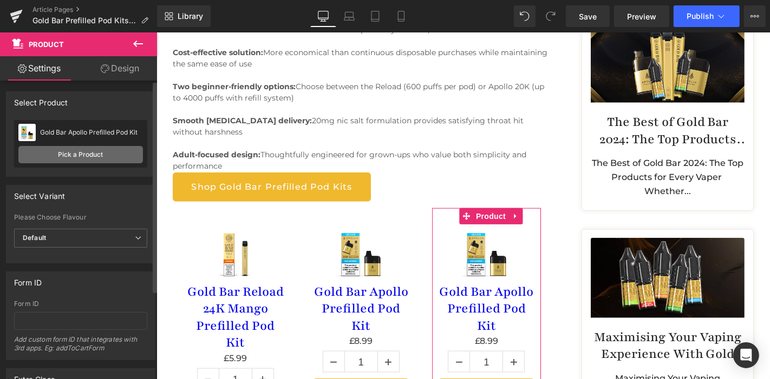
click at [118, 152] on link "Pick a Product" at bounding box center [80, 154] width 124 height 17
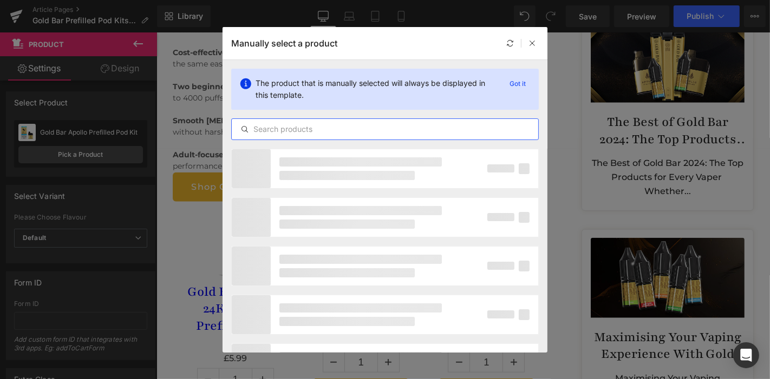
click at [300, 129] on input "text" at bounding box center [385, 129] width 306 height 13
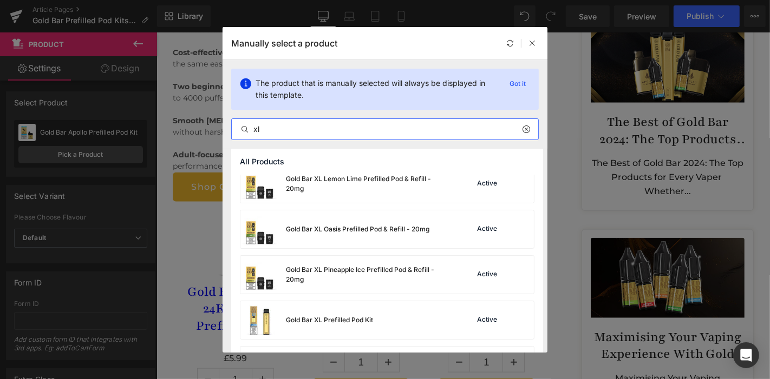
scroll to position [380, 0]
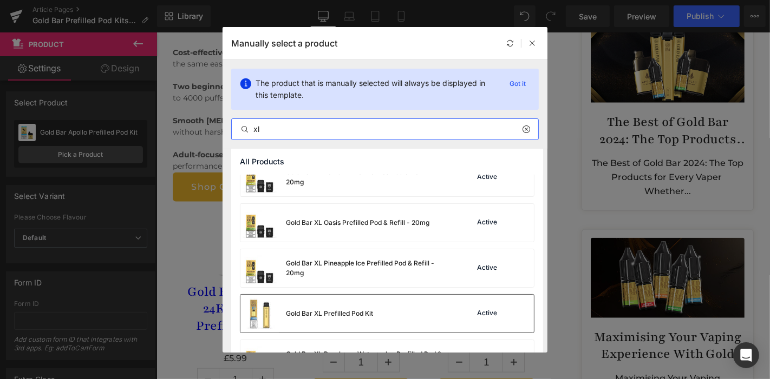
type input "xl"
click at [342, 305] on div "Gold Bar XL Prefilled Pod Kit" at bounding box center [306, 314] width 133 height 38
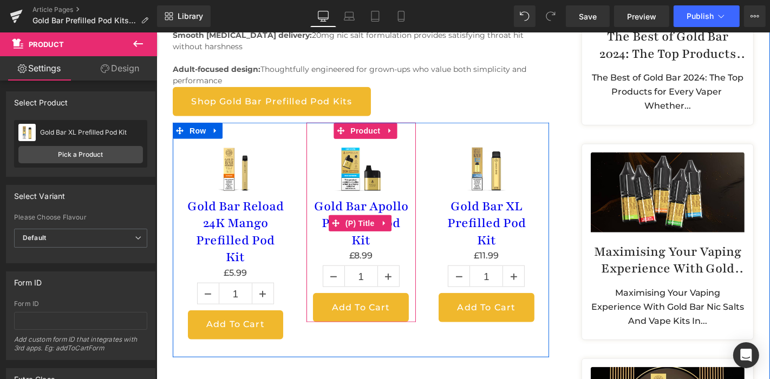
scroll to position [929, 0]
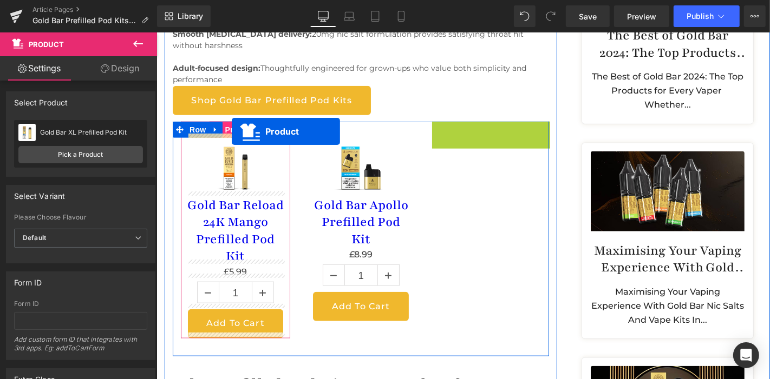
drag, startPoint x: 461, startPoint y: 128, endPoint x: 231, endPoint y: 131, distance: 230.0
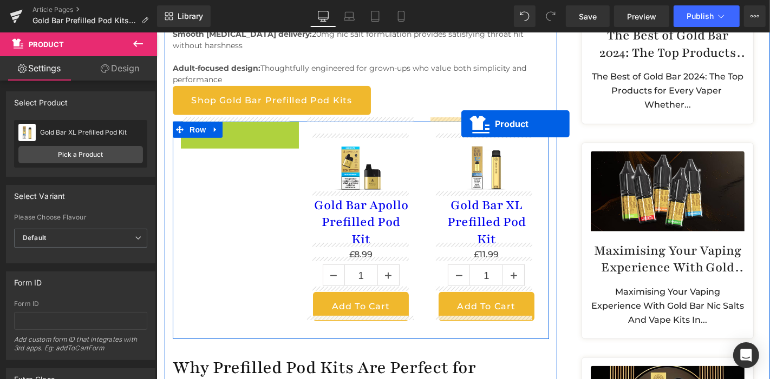
drag, startPoint x: 229, startPoint y: 124, endPoint x: 461, endPoint y: 123, distance: 231.6
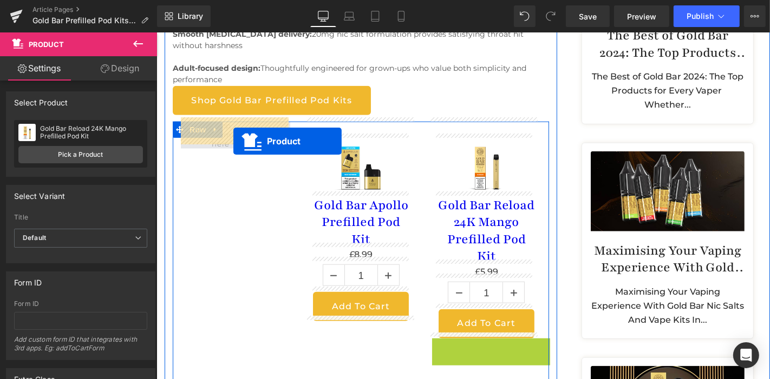
drag, startPoint x: 462, startPoint y: 346, endPoint x: 233, endPoint y: 141, distance: 307.8
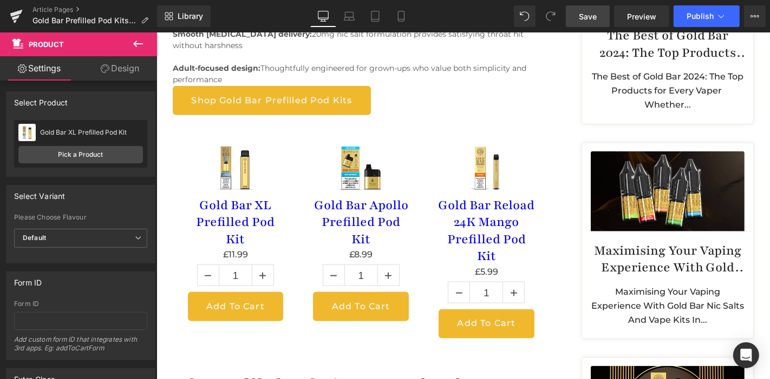
drag, startPoint x: 592, startPoint y: 11, endPoint x: 285, endPoint y: 175, distance: 347.9
click at [592, 11] on span "Save" at bounding box center [588, 16] width 18 height 11
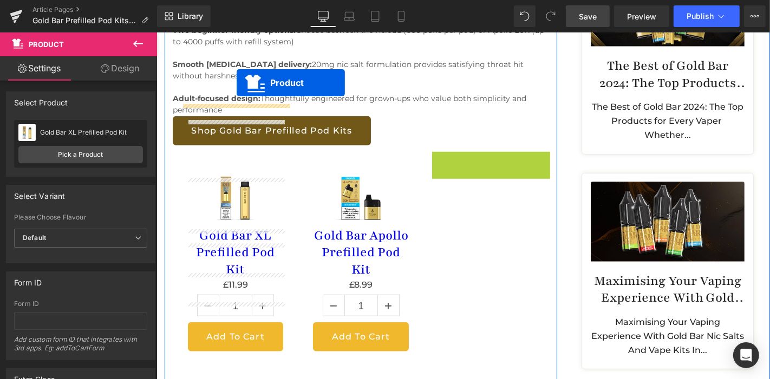
scroll to position [844, 0]
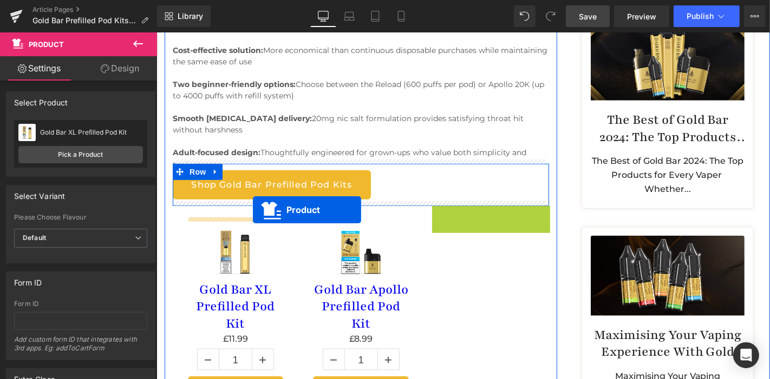
drag, startPoint x: 463, startPoint y: 59, endPoint x: 252, endPoint y: 209, distance: 258.8
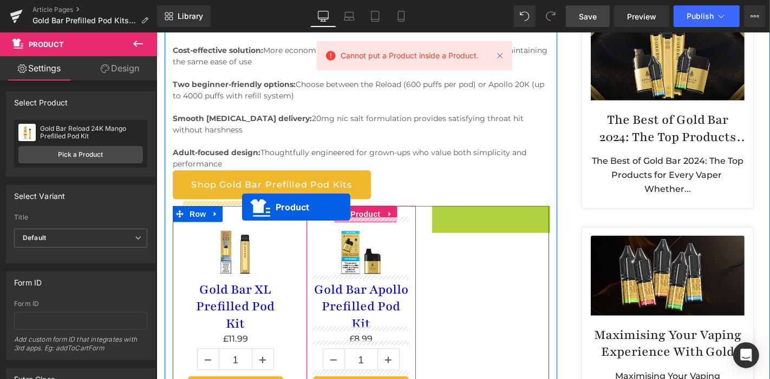
drag, startPoint x: 461, startPoint y: 209, endPoint x: 241, endPoint y: 207, distance: 219.7
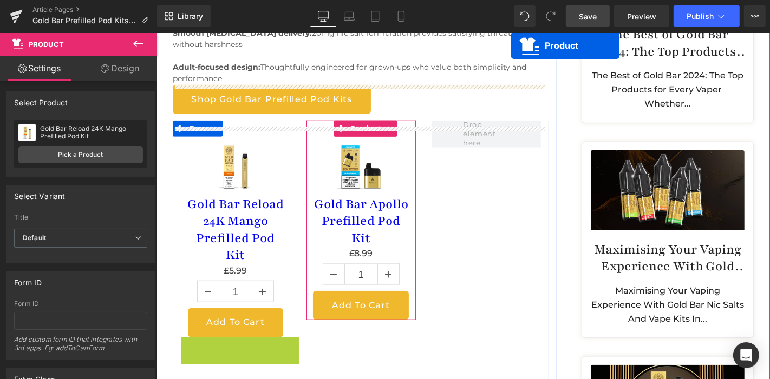
scroll to position [865, 0]
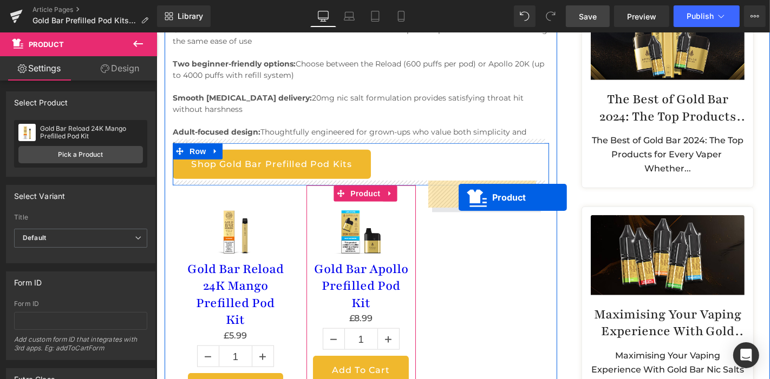
drag, startPoint x: 214, startPoint y: 223, endPoint x: 458, endPoint y: 198, distance: 245.4
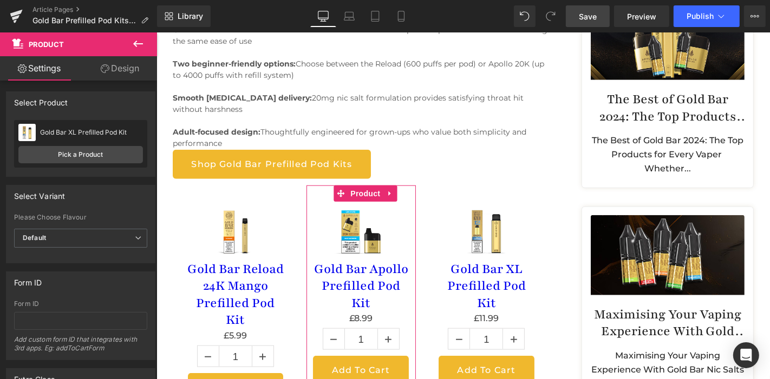
click at [592, 24] on link "Save" at bounding box center [588, 16] width 44 height 22
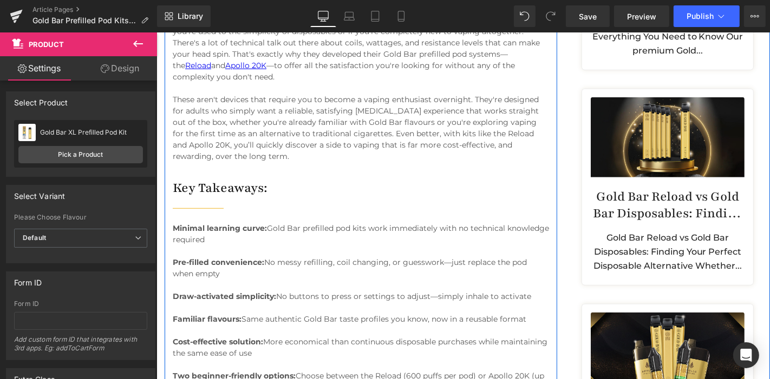
scroll to position [595, 0]
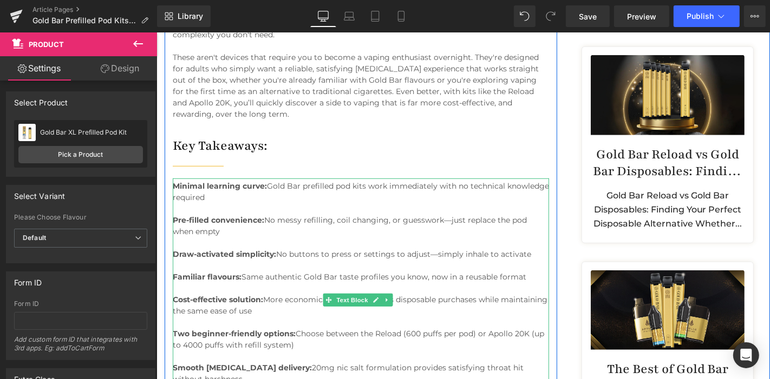
click at [257, 192] on div "Minimal learning curve: Gold Bar prefilled pod kits work immediately with no te…" at bounding box center [360, 298] width 376 height 241
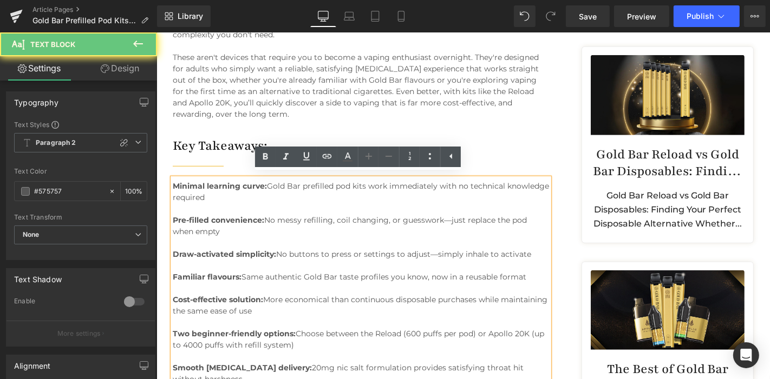
click at [255, 192] on div "Minimal learning curve: Gold Bar prefilled pod kits work immediately with no te…" at bounding box center [360, 298] width 376 height 241
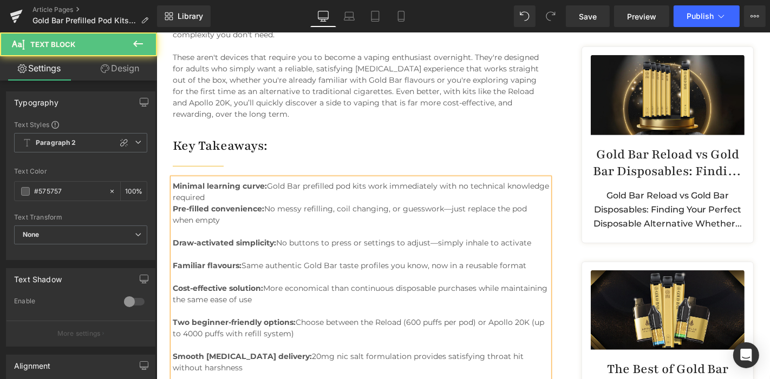
click at [228, 211] on div "Pre-filled convenience: No messy refilling, coil changing, or guesswork—just re…" at bounding box center [360, 220] width 376 height 34
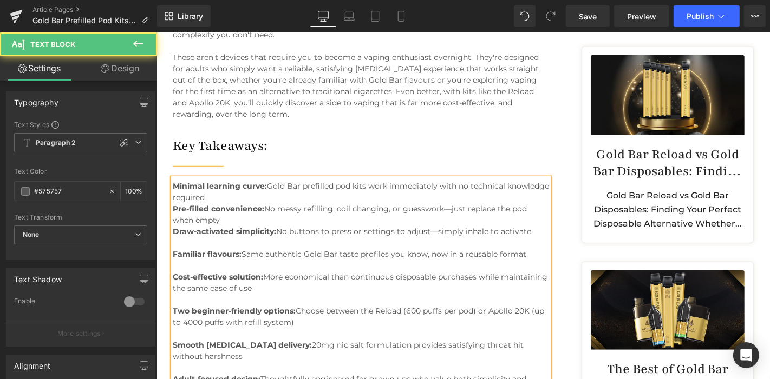
click at [533, 229] on div "Draw-activated simplicity: No buttons to press or settings to adjust—simply inh…" at bounding box center [360, 237] width 376 height 23
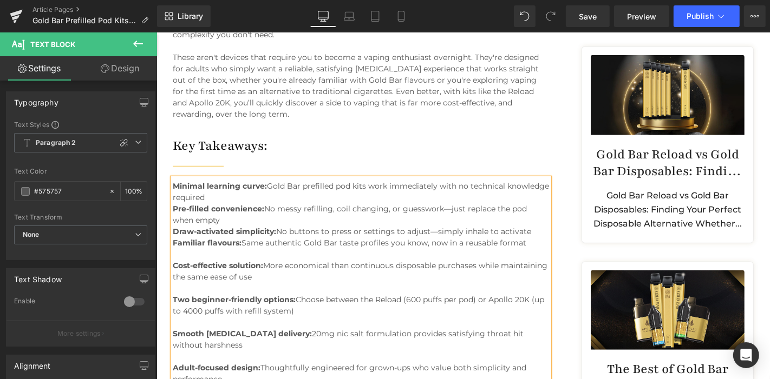
click at [534, 237] on div "Familiar flavours: Same authentic Gold Bar taste profiles you know, now in a re…" at bounding box center [360, 248] width 376 height 23
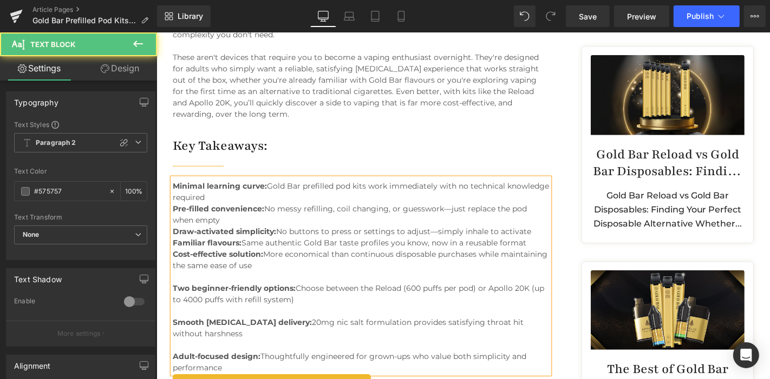
click at [506, 248] on div "Cost-effective solution: More economical than continuous disposable purchases w…" at bounding box center [360, 265] width 376 height 34
click at [324, 261] on div "Cost-effective solution: More economical than continuous disposable purchases w…" at bounding box center [360, 265] width 376 height 34
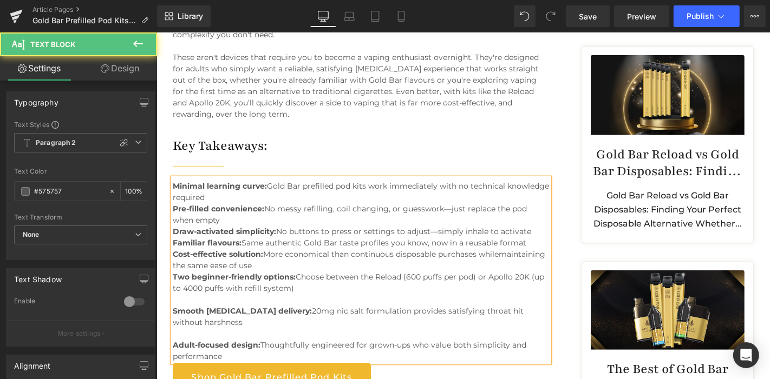
click at [312, 287] on div "Two beginner-friendly options: Choose between the Reload (600 puffs per pod) or…" at bounding box center [360, 288] width 376 height 34
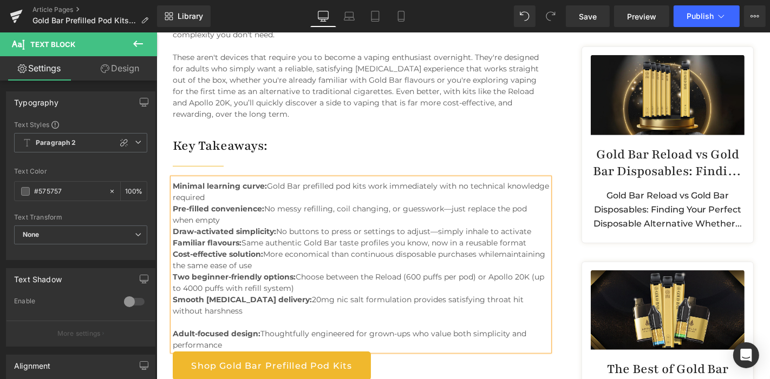
click at [231, 306] on div "Smooth nicotine delivery: 20mg nic salt formulation provides satisfying throat …" at bounding box center [360, 311] width 376 height 34
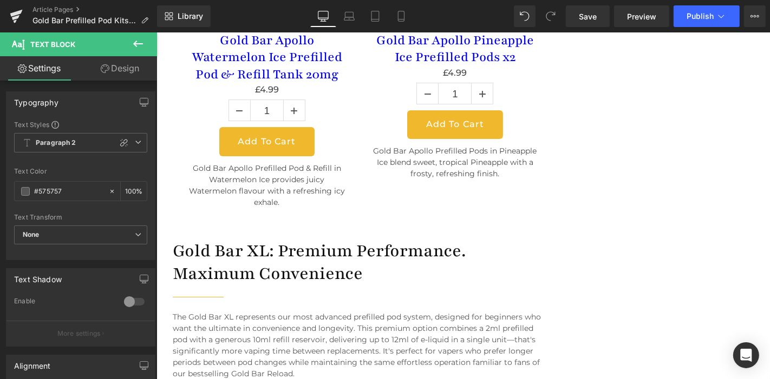
scroll to position [3160, 0]
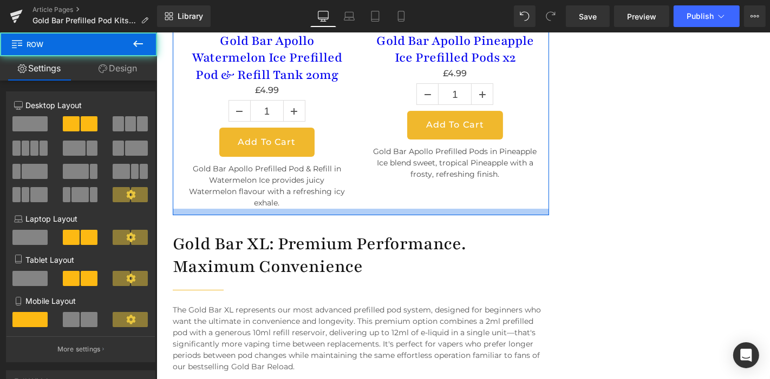
drag, startPoint x: 330, startPoint y: 186, endPoint x: 332, endPoint y: 179, distance: 7.4
click at [332, 208] on div at bounding box center [360, 211] width 376 height 6
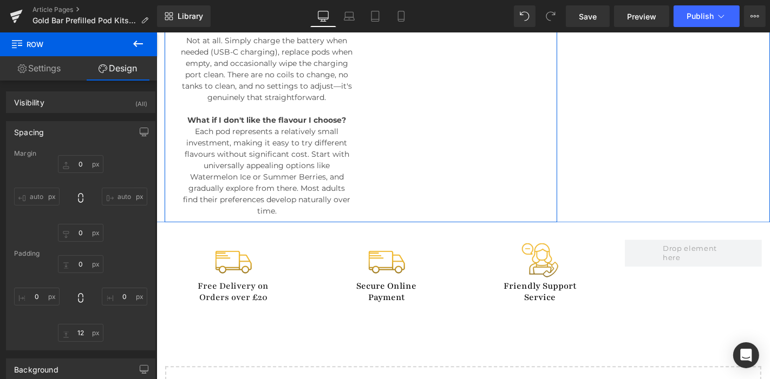
scroll to position [5550, 0]
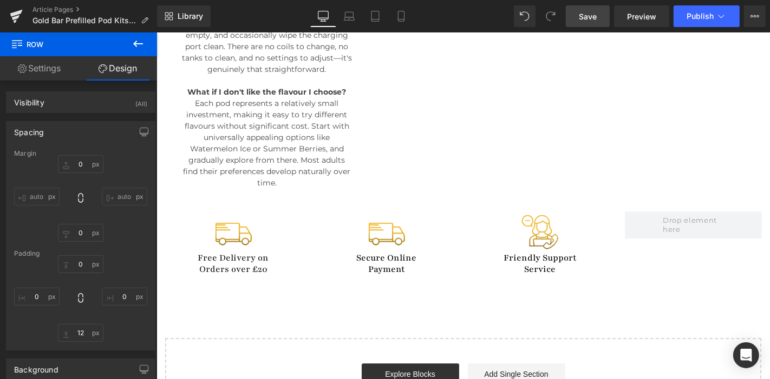
drag, startPoint x: 589, startPoint y: 24, endPoint x: 246, endPoint y: 181, distance: 377.3
click at [589, 24] on link "Save" at bounding box center [588, 16] width 44 height 22
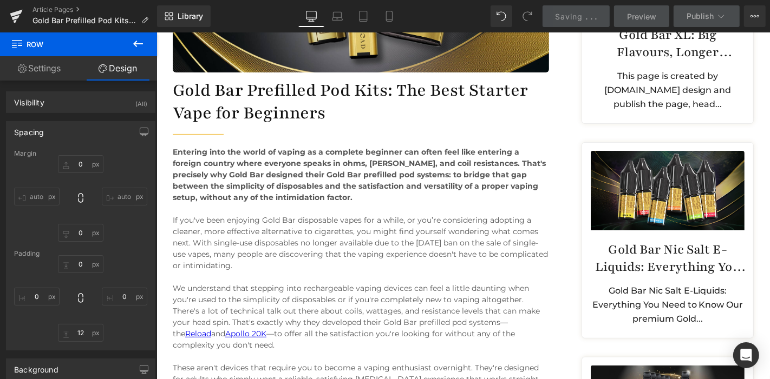
scroll to position [0, 0]
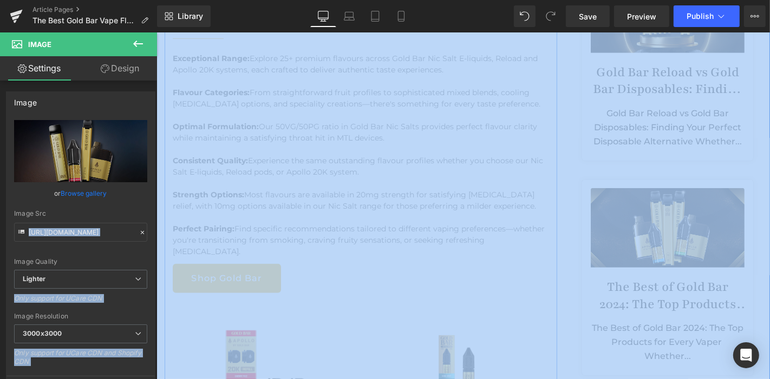
scroll to position [680, 0]
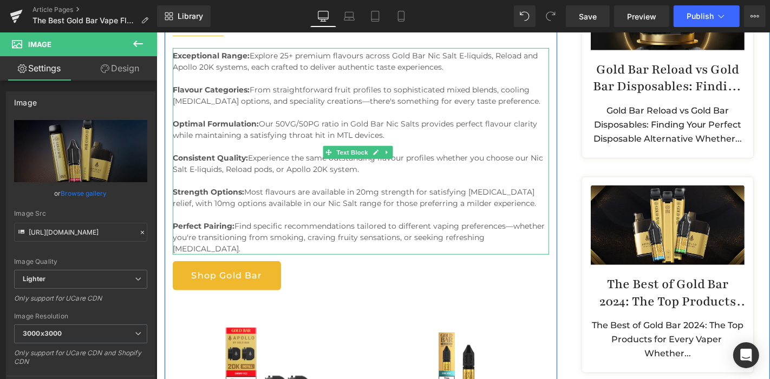
click at [390, 146] on link at bounding box center [386, 152] width 11 height 13
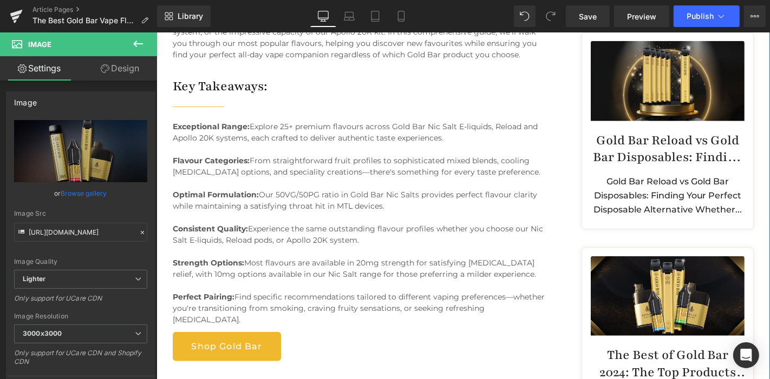
scroll to position [612, 0]
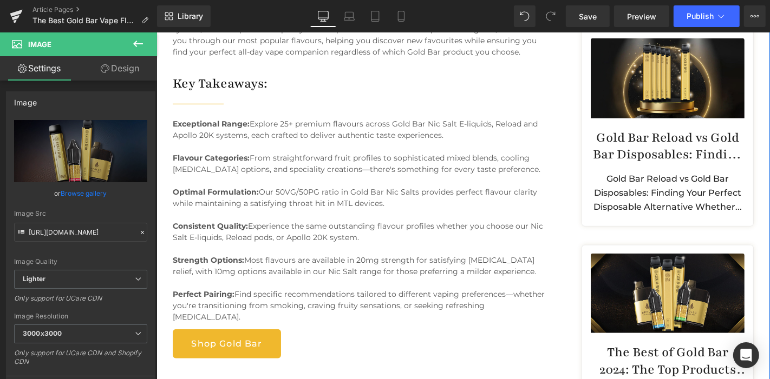
click at [442, 133] on p "Exceptional Range: Explore 25+ premium flavours across Gold Bar Nic Salt E-liqu…" at bounding box center [360, 135] width 376 height 34
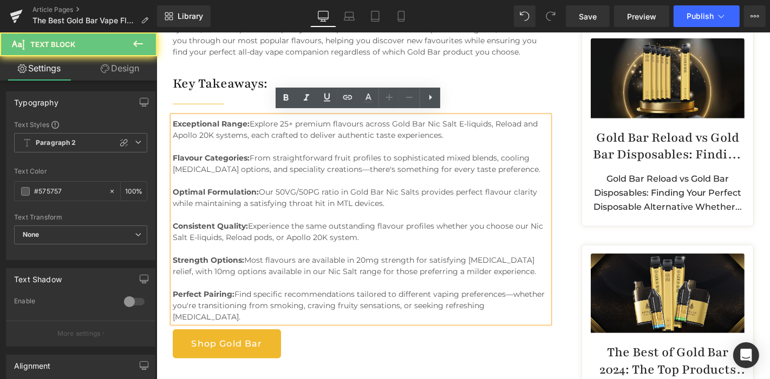
click at [443, 132] on p "Exceptional Range: Explore 25+ premium flavours across Gold Bar Nic Salt E-liqu…" at bounding box center [360, 135] width 376 height 34
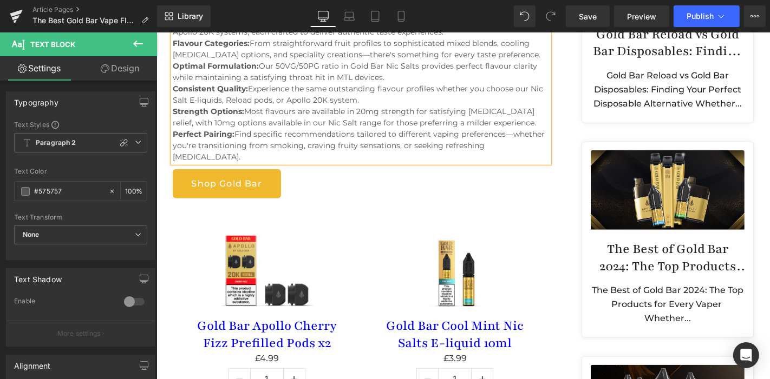
scroll to position [722, 0]
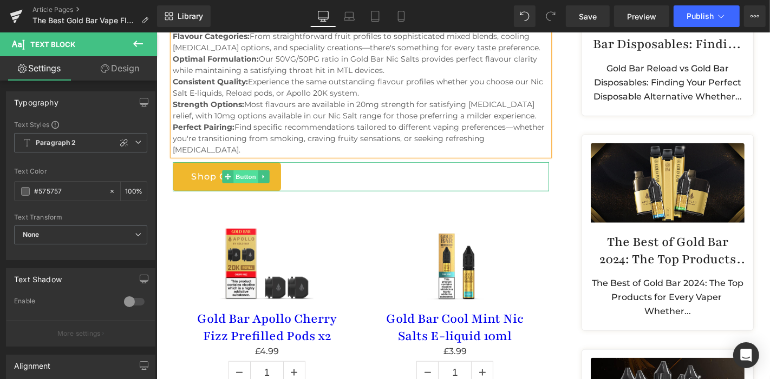
click at [234, 173] on span "Button" at bounding box center [245, 176] width 25 height 13
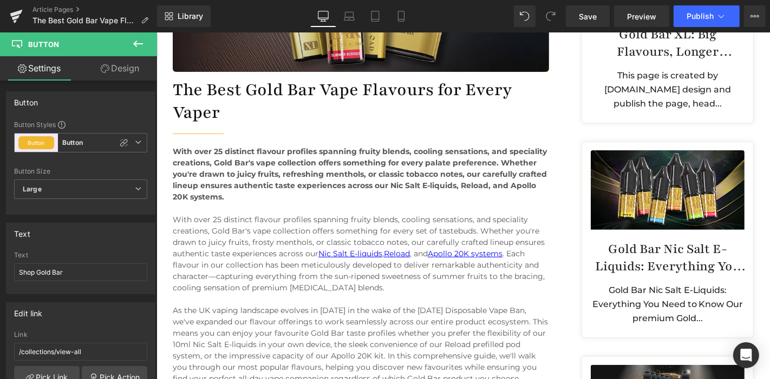
scroll to position [283, 0]
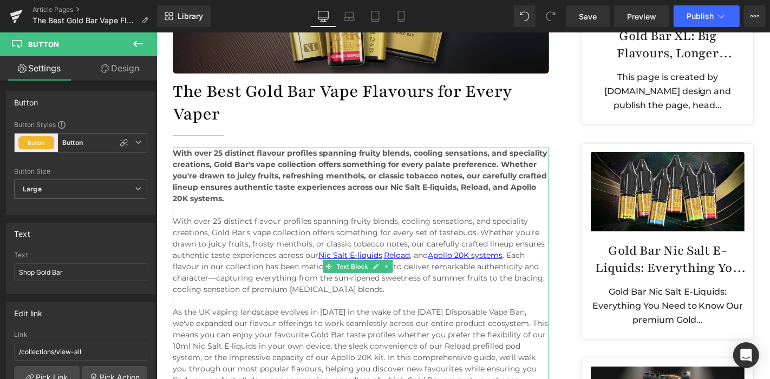
click at [285, 226] on p "With over 25 distinct flavour profiles spanning fruity blends, cooling sensatio…" at bounding box center [360, 255] width 376 height 80
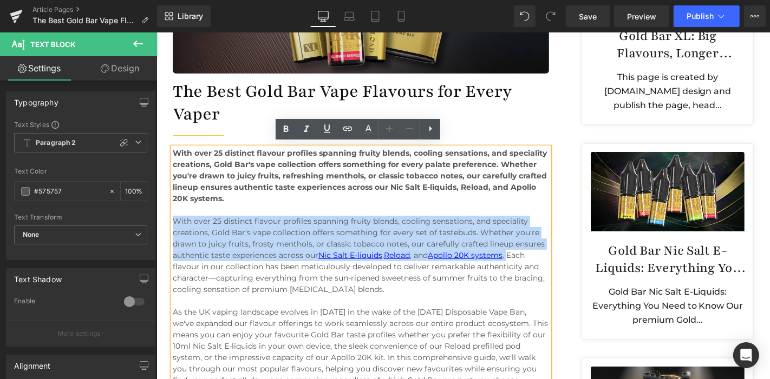
drag, startPoint x: 510, startPoint y: 250, endPoint x: 172, endPoint y: 216, distance: 340.4
click at [172, 216] on p "With over 25 distinct flavour profiles spanning fruity blends, cooling sensatio…" at bounding box center [360, 255] width 376 height 80
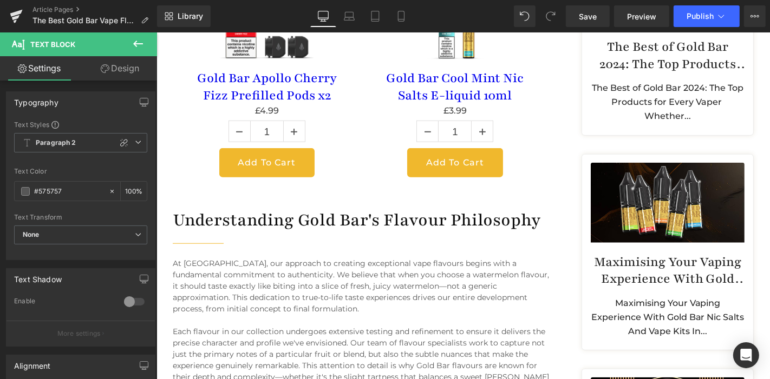
scroll to position [929, 0]
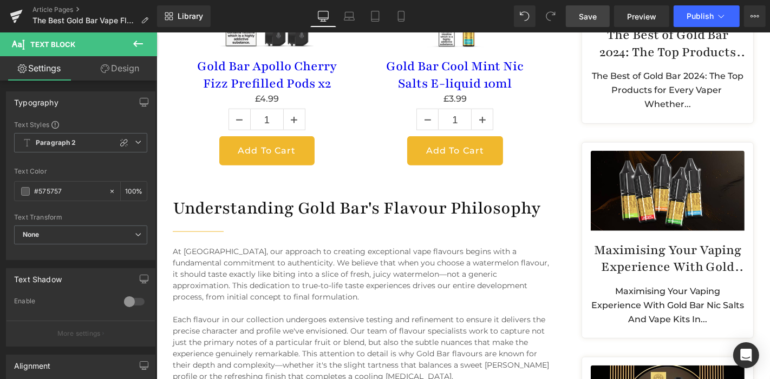
click at [596, 11] on span "Save" at bounding box center [588, 16] width 18 height 11
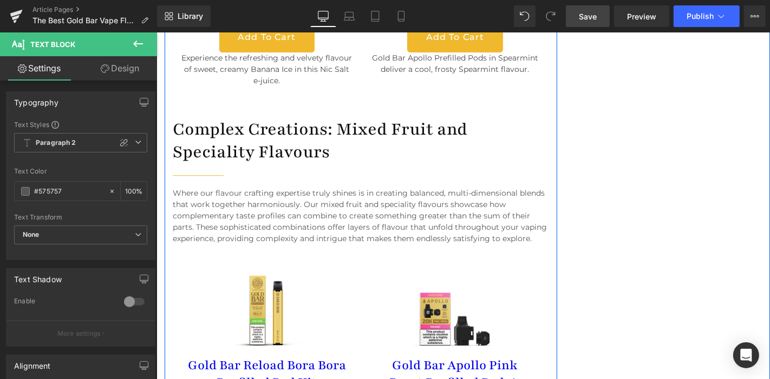
scroll to position [2516, 0]
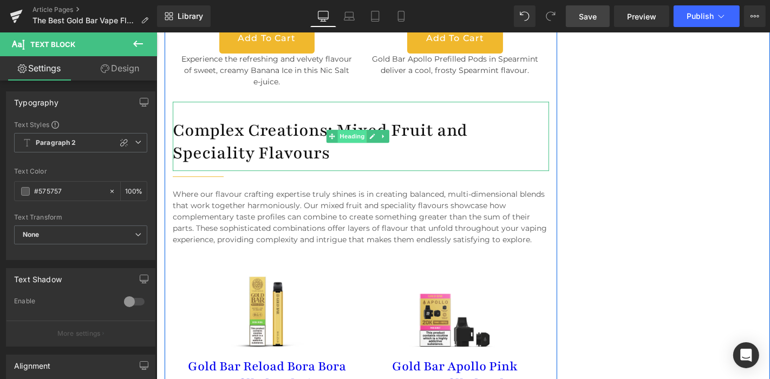
click at [350, 129] on span "Heading" at bounding box center [351, 135] width 29 height 13
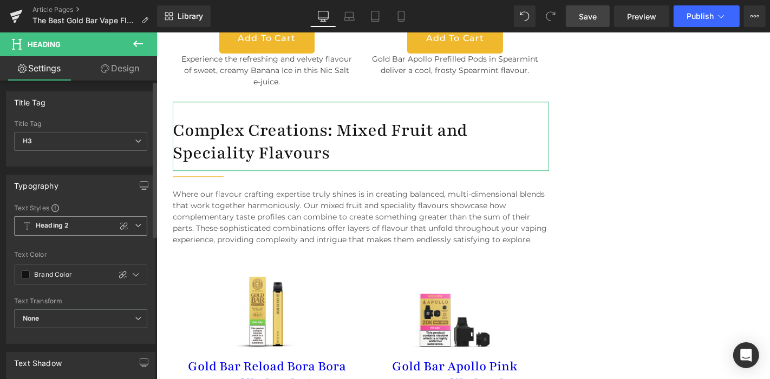
click at [141, 224] on span "Heading 2" at bounding box center [80, 225] width 133 height 19
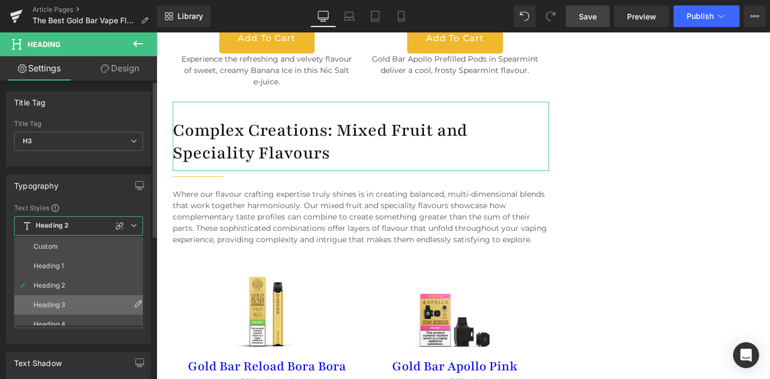
click at [80, 300] on li "Heading 3" at bounding box center [81, 305] width 134 height 19
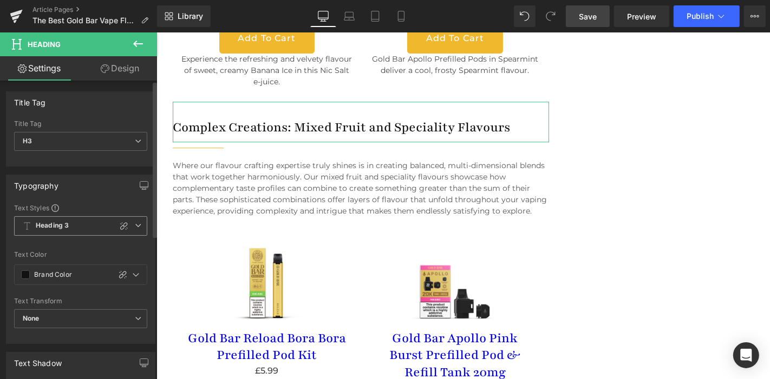
click at [136, 228] on span "Heading 3" at bounding box center [80, 225] width 133 height 19
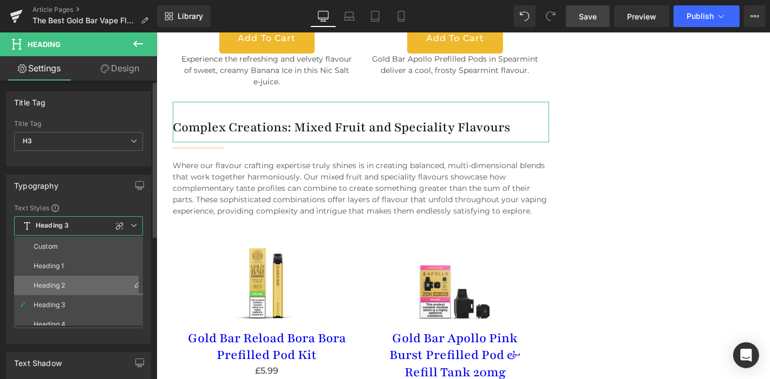
click at [78, 279] on li "Heading 2" at bounding box center [81, 285] width 134 height 19
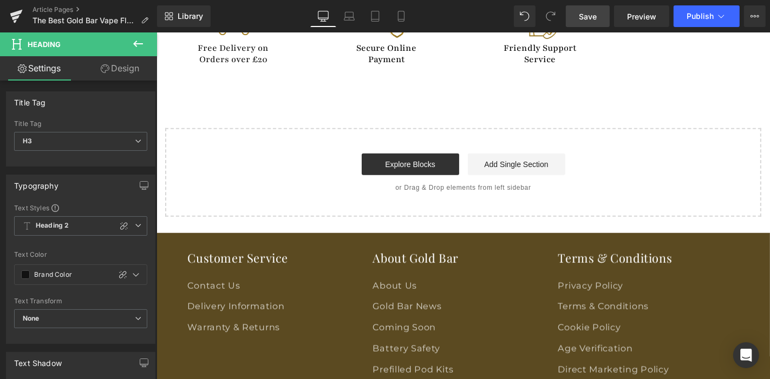
scroll to position [4217, 0]
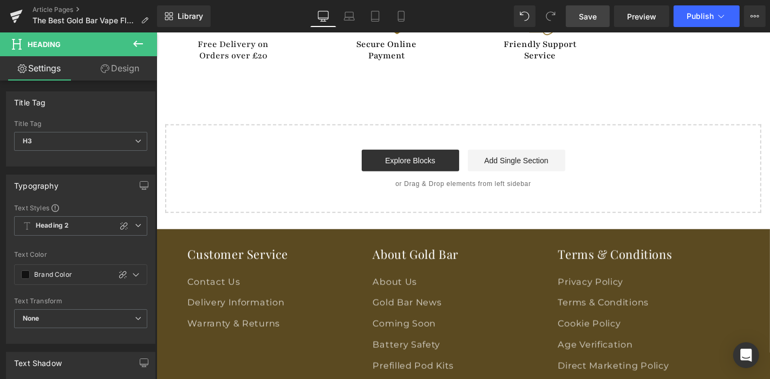
click at [595, 17] on span "Save" at bounding box center [588, 16] width 18 height 11
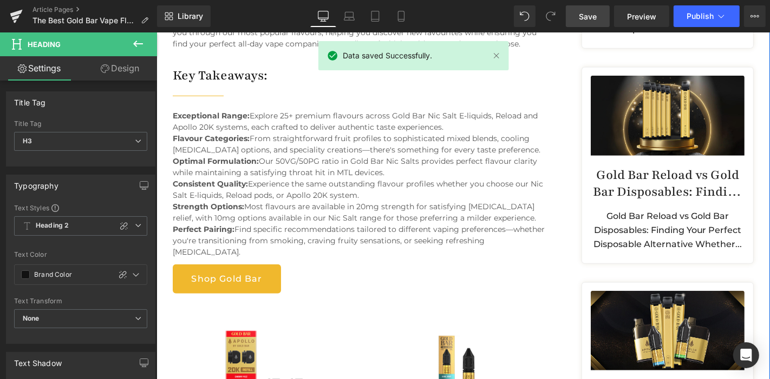
scroll to position [580, 0]
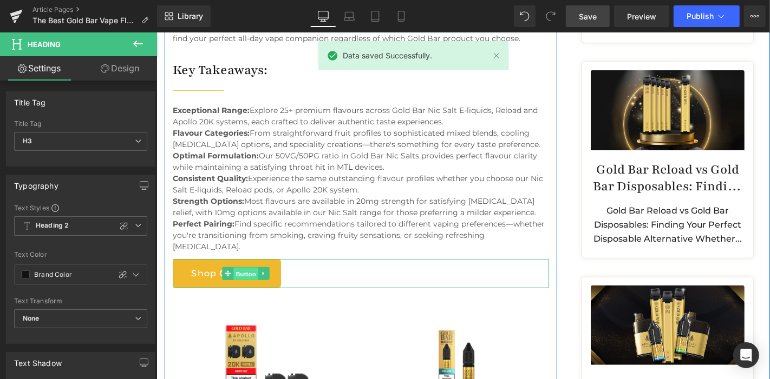
click at [241, 270] on span "Button" at bounding box center [245, 273] width 25 height 13
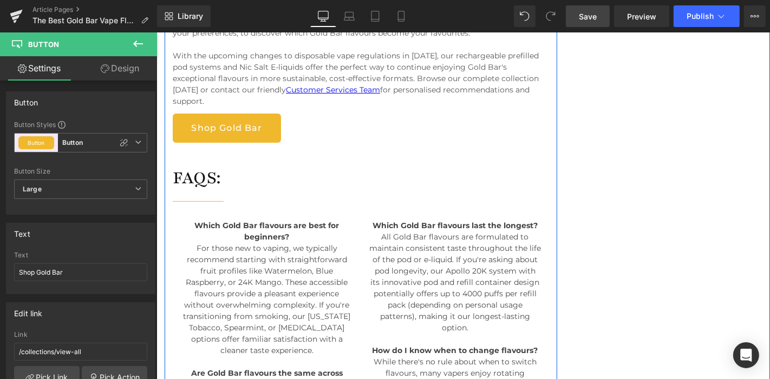
scroll to position [3579, 0]
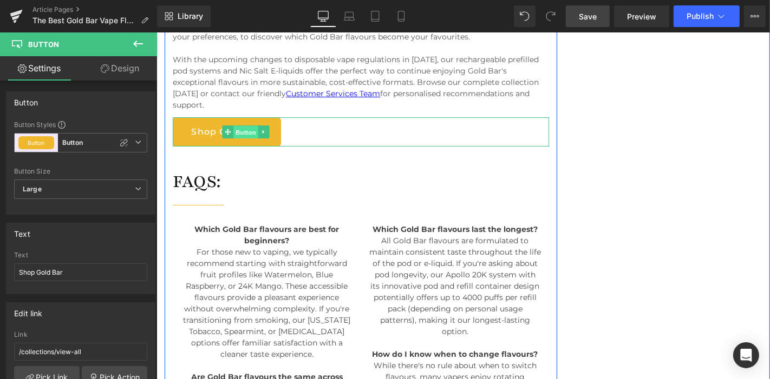
click at [234, 126] on span "Button" at bounding box center [245, 132] width 25 height 13
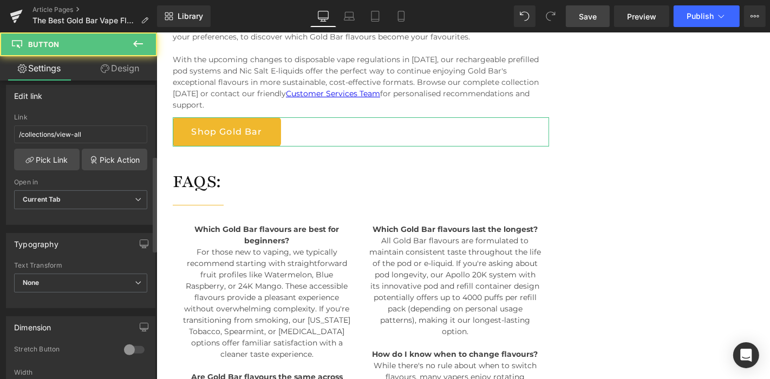
scroll to position [233, 0]
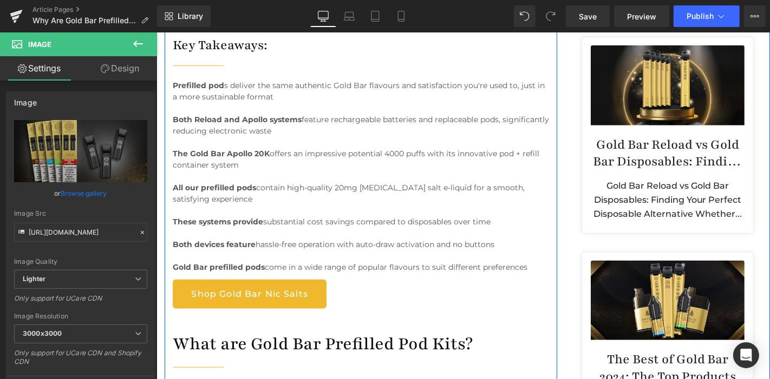
scroll to position [606, 0]
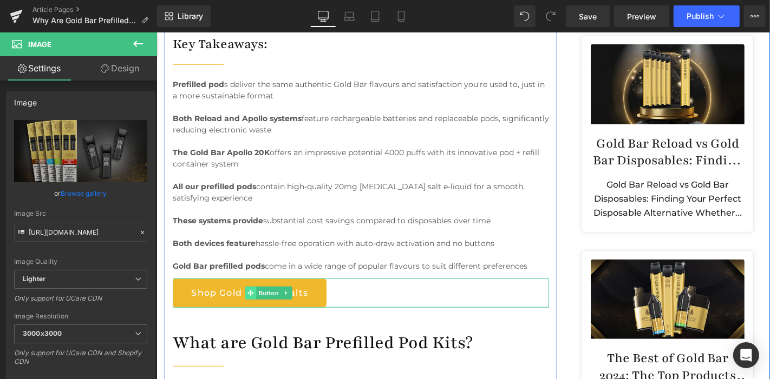
click at [254, 286] on span at bounding box center [250, 292] width 11 height 13
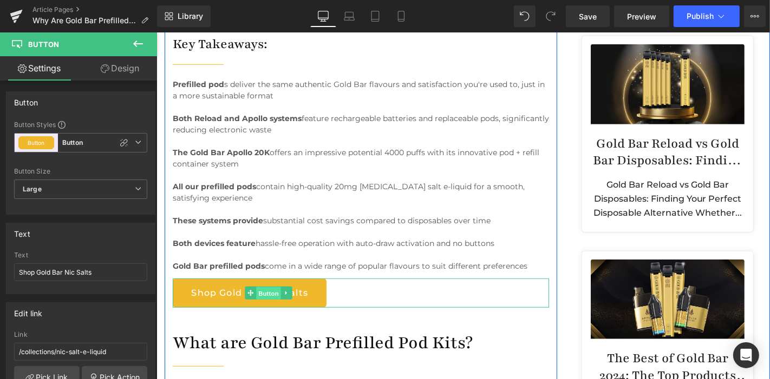
click at [260, 289] on span "Button" at bounding box center [268, 293] width 25 height 13
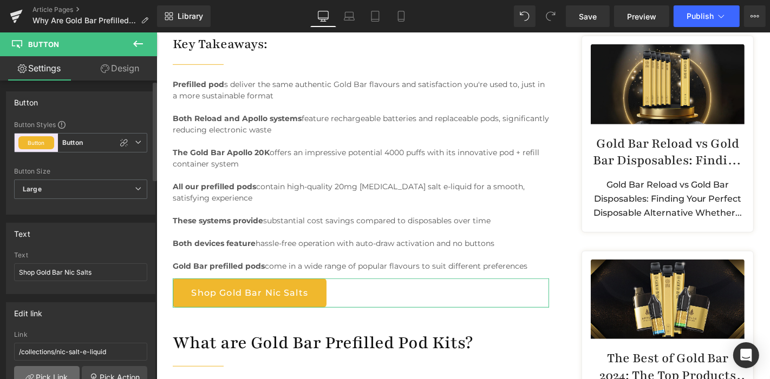
click at [48, 372] on link "Pick Link" at bounding box center [46, 377] width 65 height 22
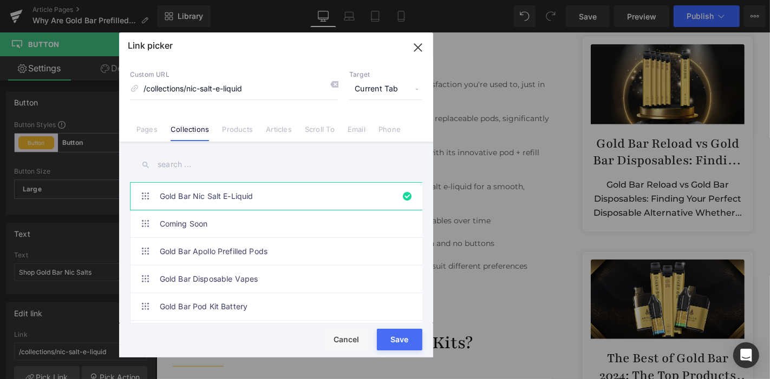
click at [260, 161] on input "text" at bounding box center [276, 165] width 292 height 24
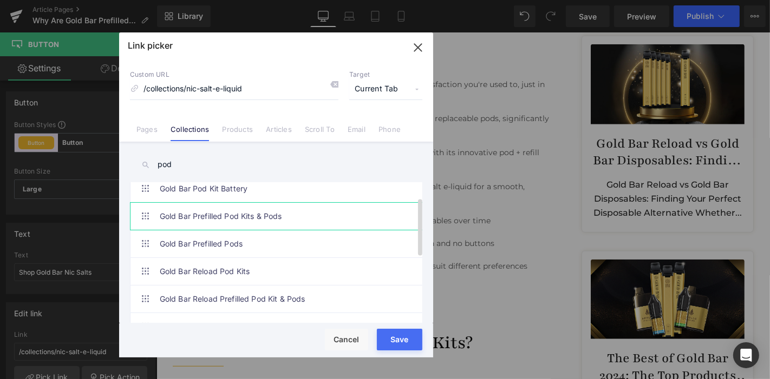
scroll to position [36, 0]
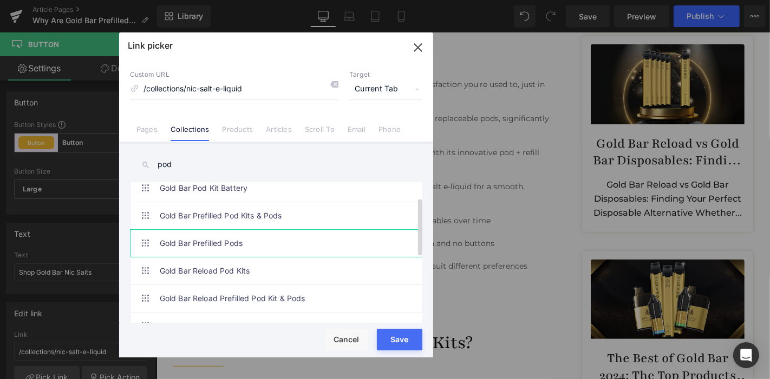
type input "pod"
click at [272, 243] on link "Gold Bar Prefilled Pods" at bounding box center [279, 243] width 238 height 27
type input "/collections/gold-bar-reload-prefilled-pods"
click at [392, 344] on button "Save" at bounding box center [399, 340] width 45 height 22
type input "/collections/gold-bar-reload-prefilled-pods"
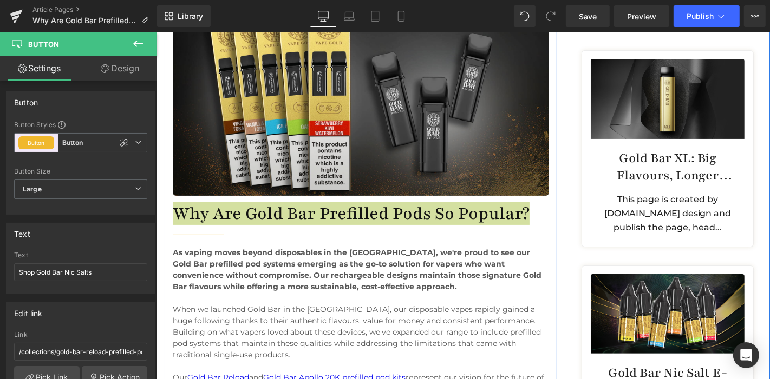
scroll to position [133, 0]
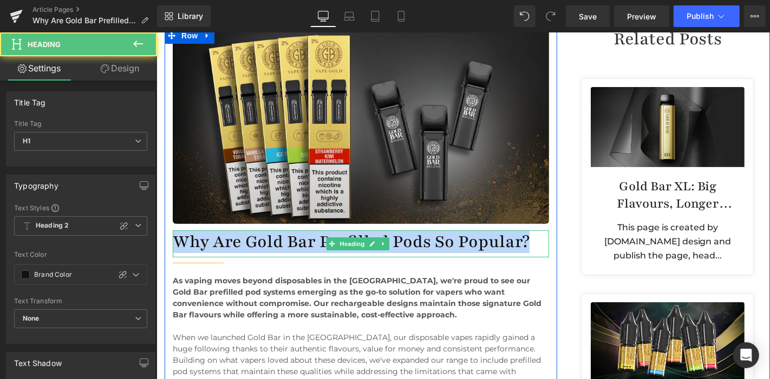
click at [384, 249] on div "Why Are Gold Bar Prefilled Pods So Popular?" at bounding box center [360, 243] width 376 height 27
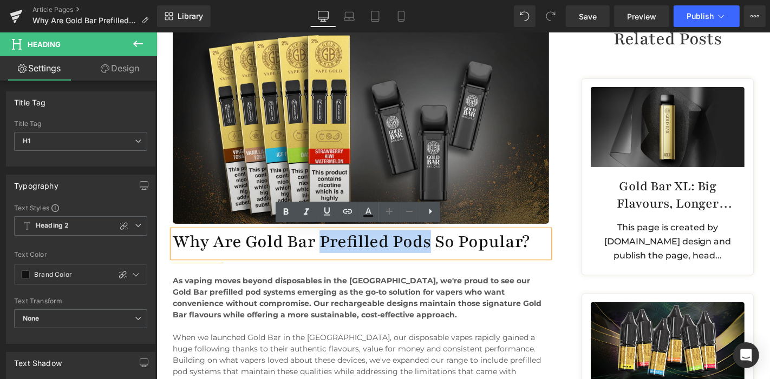
drag, startPoint x: 429, startPoint y: 237, endPoint x: 321, endPoint y: 234, distance: 107.7
click at [321, 234] on h1 "Why Are Gold Bar Prefilled Pods So Popular?" at bounding box center [360, 241] width 376 height 23
copy h1 "Prefilled Pods"
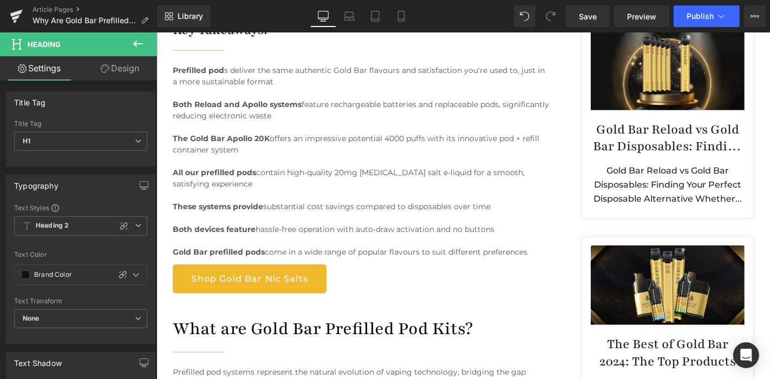
scroll to position [644, 0]
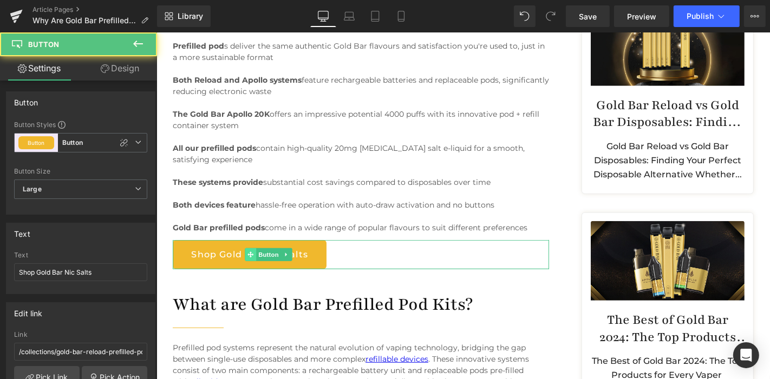
click at [251, 250] on div "Shop Gold Bar Nic Salts Button" at bounding box center [360, 254] width 376 height 29
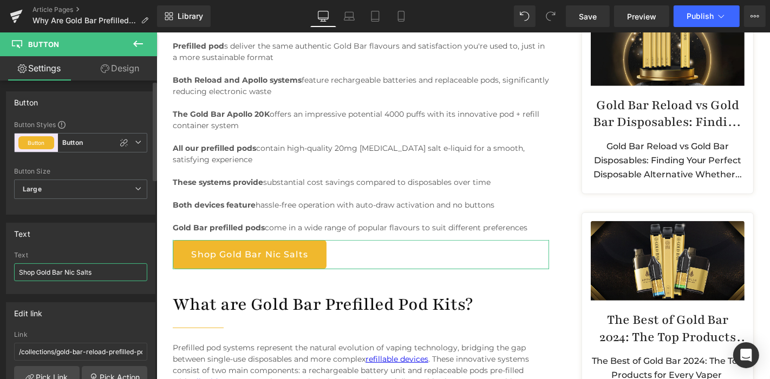
drag, startPoint x: 94, startPoint y: 271, endPoint x: 63, endPoint y: 268, distance: 30.4
click at [63, 268] on input "Shop Gold Bar Nic Salts" at bounding box center [80, 273] width 133 height 18
paste input "Prefilled Pod"
click at [63, 270] on input "Shop Gold BarPrefilled Pods" at bounding box center [80, 273] width 133 height 18
type input "Shop Gold Bar Prefilled Pods"
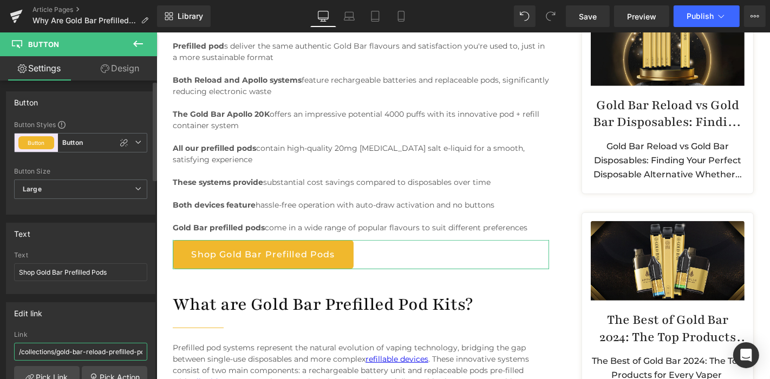
click at [101, 348] on input "/collections/gold-bar-reload-prefilled-pods" at bounding box center [80, 352] width 133 height 18
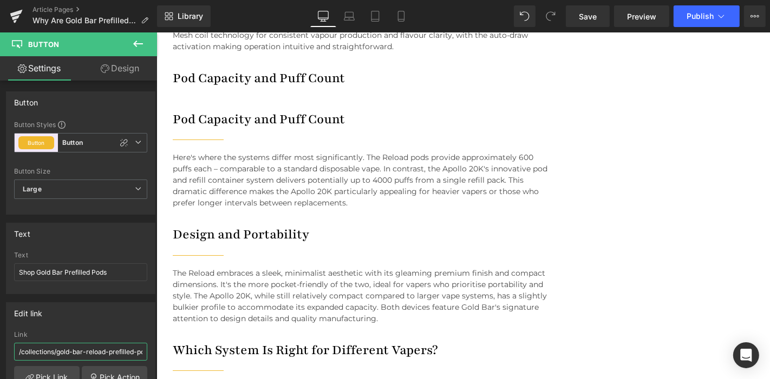
scroll to position [3355, 0]
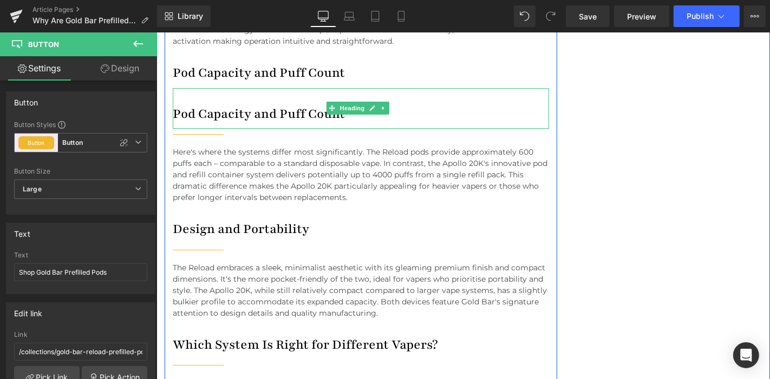
click at [218, 105] on h4 "Pod Capacity and Puff Count" at bounding box center [360, 113] width 376 height 17
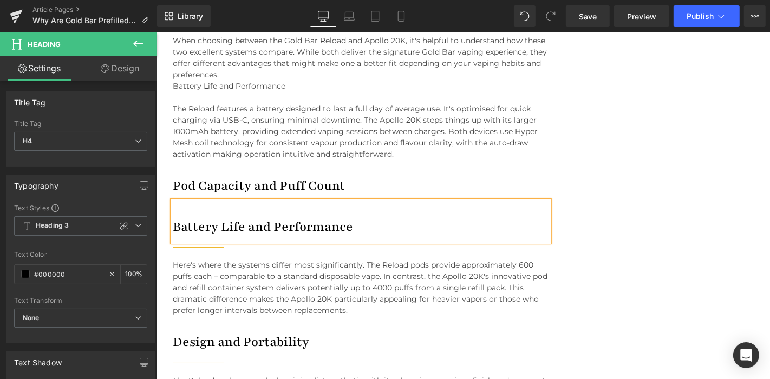
scroll to position [3241, 0]
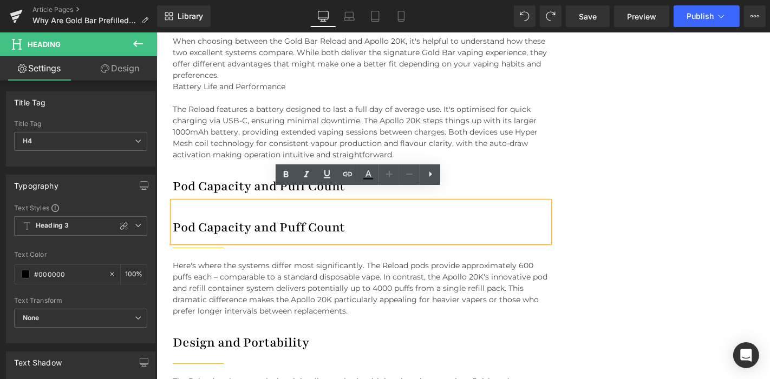
click at [236, 178] on h4 "Pod Capacity and Puff Count" at bounding box center [360, 186] width 376 height 17
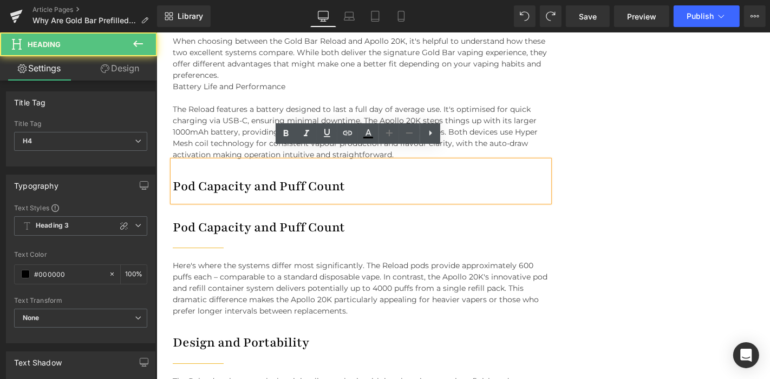
click at [236, 178] on h4 "Pod Capacity and Puff Count" at bounding box center [360, 186] width 376 height 17
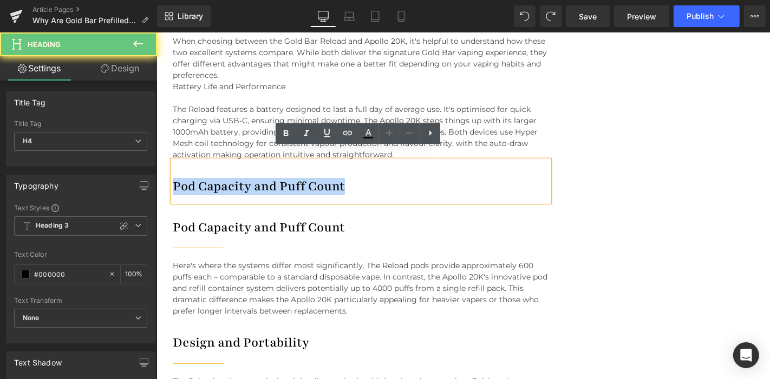
paste div
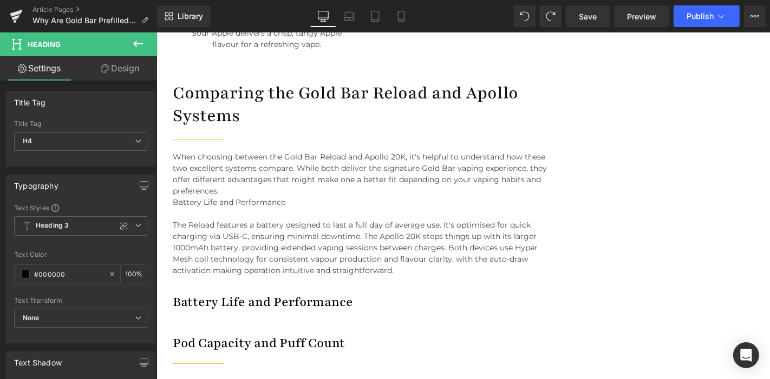
scroll to position [3125, 0]
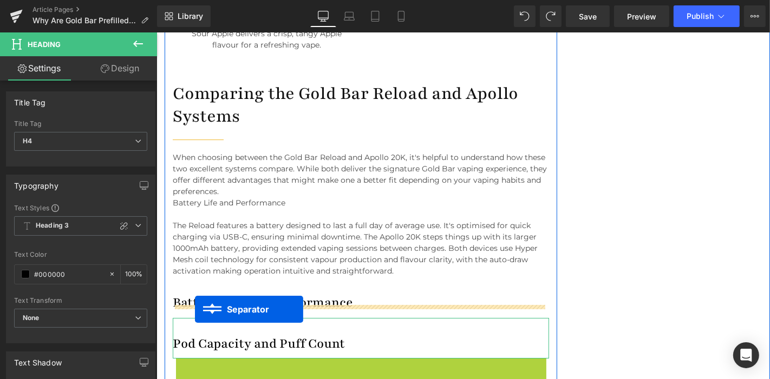
drag, startPoint x: 185, startPoint y: 349, endPoint x: 194, endPoint y: 309, distance: 40.7
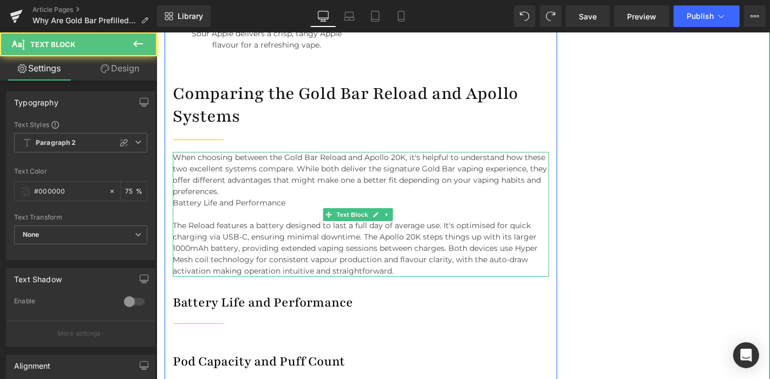
click at [396, 257] on p "The Reload features a battery designed to last a full day of average use. It's …" at bounding box center [360, 248] width 376 height 57
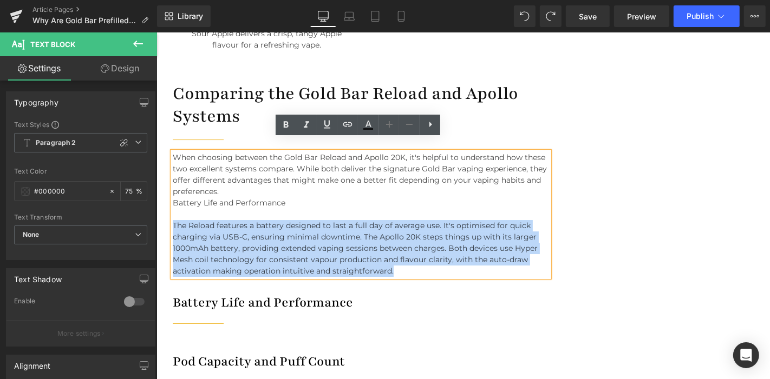
drag, startPoint x: 398, startPoint y: 257, endPoint x: 172, endPoint y: 213, distance: 229.8
click at [172, 220] on p "The Reload features a battery designed to last a full day of average use. It's …" at bounding box center [360, 248] width 376 height 57
copy p "The Reload features a battery designed to last a full day of average use. It's …"
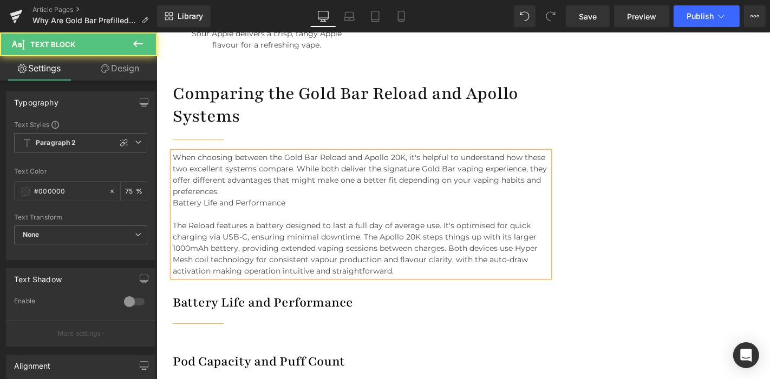
click at [329, 208] on p at bounding box center [360, 213] width 376 height 11
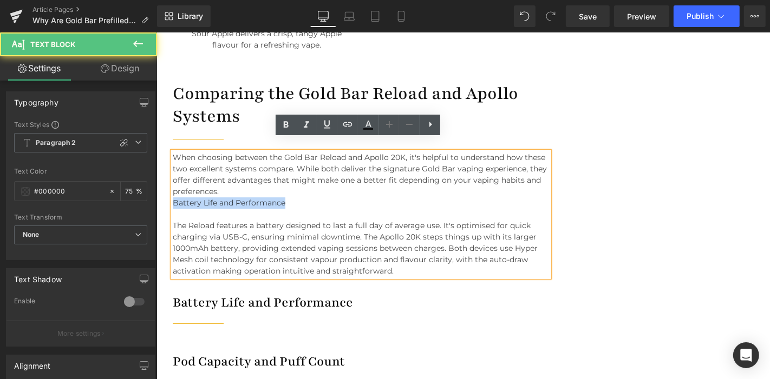
drag, startPoint x: 288, startPoint y: 192, endPoint x: 165, endPoint y: 194, distance: 122.9
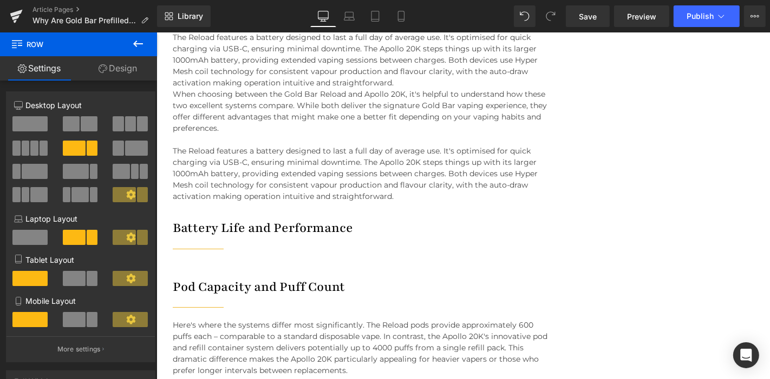
scroll to position [3303, 0]
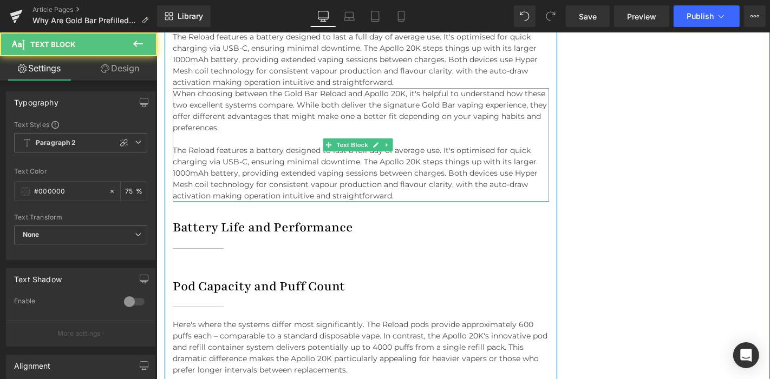
click at [176, 145] on p "The Reload features a battery designed to last a full day of average use. It's …" at bounding box center [360, 173] width 376 height 57
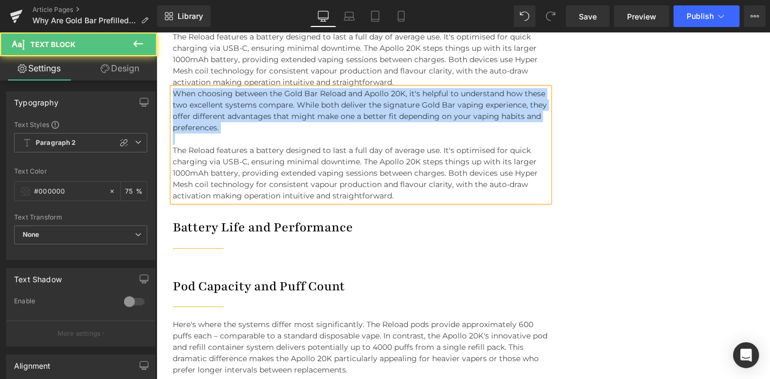
drag, startPoint x: 173, startPoint y: 137, endPoint x: 167, endPoint y: 85, distance: 52.8
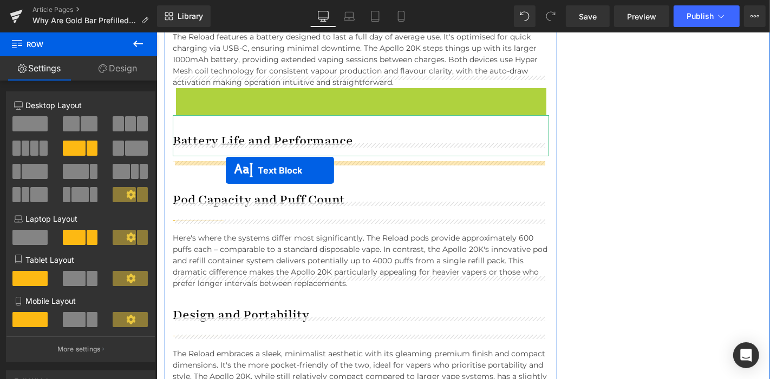
drag, startPoint x: 327, startPoint y: 105, endPoint x: 225, endPoint y: 169, distance: 120.9
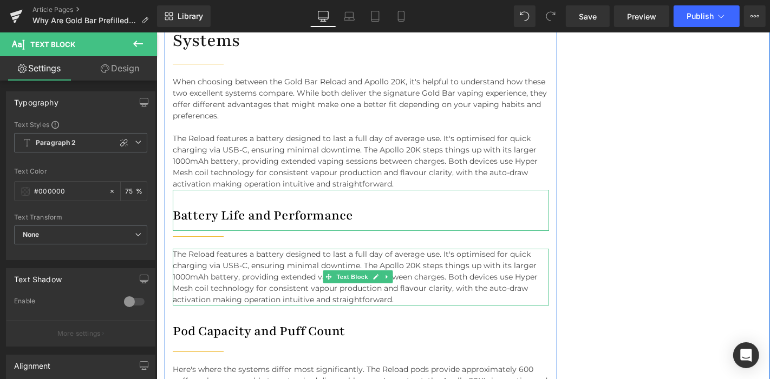
scroll to position [3192, 0]
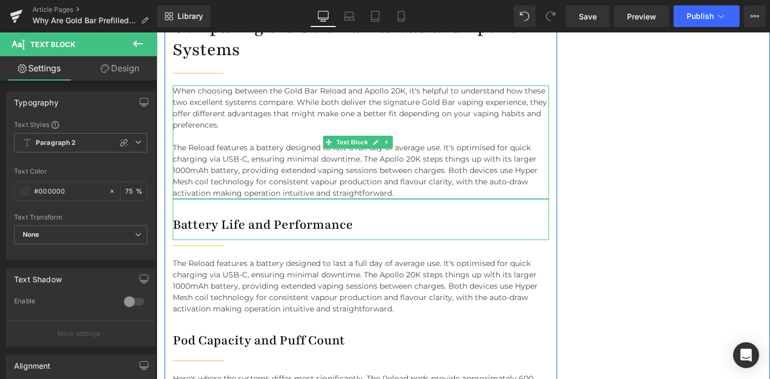
click at [291, 116] on p "When choosing between the Gold Bar Reload and Apollo 20K, it's helpful to under…" at bounding box center [360, 107] width 376 height 45
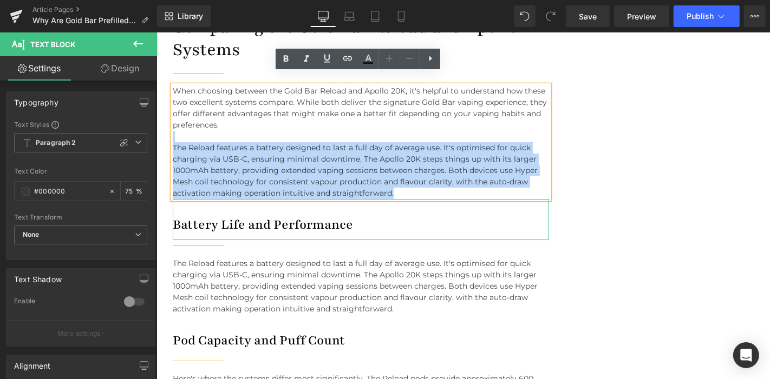
drag, startPoint x: 291, startPoint y: 116, endPoint x: 412, endPoint y: 182, distance: 138.3
click at [412, 182] on div "When choosing between the Gold Bar Reload and Apollo 20K, it's helpful to under…" at bounding box center [360, 142] width 376 height 114
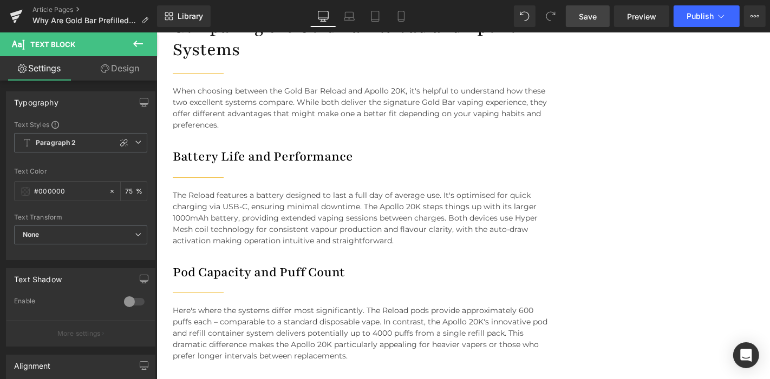
click at [593, 19] on span "Save" at bounding box center [588, 16] width 18 height 11
click at [594, 17] on span "Save" at bounding box center [588, 16] width 18 height 11
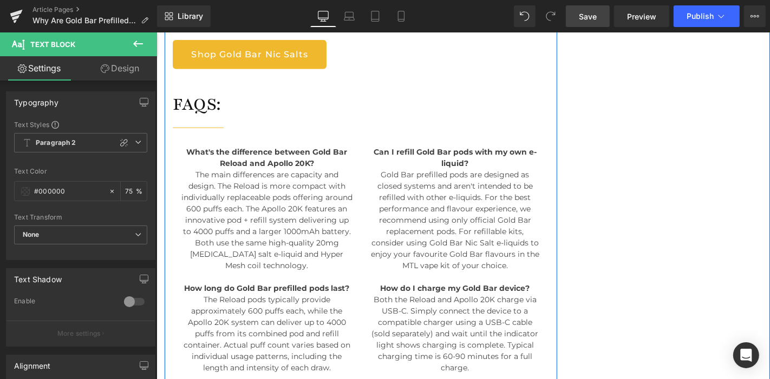
scroll to position [4245, 0]
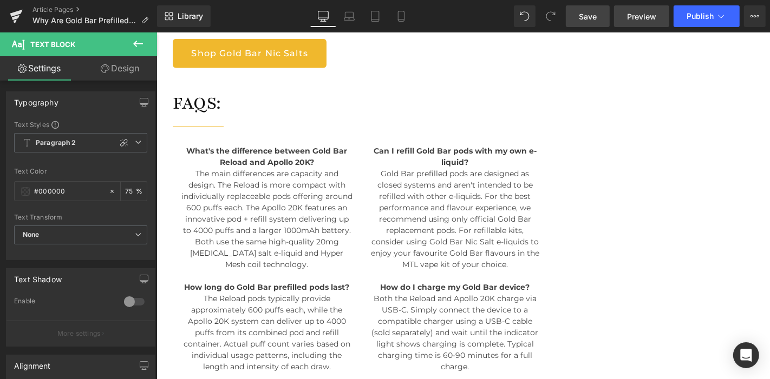
click at [638, 22] on span "Preview" at bounding box center [641, 16] width 29 height 11
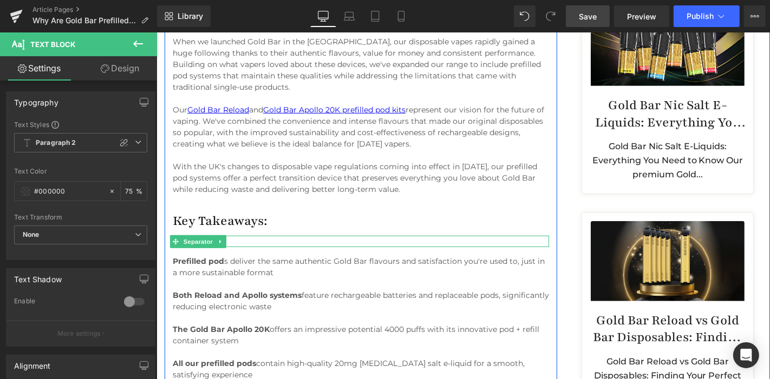
scroll to position [489, 0]
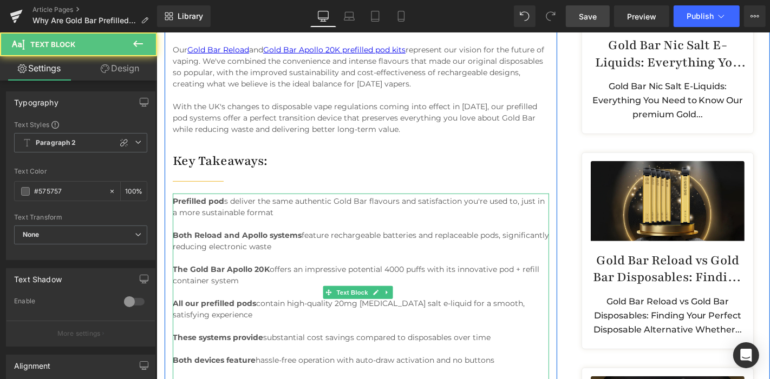
click at [284, 211] on p "Prefilled pod s deliver the same authentic Gold Bar flavours and satisfaction y…" at bounding box center [360, 212] width 376 height 34
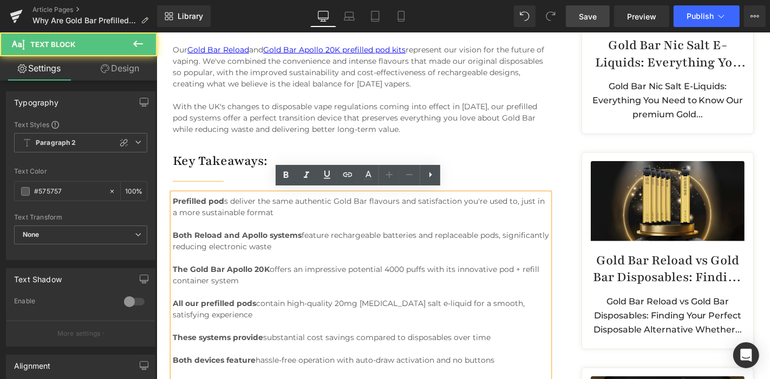
click at [274, 208] on p "Prefilled pod s deliver the same authentic Gold Bar flavours and satisfaction y…" at bounding box center [360, 212] width 376 height 34
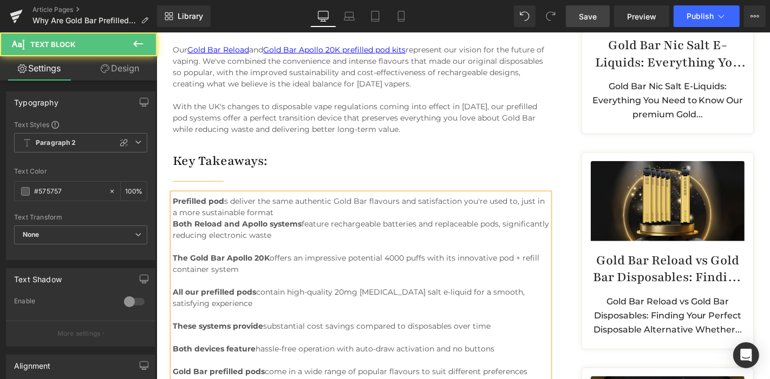
click at [320, 231] on p "Both Reload and Apollo systems feature rechargeable batteries and replaceable p…" at bounding box center [360, 235] width 376 height 34
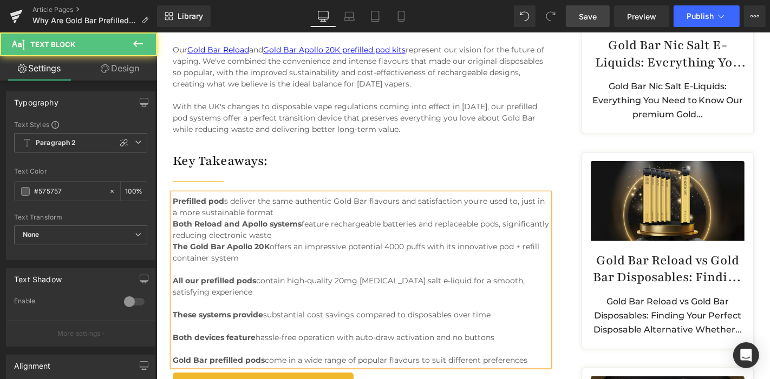
click at [240, 252] on p "The Gold Bar Apollo 20K offers an impressive potential 4000 puffs with its inno…" at bounding box center [360, 258] width 376 height 34
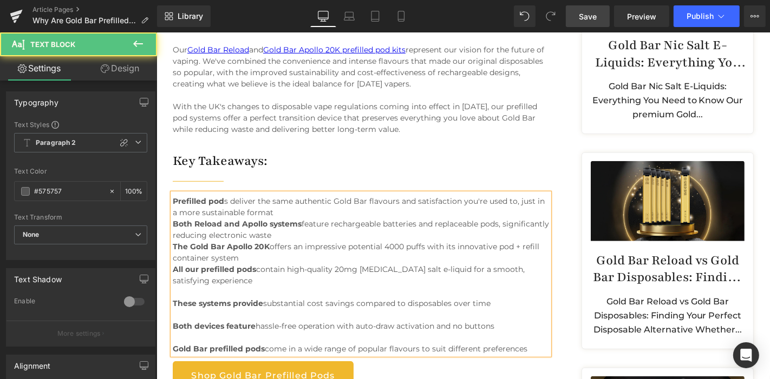
click at [227, 278] on p "All our prefilled pods contain high-quality 20mg nicotine salt e-liquid for a s…" at bounding box center [360, 281] width 376 height 34
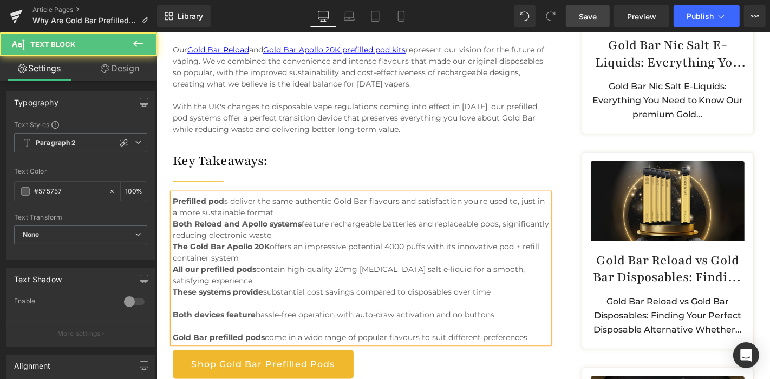
click at [496, 287] on p "These systems provide substantial cost savings compared to disposables over time" at bounding box center [360, 297] width 376 height 23
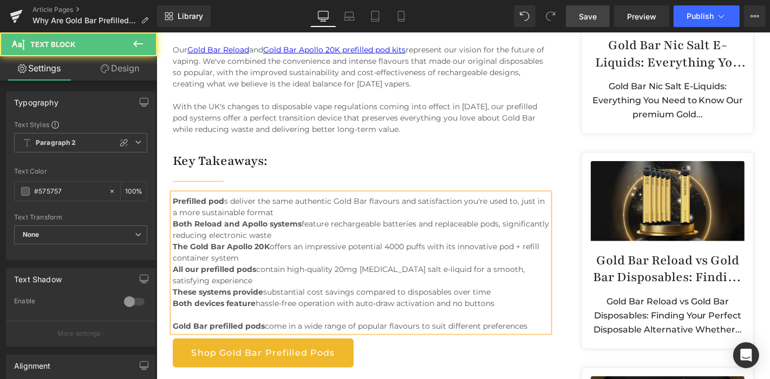
click at [501, 301] on p "Both devices feature hassle-free operation with auto-draw activation and no but…" at bounding box center [360, 309] width 376 height 23
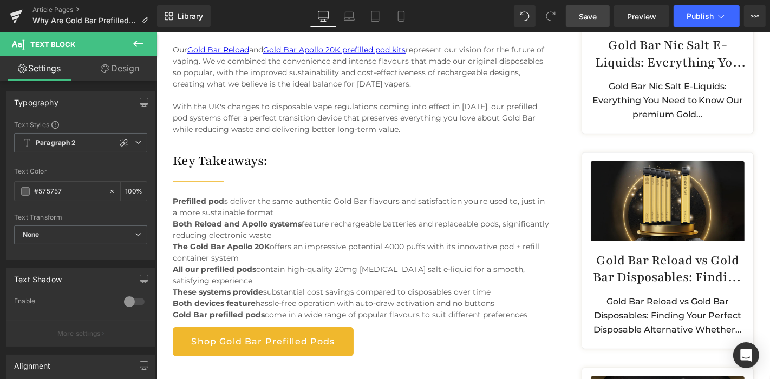
click at [581, 12] on span "Save" at bounding box center [588, 16] width 18 height 11
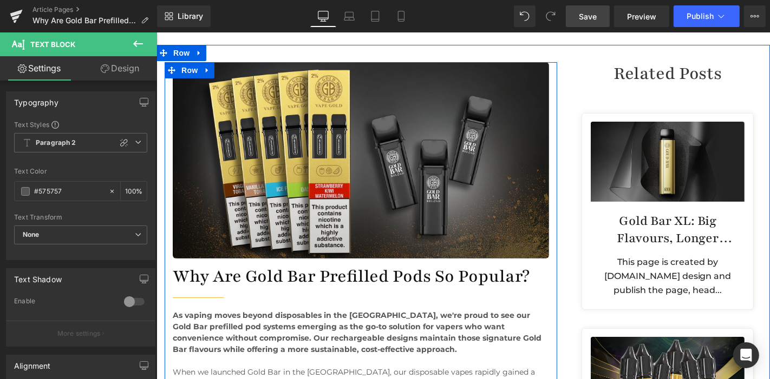
scroll to position [97, 0]
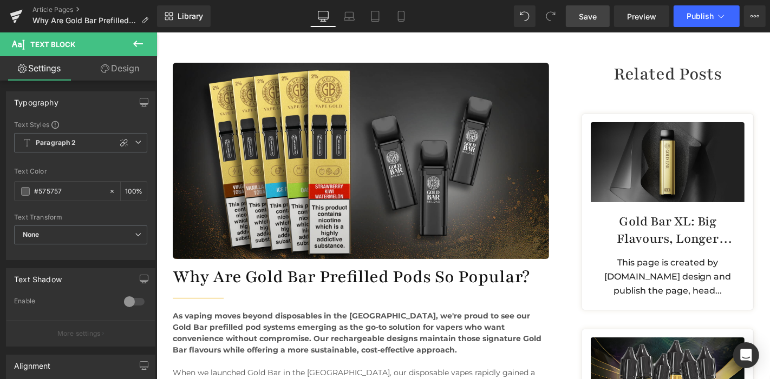
click at [582, 18] on span "Save" at bounding box center [588, 16] width 18 height 11
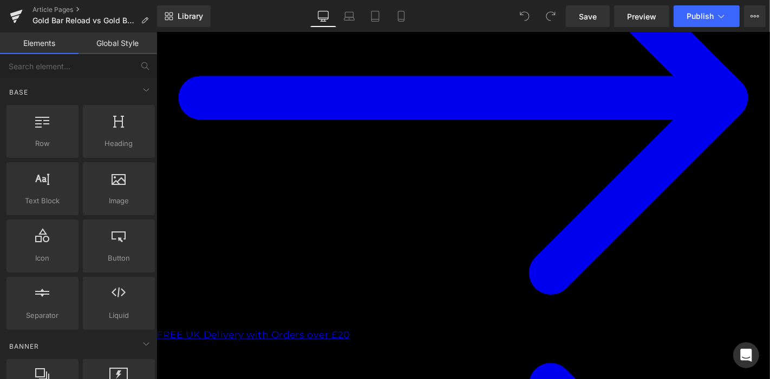
scroll to position [529, 0]
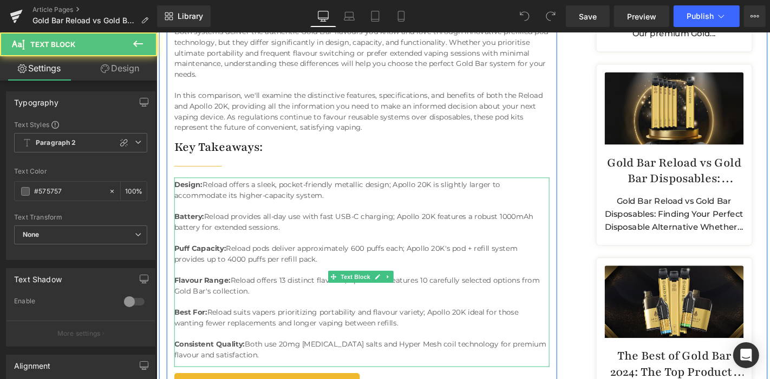
click at [232, 217] on p "Design: Reload offers a sleek, pocket-friendly metallic design; Apollo 20K is s…" at bounding box center [375, 206] width 401 height 34
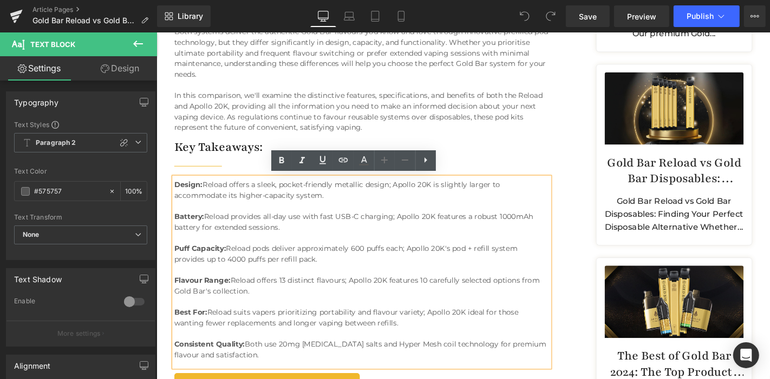
click at [340, 207] on p "Design: Reload offers a sleek, pocket-friendly metallic design; Apollo 20K is s…" at bounding box center [375, 206] width 401 height 34
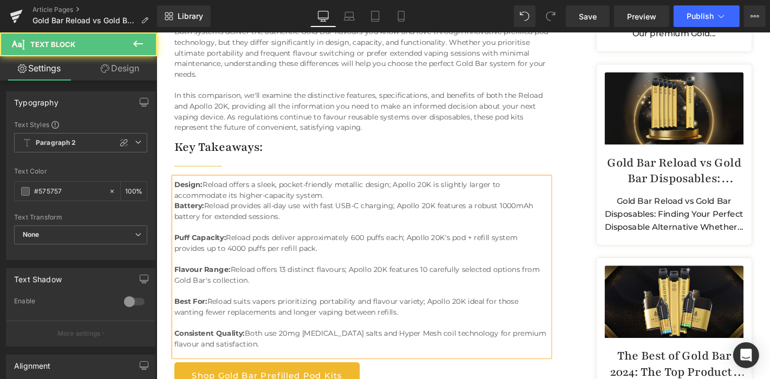
click at [291, 229] on p "Battery: Reload provides all-day use with fast USB-C charging; Apollo 20K featu…" at bounding box center [375, 229] width 401 height 34
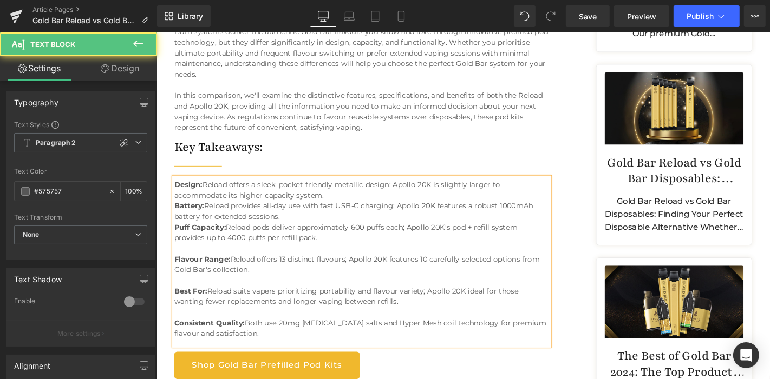
click at [338, 252] on p "Puff Capacity: Reload pods deliver approximately 600 puffs each; Apollo 20K's p…" at bounding box center [375, 252] width 401 height 34
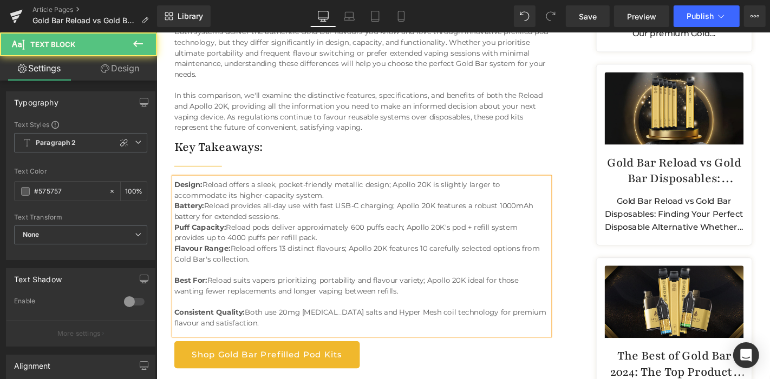
click at [255, 273] on p "Flavour Range: Reload offers 13 distinct flavours; Apollo 20K features 10 caref…" at bounding box center [375, 275] width 401 height 34
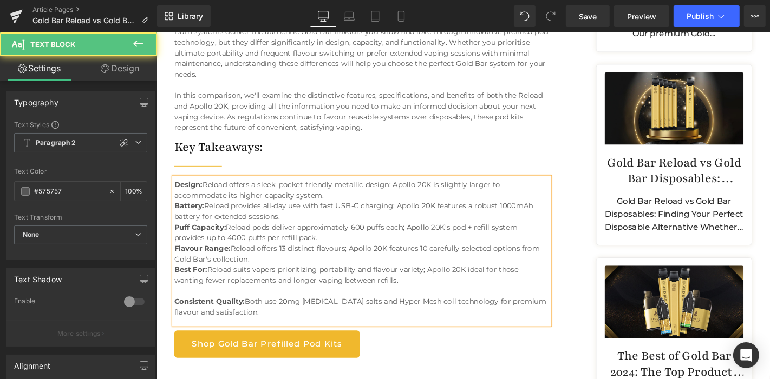
click at [428, 294] on p "Best For: Reload suits vapers prioritizing portability and flavour variety; Apo…" at bounding box center [375, 297] width 401 height 34
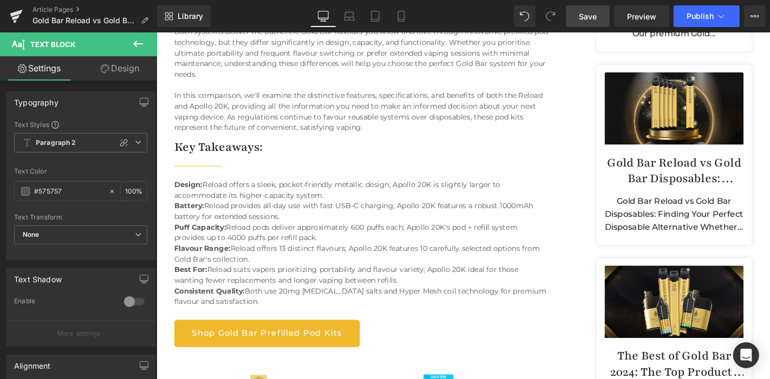
click at [594, 12] on span "Save" at bounding box center [588, 16] width 18 height 11
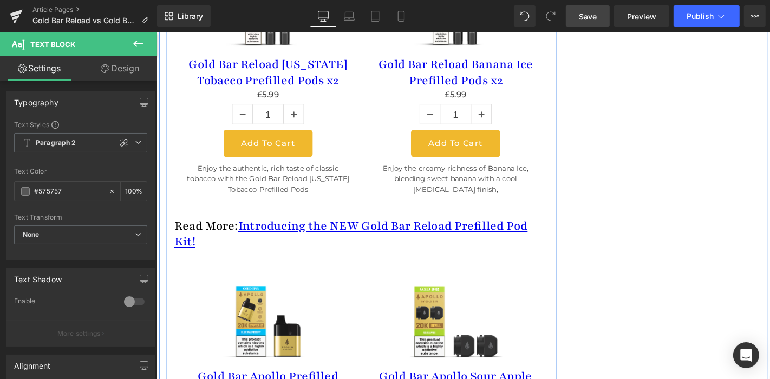
scroll to position [2299, 0]
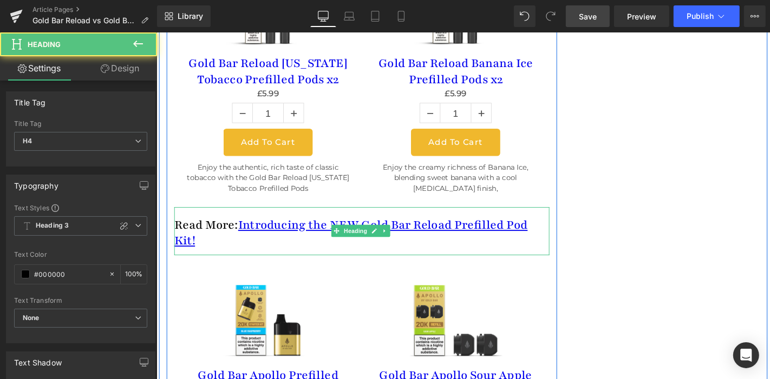
click at [198, 229] on h4 "Read More: Introducing the NEW Gold Bar Reload Prefilled Pod Kit!" at bounding box center [375, 246] width 401 height 34
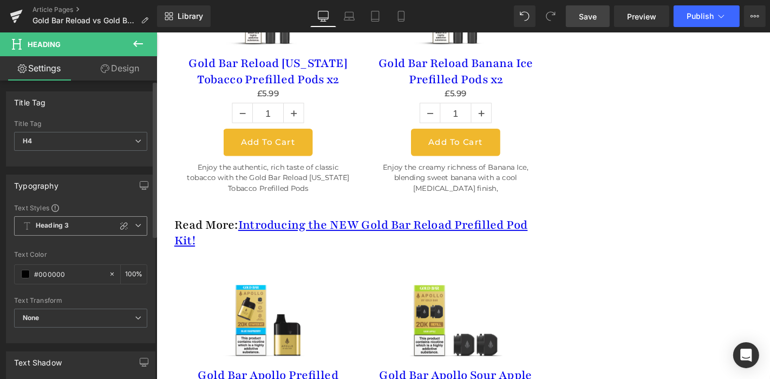
click at [135, 226] on icon at bounding box center [138, 225] width 6 height 6
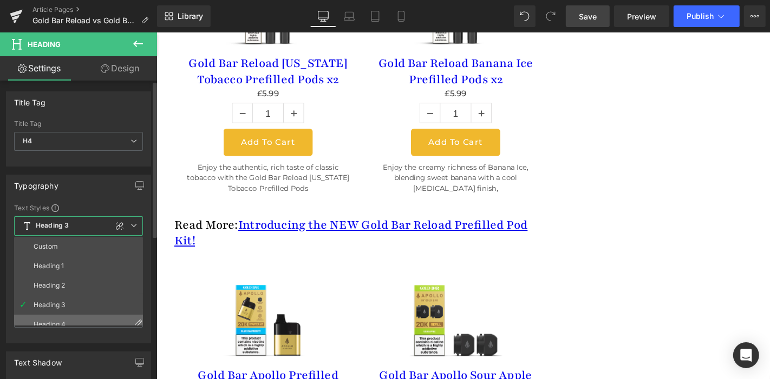
click at [78, 319] on li "Heading 4" at bounding box center [81, 324] width 134 height 19
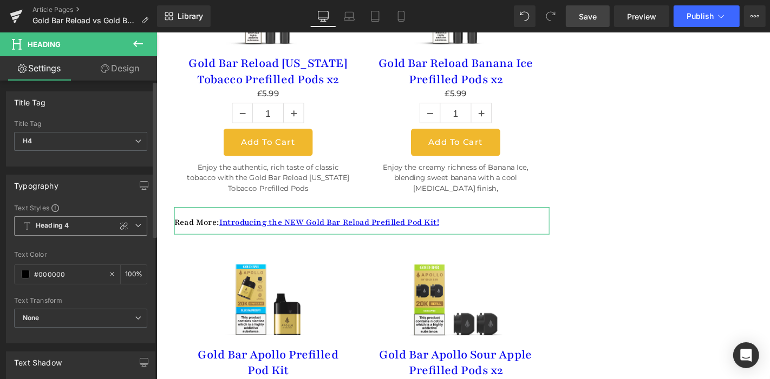
click at [131, 228] on span "Heading 4" at bounding box center [80, 225] width 133 height 19
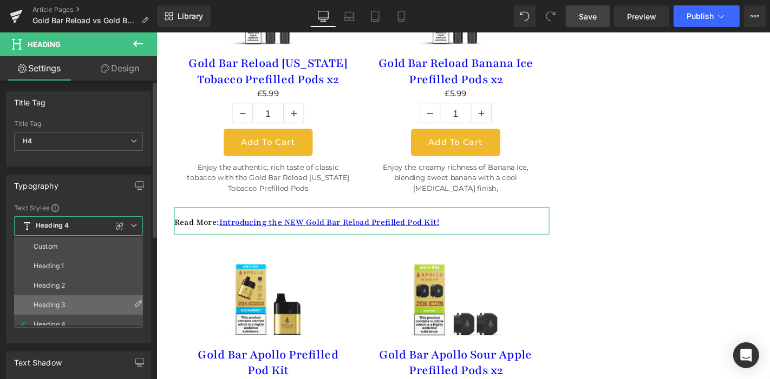
click at [62, 308] on li "Heading 3" at bounding box center [81, 305] width 134 height 19
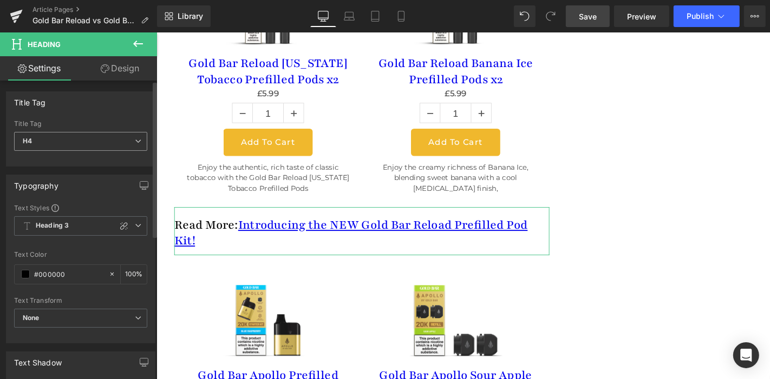
click at [126, 138] on span "H4" at bounding box center [80, 141] width 133 height 19
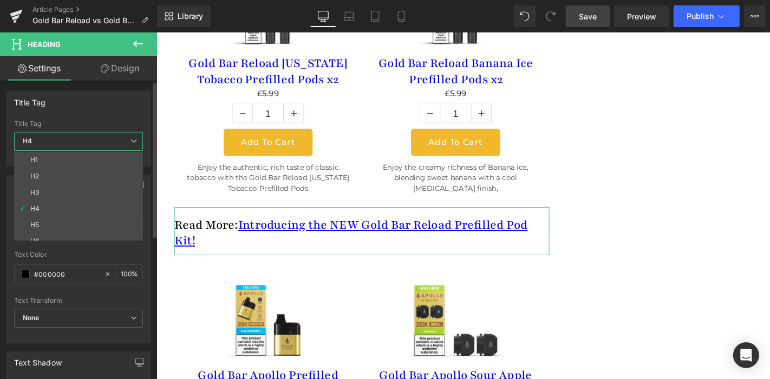
click at [126, 138] on span "H4" at bounding box center [78, 141] width 129 height 19
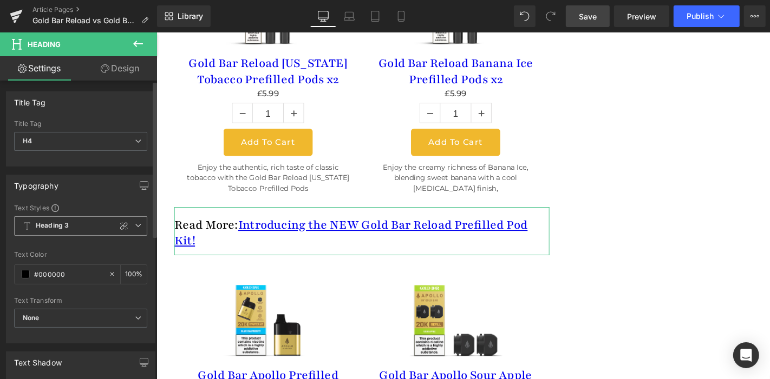
click at [136, 222] on icon at bounding box center [138, 225] width 6 height 6
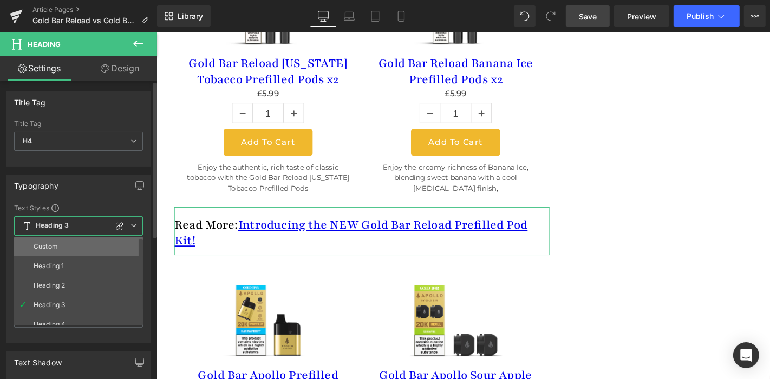
click at [83, 241] on li "Custom" at bounding box center [81, 246] width 134 height 19
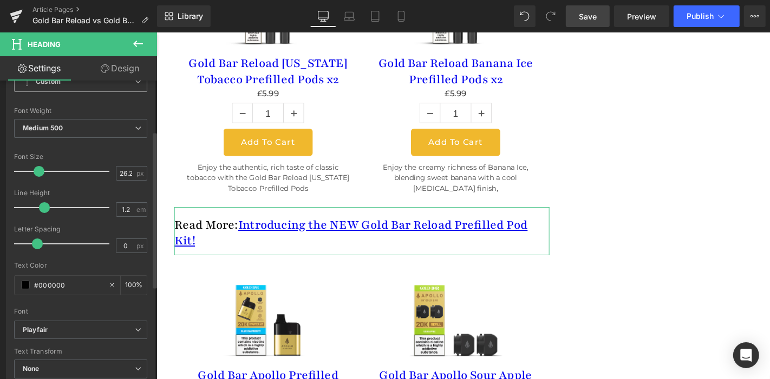
scroll to position [170, 0]
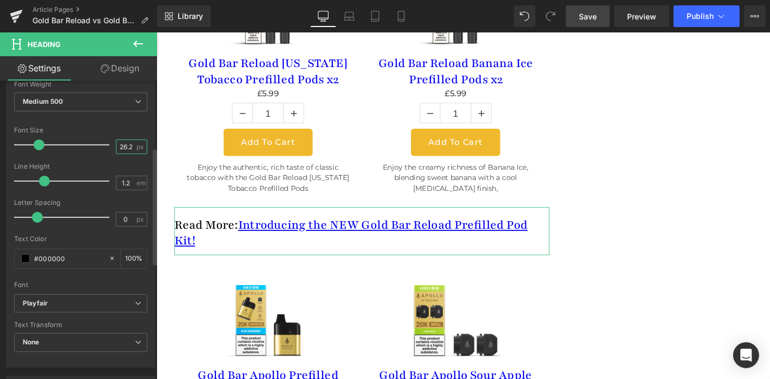
click at [123, 141] on input "26.25" at bounding box center [125, 147] width 19 height 14
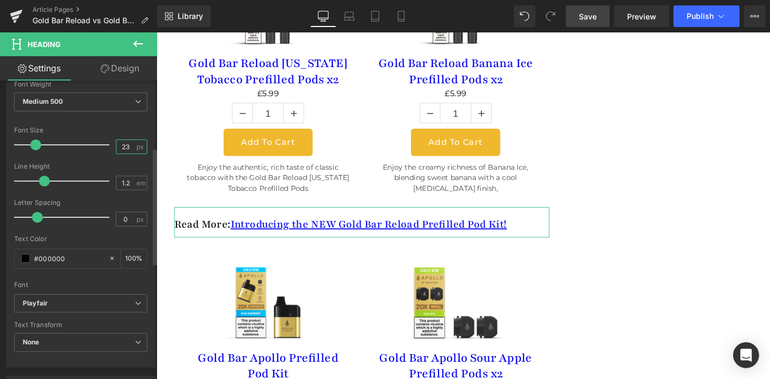
type input "24"
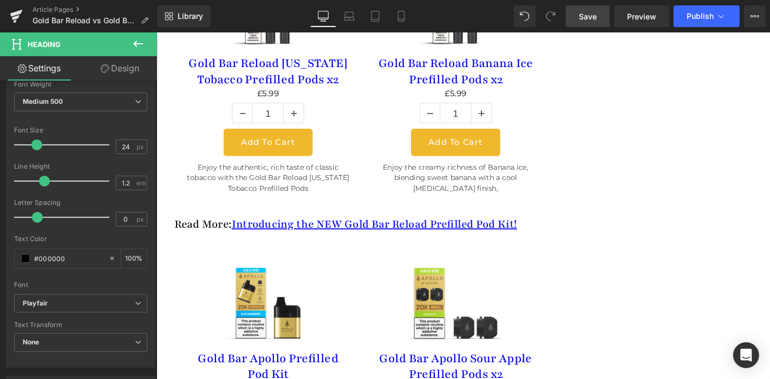
click at [582, 21] on span "Save" at bounding box center [588, 16] width 18 height 11
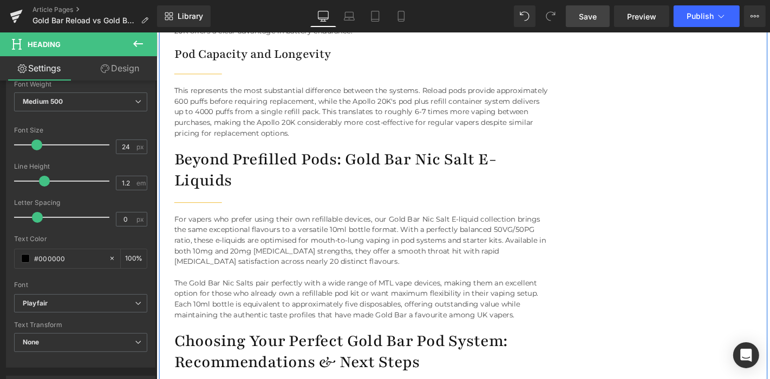
scroll to position [3975, 0]
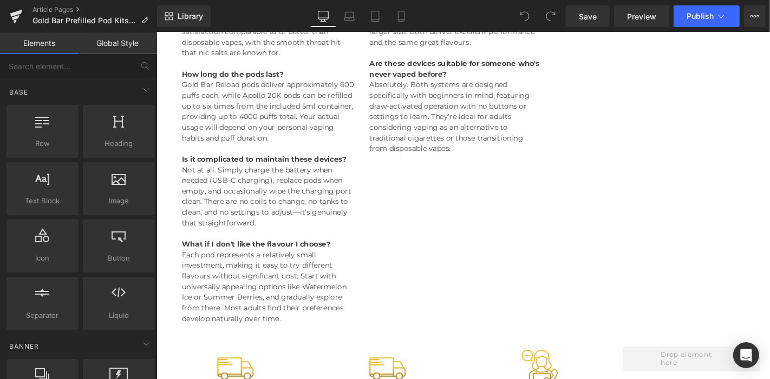
scroll to position [4994, 0]
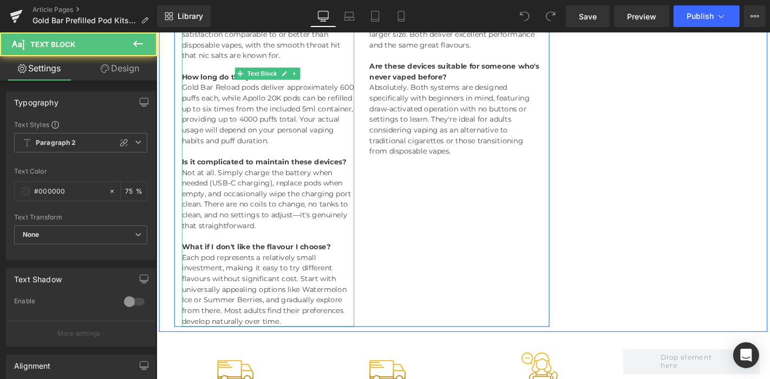
click at [261, 267] on p "Each pod represents a relatively small investment, making it easy to try differ…" at bounding box center [275, 307] width 184 height 80
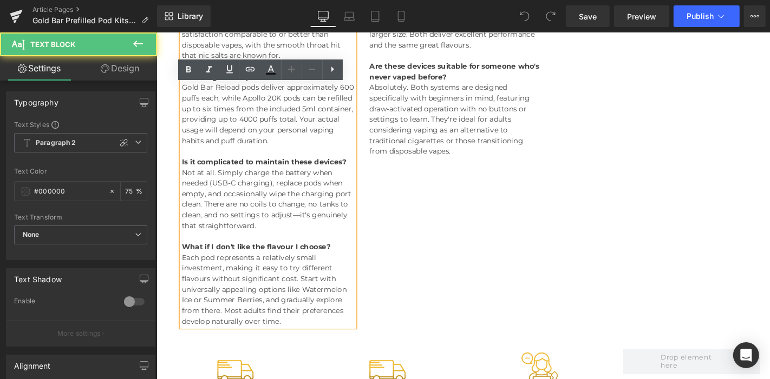
drag, startPoint x: 290, startPoint y: 308, endPoint x: 195, endPoint y: 241, distance: 116.1
click at [195, 267] on p "Each pod represents a relatively small investment, making it easy to try differ…" at bounding box center [275, 307] width 184 height 80
click at [183, 227] on div "Will Gold Bar prefilled pods satisfy my [MEDICAL_DATA] cravings? Yes, prefilled…" at bounding box center [275, 150] width 184 height 393
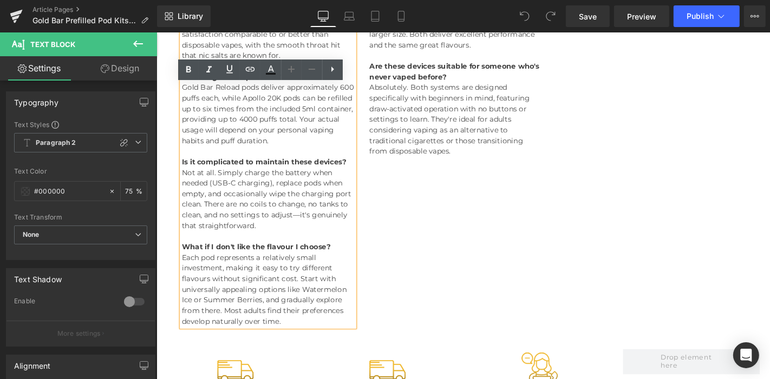
click at [175, 226] on div "Will Gold Bar prefilled pods satisfy my [MEDICAL_DATA] cravings? Yes, prefilled…" at bounding box center [275, 150] width 200 height 393
copy div "What if I don't like the flavour I choose? Each pod represents a relatively sma…"
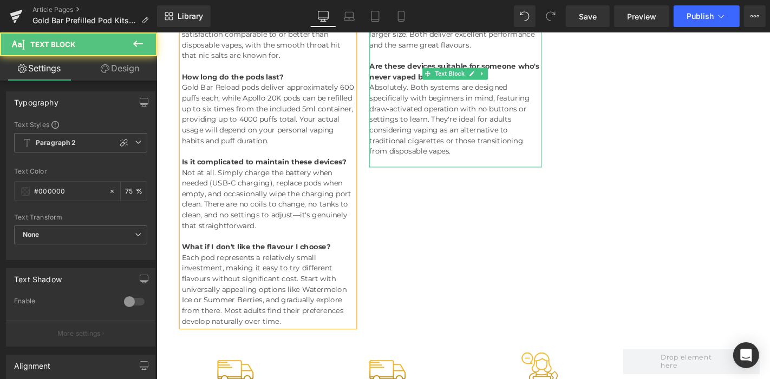
click at [476, 120] on div "Absolutely. Both systems are designed specifically with beginners in mind, feat…" at bounding box center [475, 126] width 184 height 80
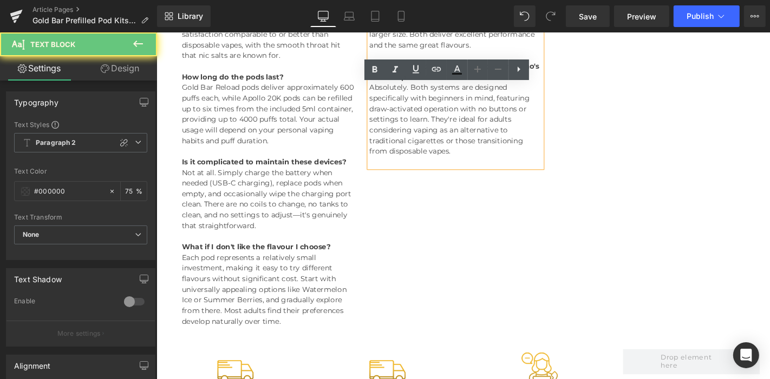
click at [464, 121] on div "Absolutely. Both systems are designed specifically with beginners in mind, feat…" at bounding box center [475, 126] width 184 height 80
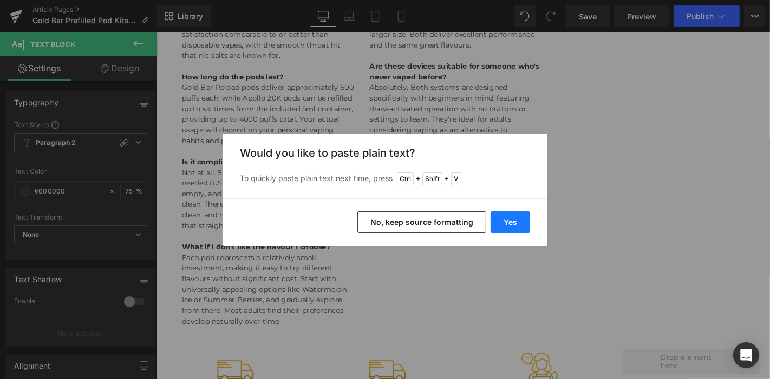
click at [509, 219] on button "Yes" at bounding box center [510, 223] width 40 height 22
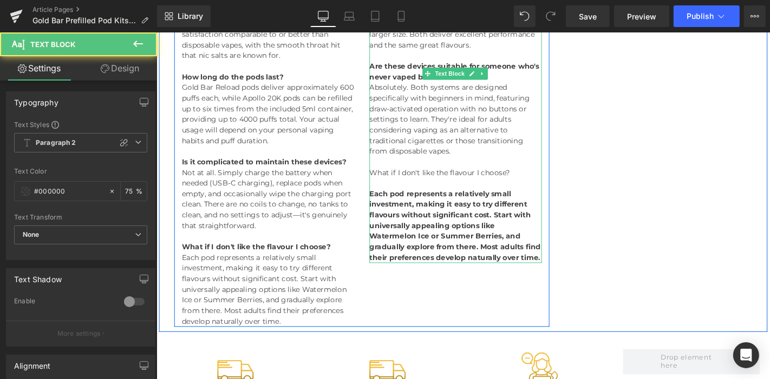
click at [405, 244] on div "Each pod represents a relatively small investment, making it easy to try differ…" at bounding box center [475, 239] width 184 height 80
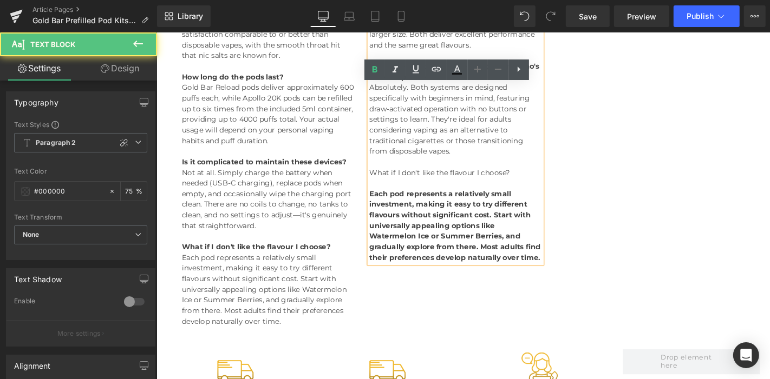
click at [403, 249] on strong "Each pod represents a relatively small investment, making it easy to try differ…" at bounding box center [474, 239] width 183 height 78
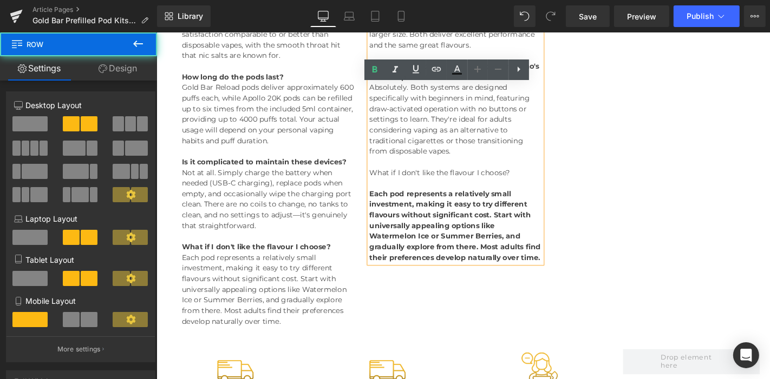
click at [399, 258] on div "Will Gold Bar prefilled pods satisfy my [MEDICAL_DATA] cravings? Yes, prefilled…" at bounding box center [375, 150] width 401 height 393
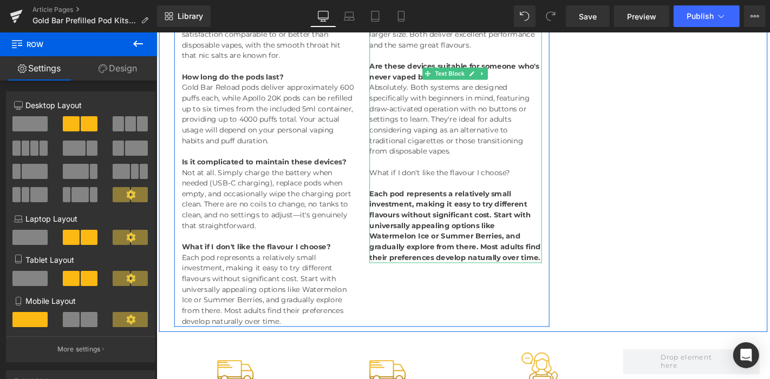
click at [419, 247] on div "Each pod represents a relatively small investment, making it easy to try differ…" at bounding box center [475, 239] width 184 height 80
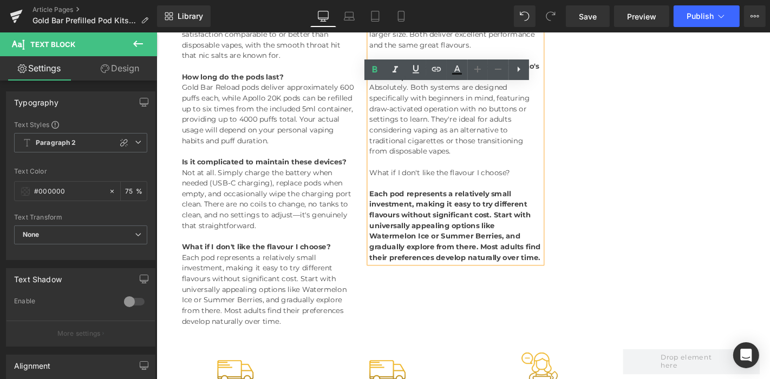
drag, startPoint x: 419, startPoint y: 247, endPoint x: 373, endPoint y: 168, distance: 91.6
click at [375, 168] on div "How do I know which system is right for me? Choose the Gold Bar Reload if you p…" at bounding box center [475, 116] width 200 height 325
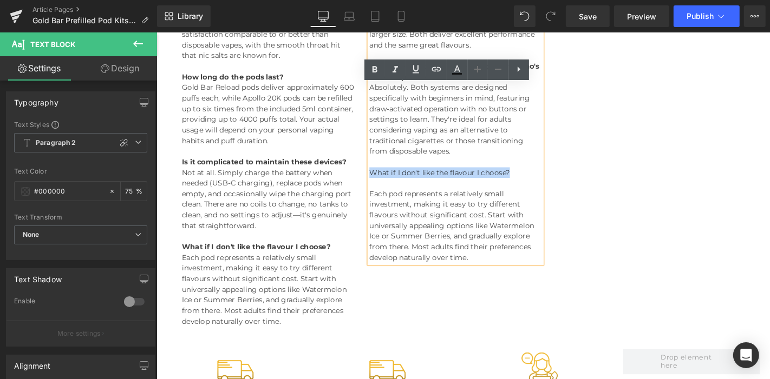
drag, startPoint x: 530, startPoint y: 147, endPoint x: 379, endPoint y: 143, distance: 151.0
click at [383, 176] on div "What if I don't like the flavour I choose?" at bounding box center [475, 181] width 184 height 11
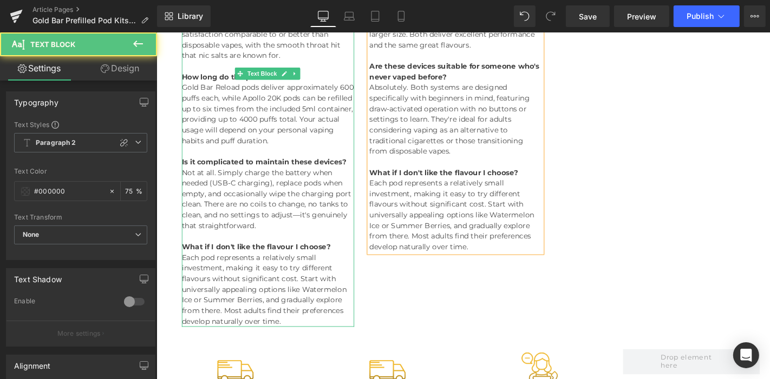
click at [284, 301] on p "Each pod represents a relatively small investment, making it easy to try differ…" at bounding box center [275, 307] width 184 height 80
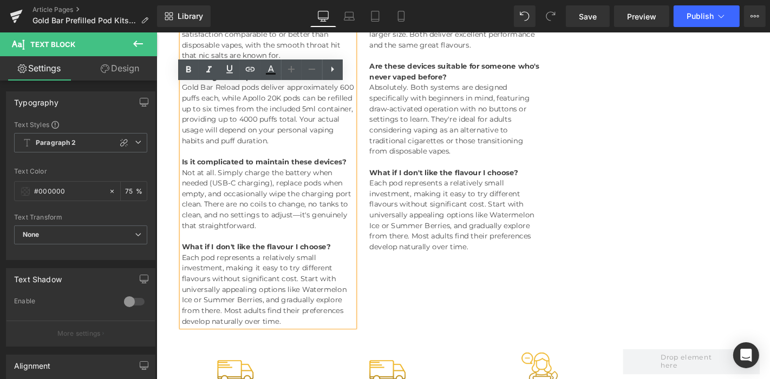
drag, startPoint x: 292, startPoint y: 310, endPoint x: 210, endPoint y: 218, distance: 123.4
click at [210, 218] on div "Will Gold Bar prefilled pods satisfy my [MEDICAL_DATA] cravings? Yes, prefilled…" at bounding box center [275, 150] width 184 height 393
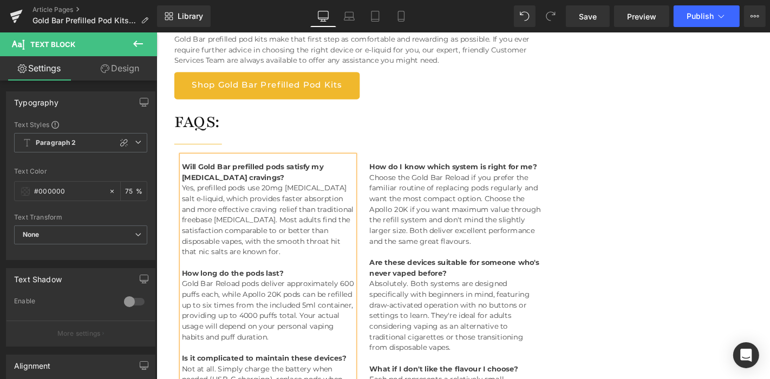
scroll to position [4749, 0]
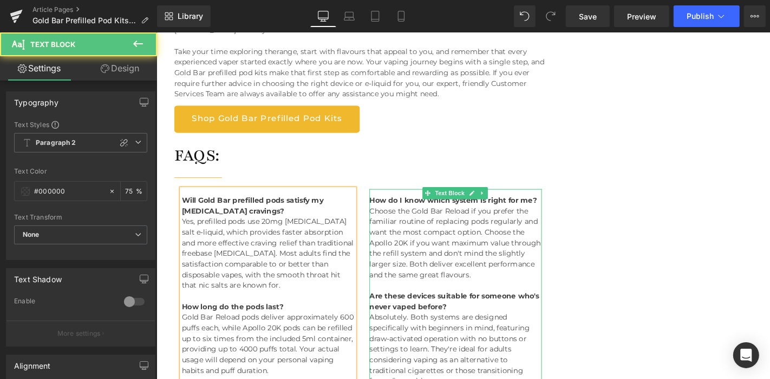
click at [456, 217] on div "Choose the Gold Bar Reload if you prefer the familiar routine of replacing pods…" at bounding box center [475, 257] width 184 height 80
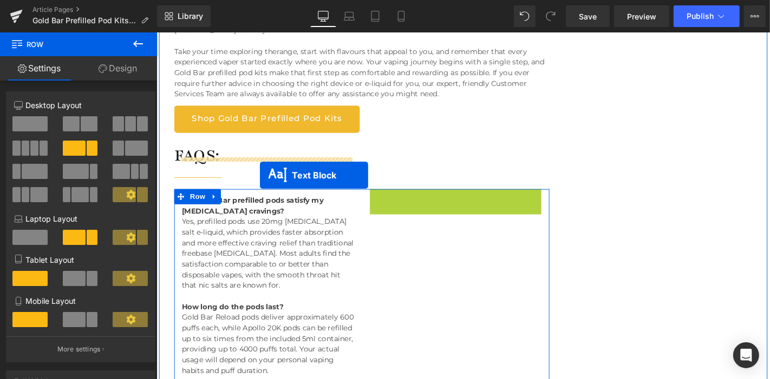
drag, startPoint x: 450, startPoint y: 170, endPoint x: 266, endPoint y: 185, distance: 184.1
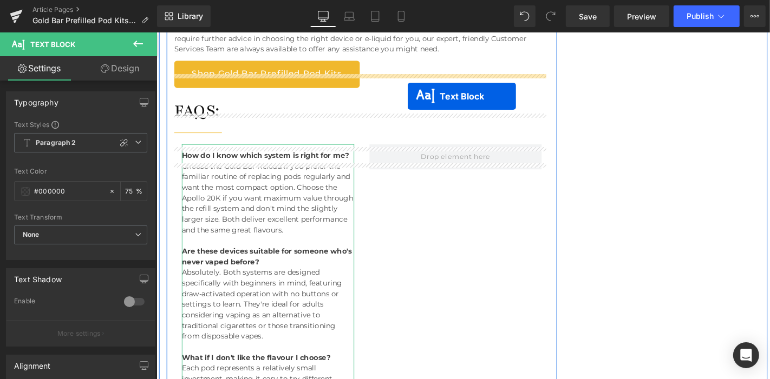
scroll to position [4743, 0]
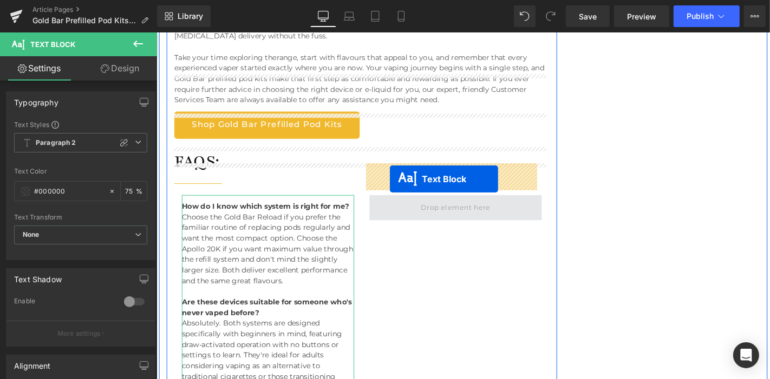
drag, startPoint x: 244, startPoint y: 240, endPoint x: 405, endPoint y: 188, distance: 169.3
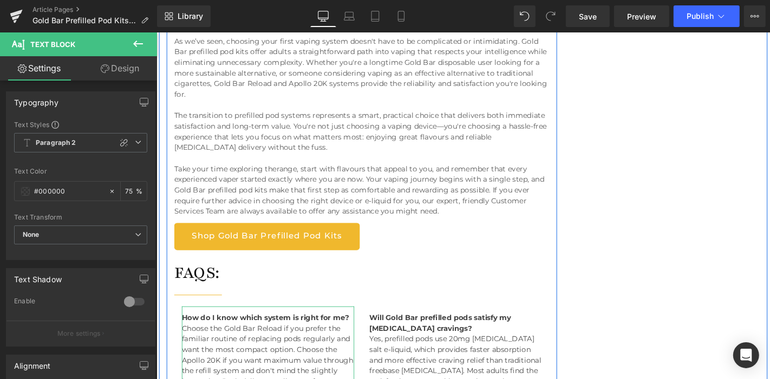
scroll to position [4586, 0]
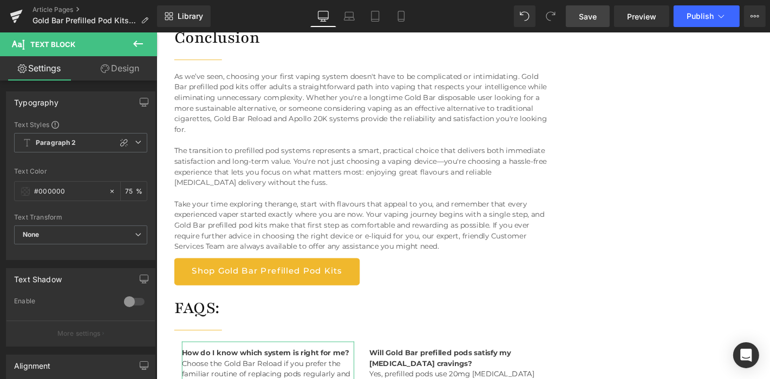
click at [585, 21] on span "Save" at bounding box center [588, 16] width 18 height 11
click at [51, 10] on link "Article Pages" at bounding box center [94, 9] width 124 height 9
